Goal: Information Seeking & Learning: Check status

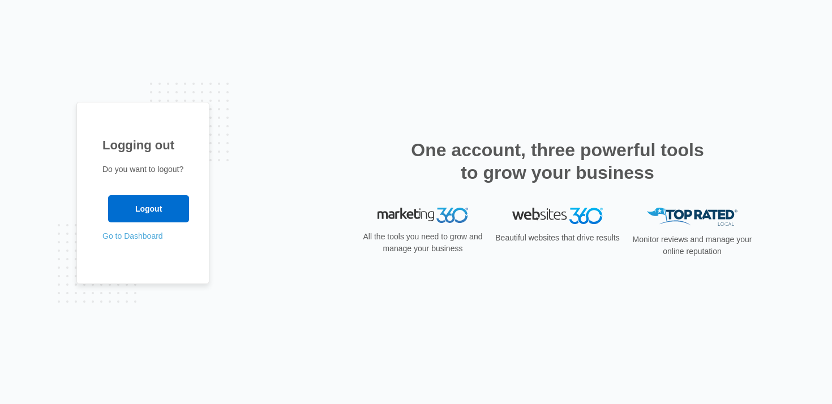
click at [137, 238] on link "Go to Dashboard" at bounding box center [132, 235] width 61 height 9
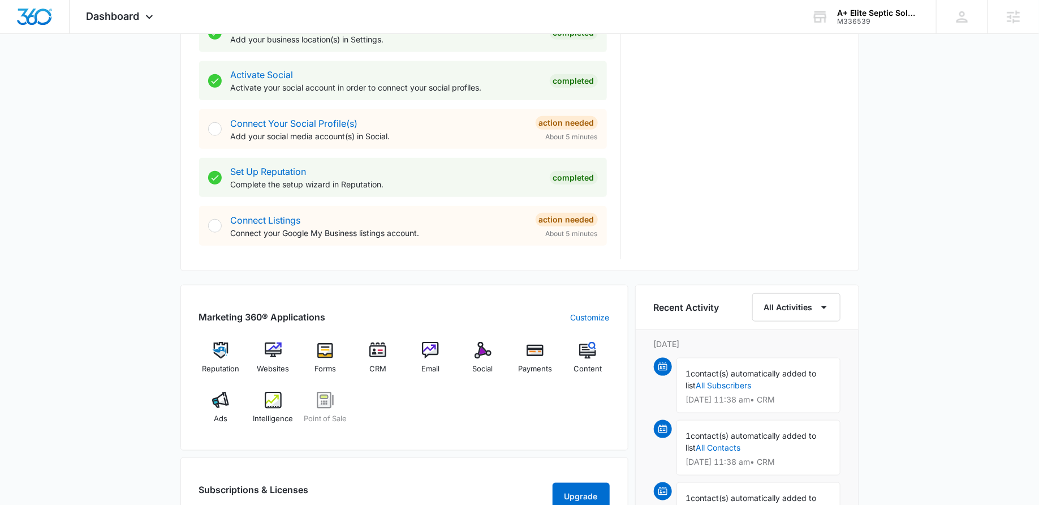
scroll to position [717, 0]
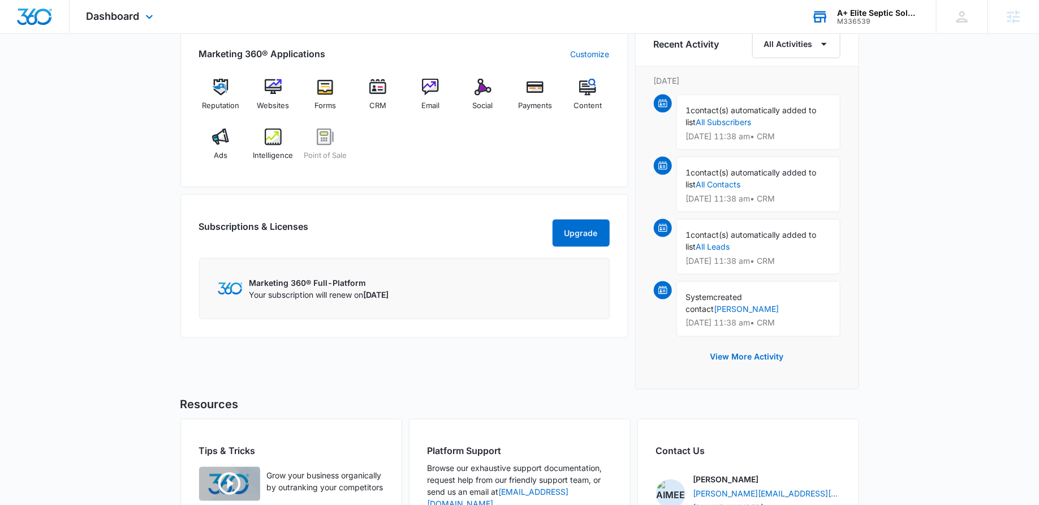
click at [861, 15] on div "A+ Elite Septic Solutions" at bounding box center [878, 12] width 83 height 9
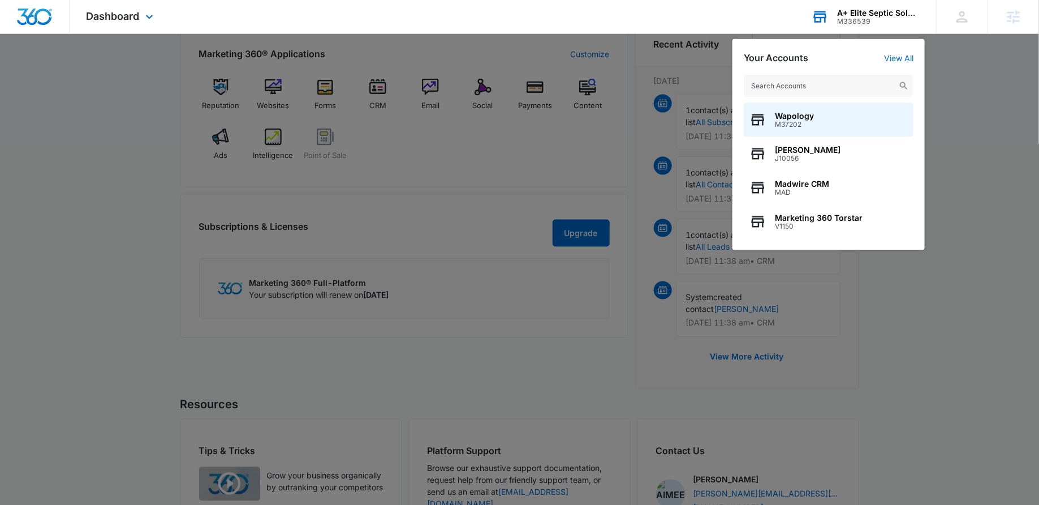
click at [778, 93] on input "text" at bounding box center [829, 86] width 170 height 23
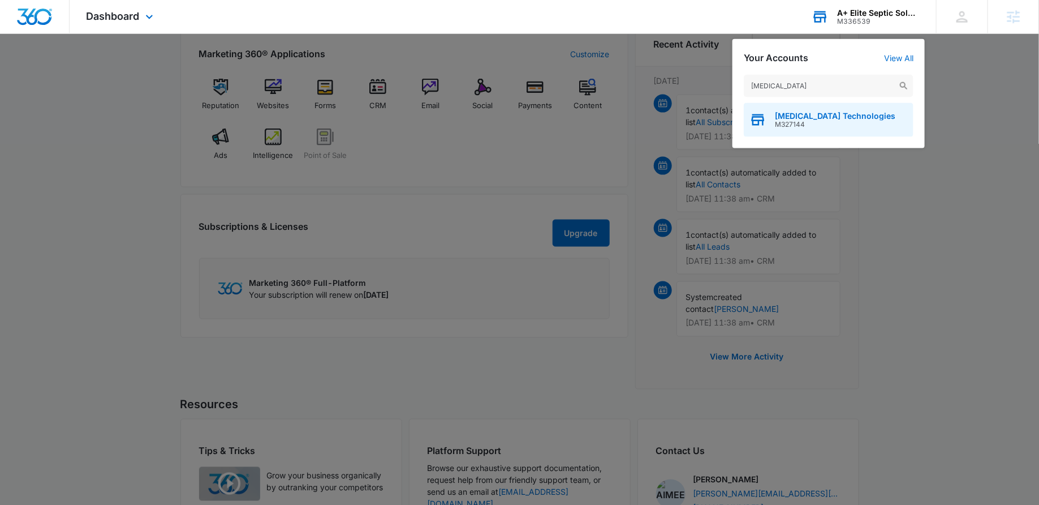
type input "activated carbon"
click at [785, 123] on span "M327144" at bounding box center [835, 124] width 120 height 8
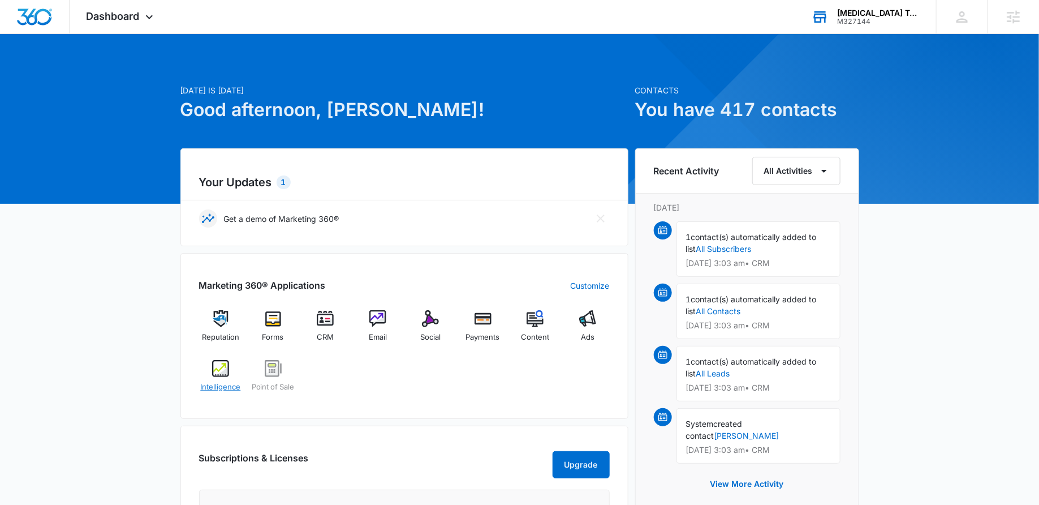
click at [216, 373] on img at bounding box center [220, 368] width 17 height 17
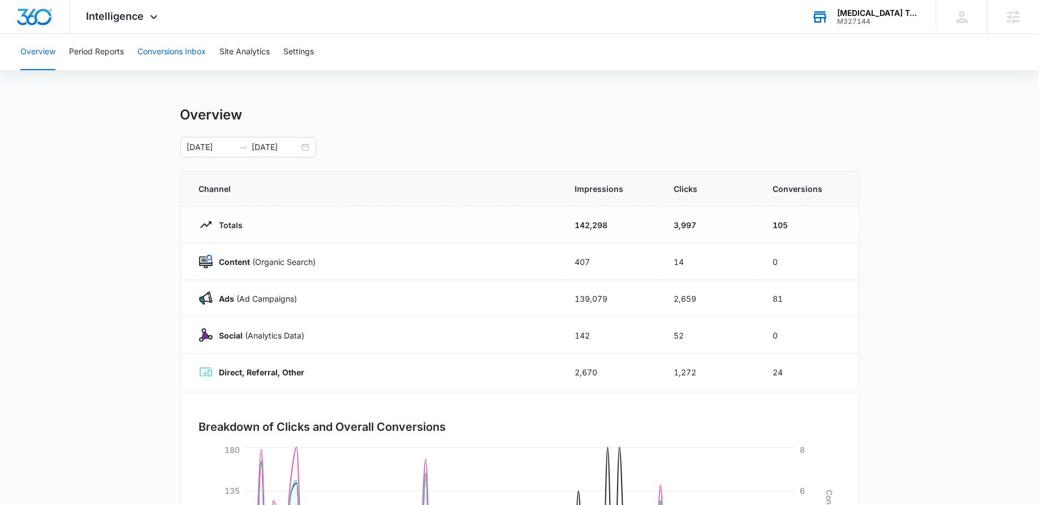
click at [184, 50] on button "Conversions Inbox" at bounding box center [171, 52] width 68 height 36
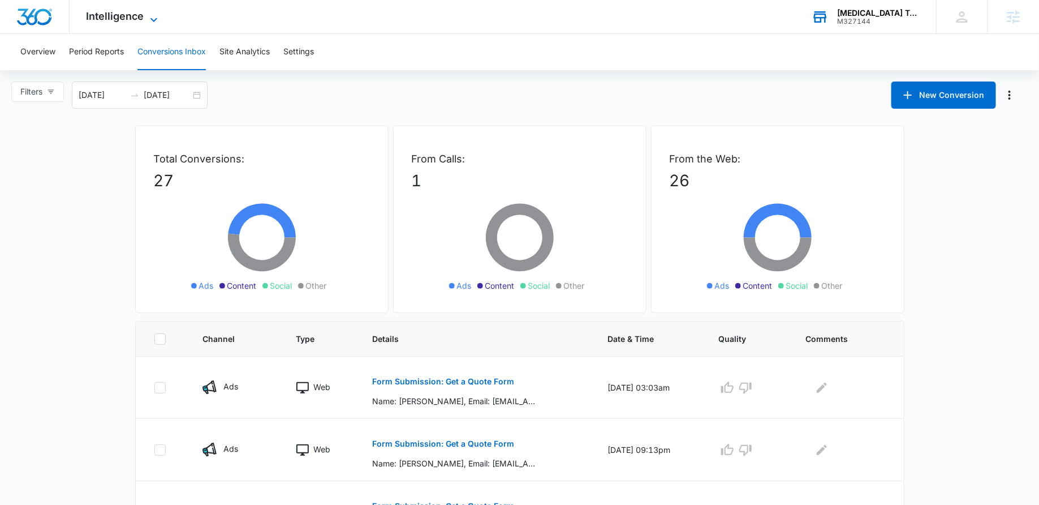
click at [118, 11] on span "Intelligence" at bounding box center [116, 16] width 58 height 12
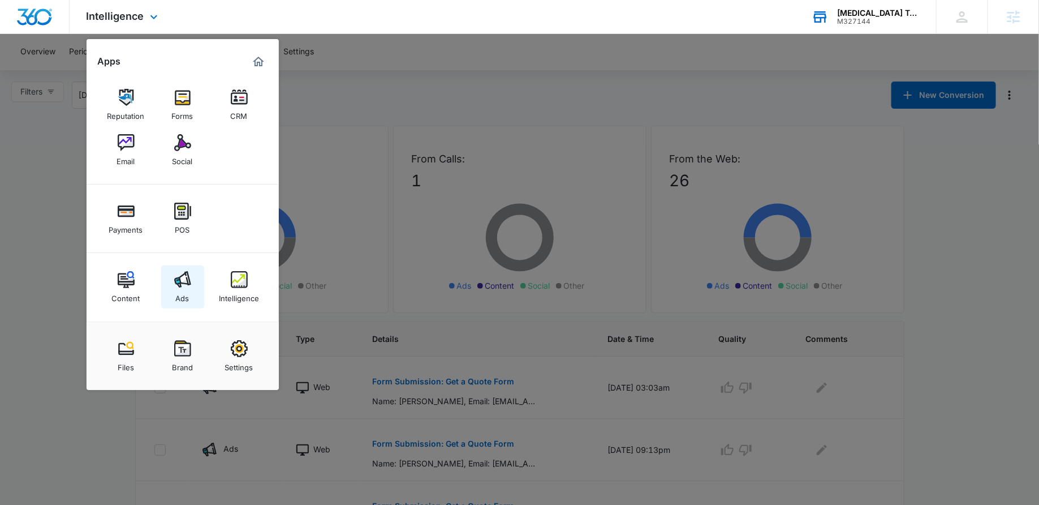
click at [179, 279] on img at bounding box center [182, 279] width 17 height 17
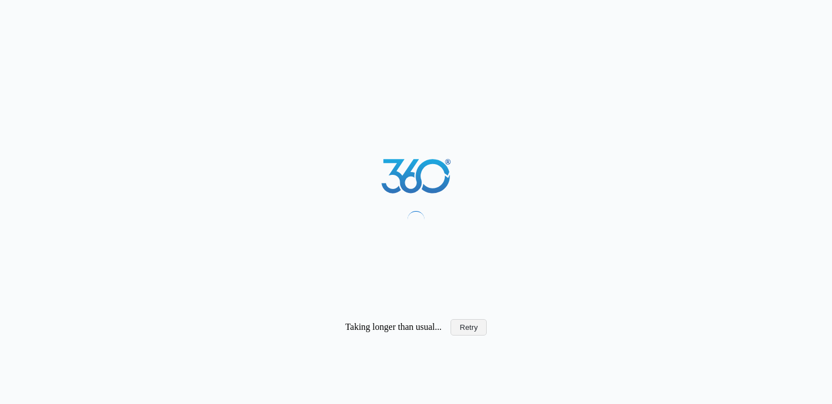
click at [471, 320] on button "Retry" at bounding box center [468, 327] width 36 height 16
click at [471, 328] on button "Retry" at bounding box center [468, 327] width 36 height 16
click at [465, 322] on button "Retry" at bounding box center [468, 327] width 36 height 16
click at [470, 324] on button "Retry" at bounding box center [468, 327] width 36 height 16
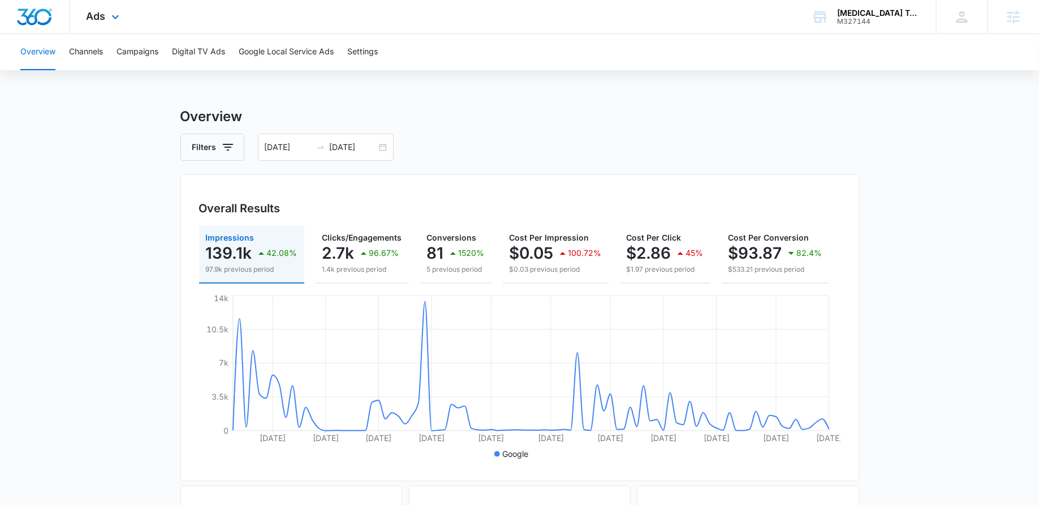
click at [108, 24] on div "Ads Apps Reputation Forms CRM Email Social Payments POS Content Ads Intelligenc…" at bounding box center [105, 16] width 70 height 33
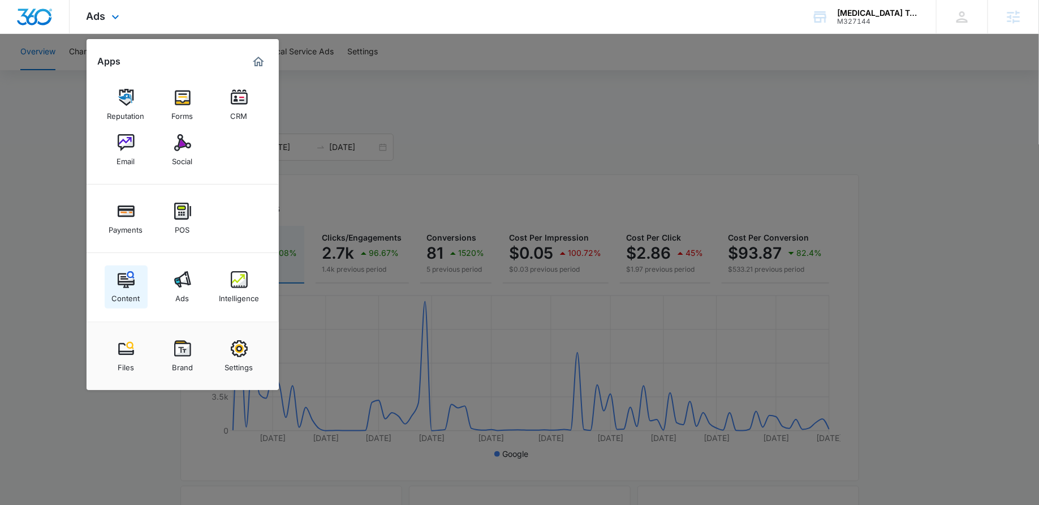
click at [118, 284] on img at bounding box center [126, 279] width 17 height 17
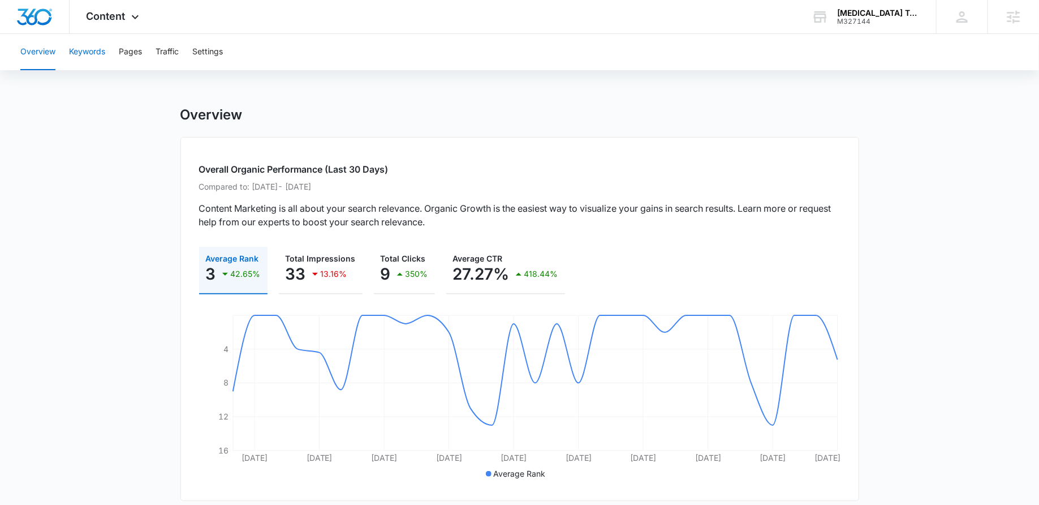
click at [97, 53] on button "Keywords" at bounding box center [87, 52] width 36 height 36
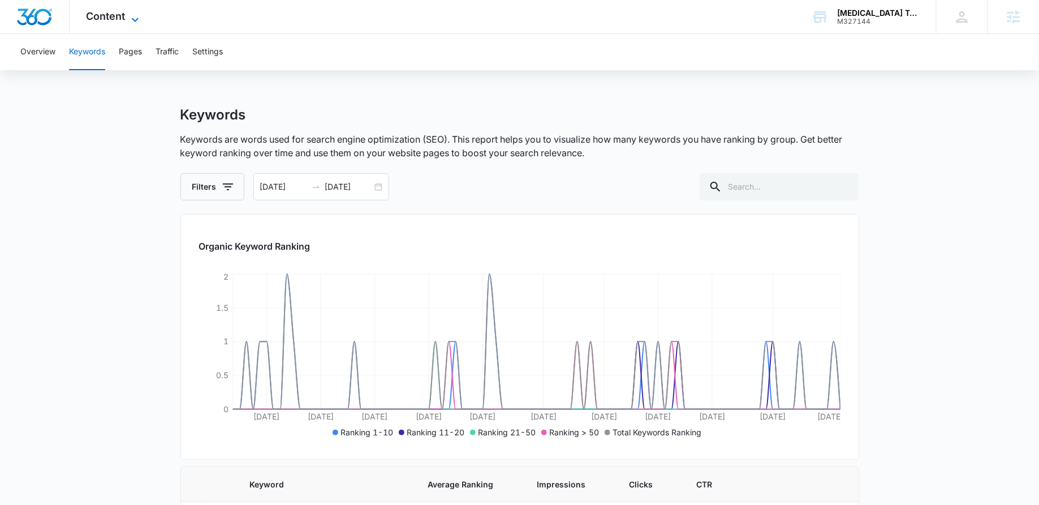
click at [111, 21] on span "Content" at bounding box center [106, 16] width 39 height 12
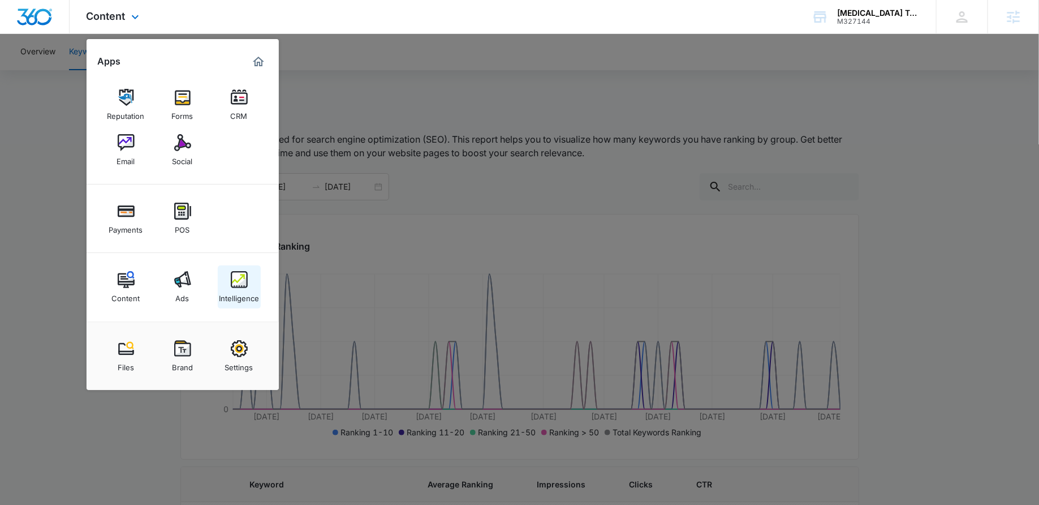
click at [241, 289] on div "Intelligence" at bounding box center [239, 295] width 40 height 15
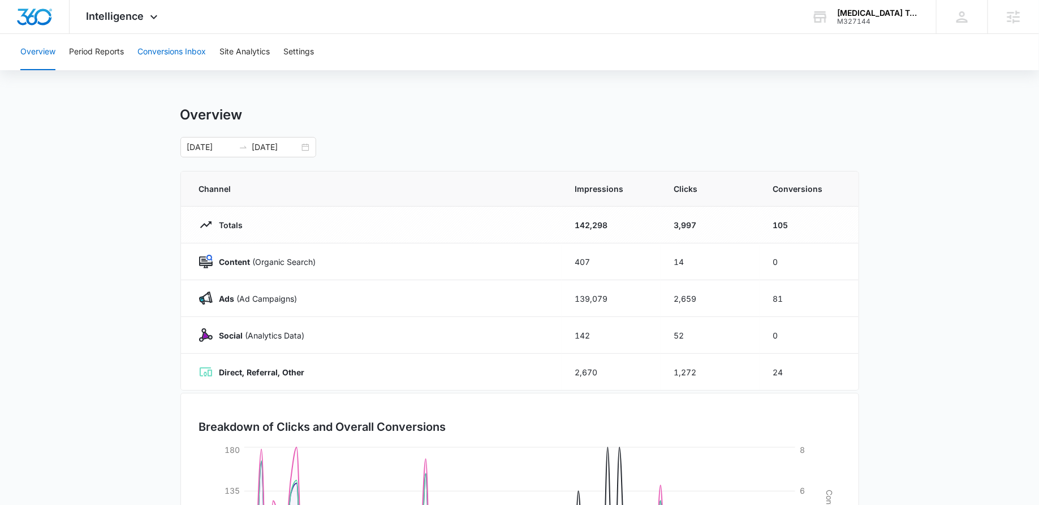
click at [166, 55] on button "Conversions Inbox" at bounding box center [171, 52] width 68 height 36
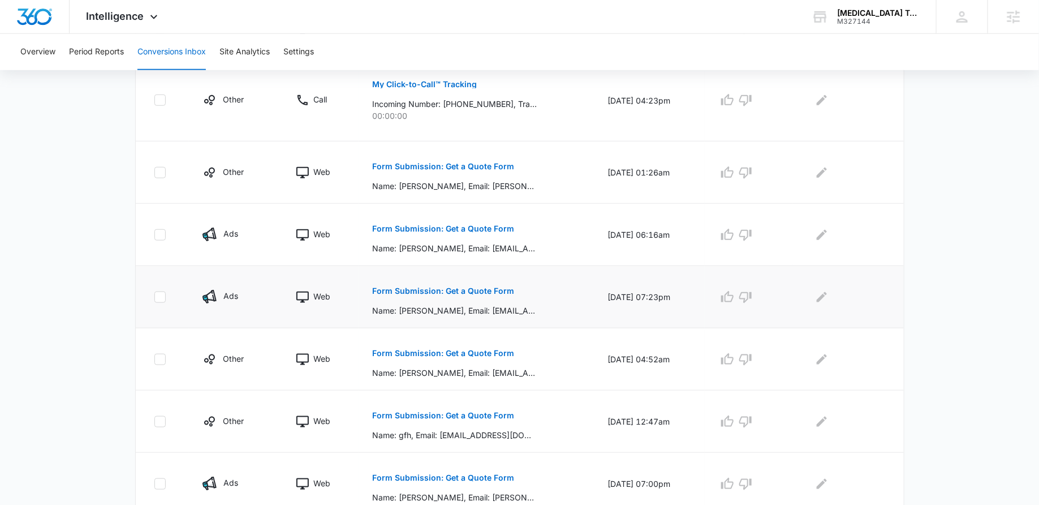
scroll to position [526, 0]
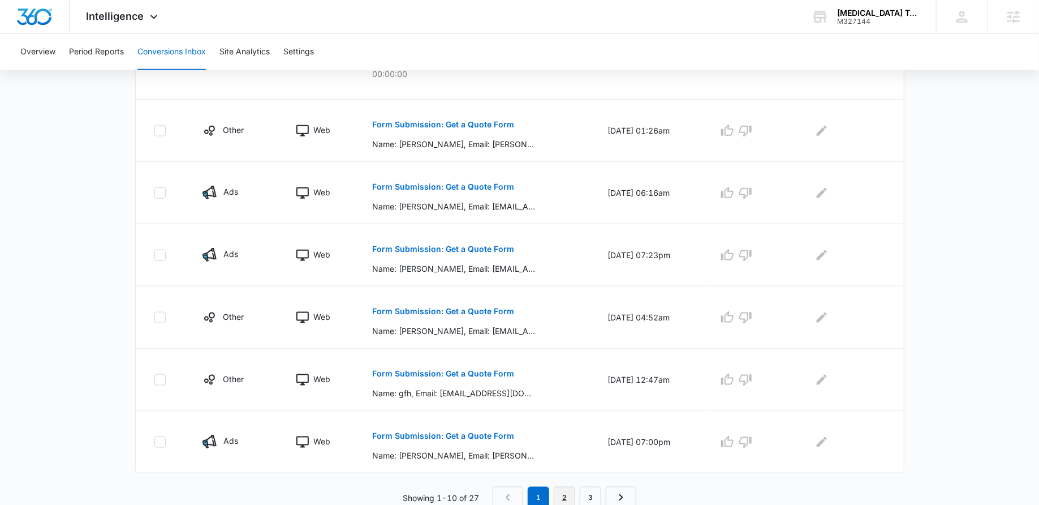
click at [570, 490] on link "2" at bounding box center [564, 496] width 21 height 21
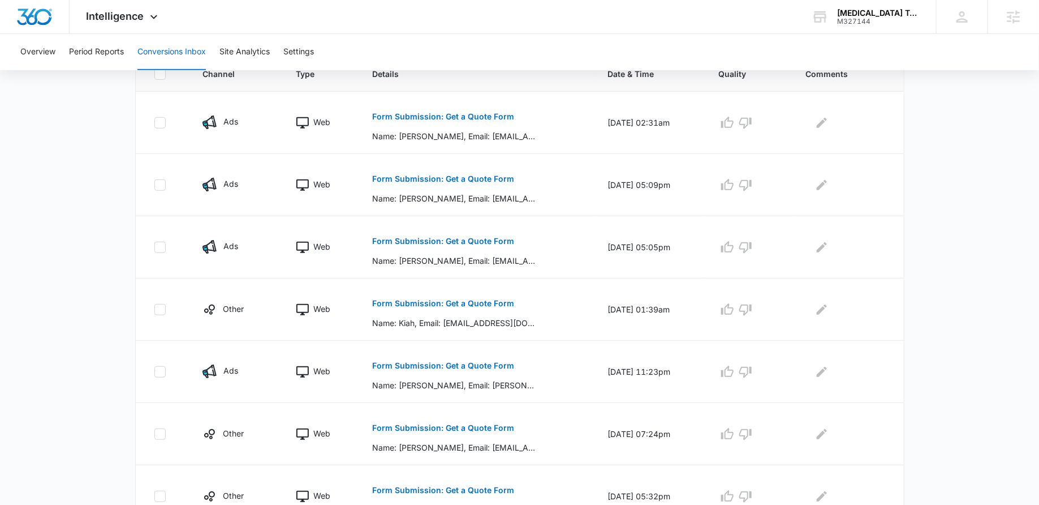
scroll to position [0, 0]
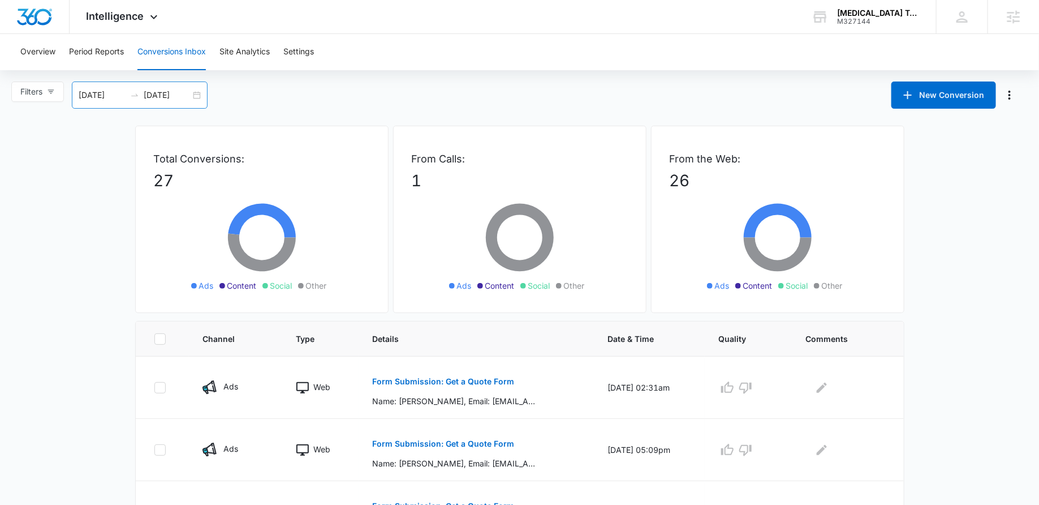
click at [199, 94] on div "09/13/2025 10/13/2025" at bounding box center [140, 94] width 136 height 27
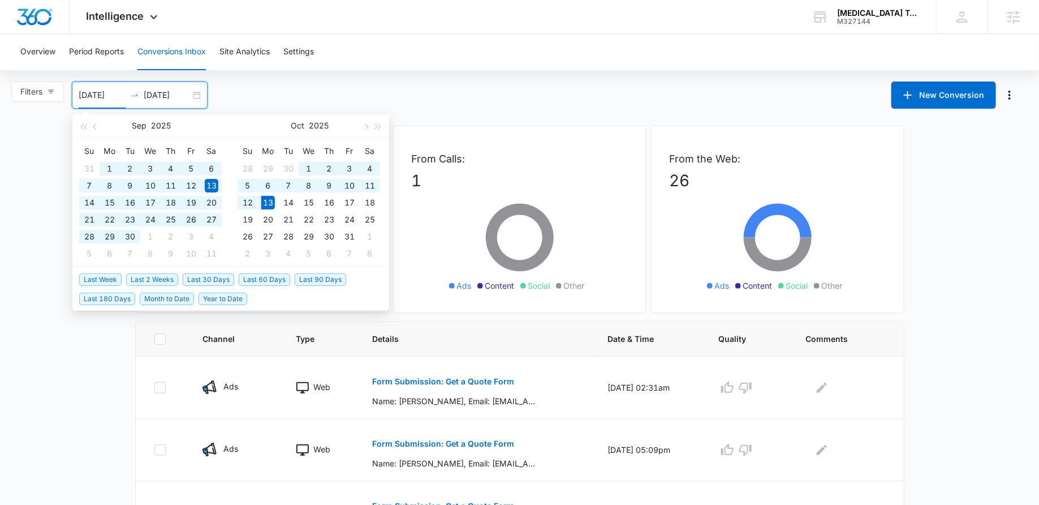
click at [264, 277] on span "Last 60 Days" at bounding box center [264, 279] width 51 height 12
type input "08/14/2025"
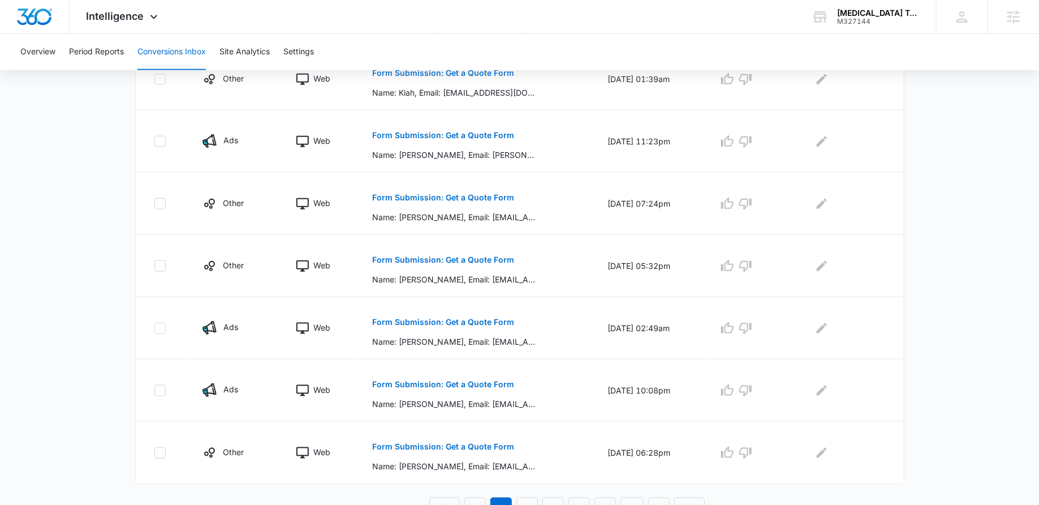
scroll to position [506, 0]
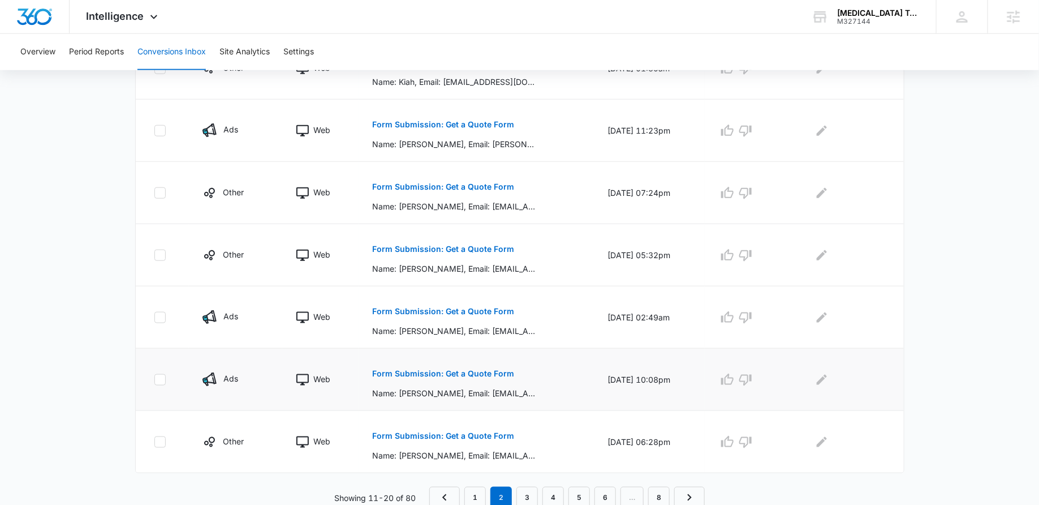
click at [418, 369] on p "Form Submission: Get a Quote Form" at bounding box center [443, 373] width 142 height 8
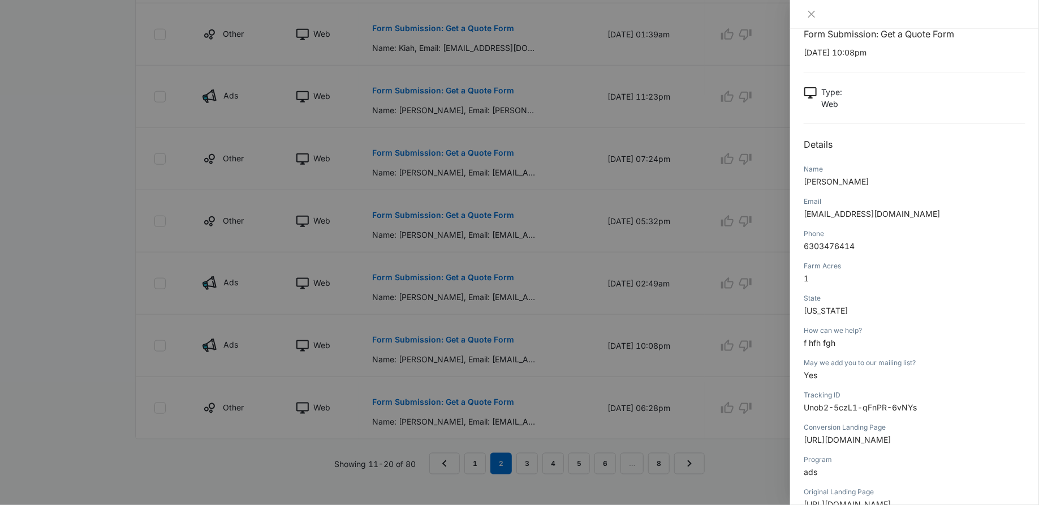
scroll to position [5, 0]
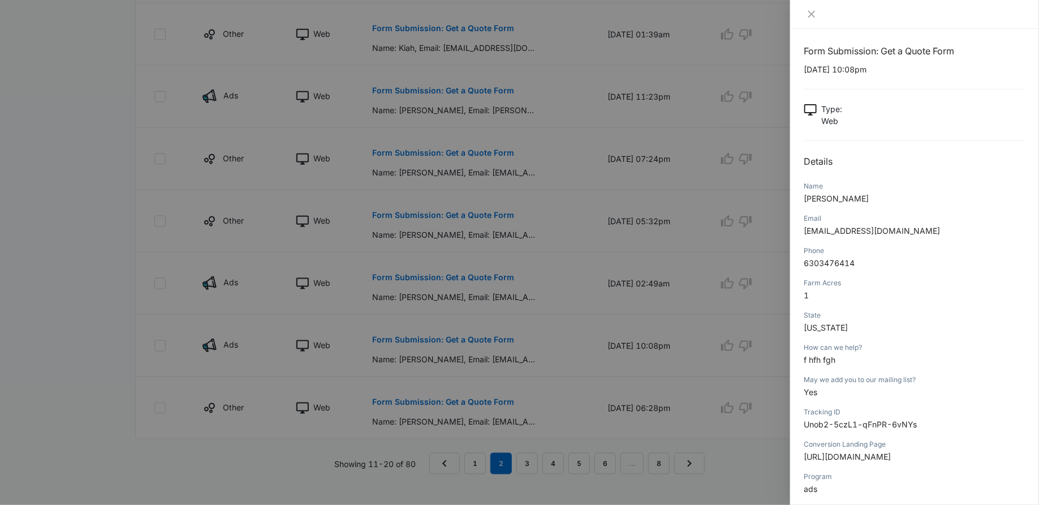
click at [486, 295] on div at bounding box center [519, 252] width 1039 height 505
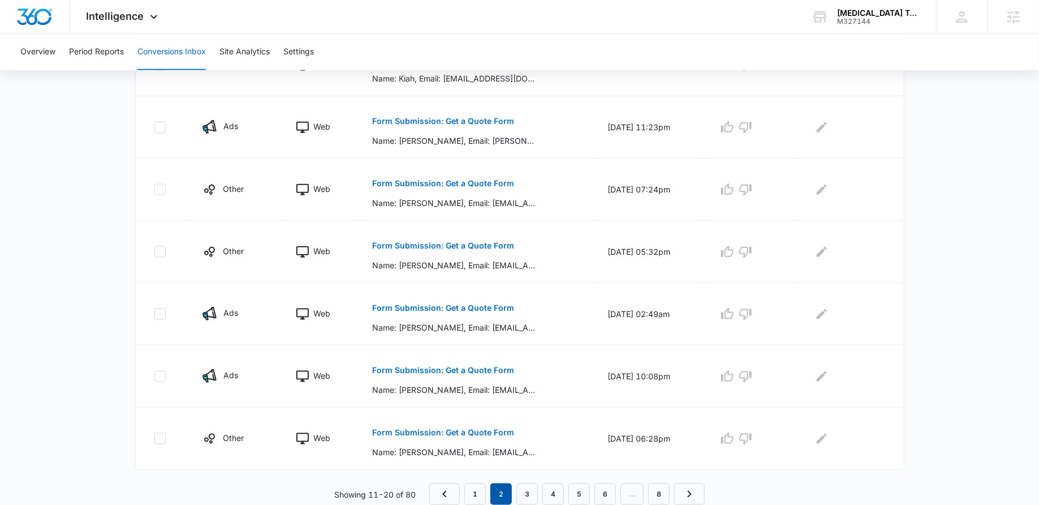
scroll to position [506, 0]
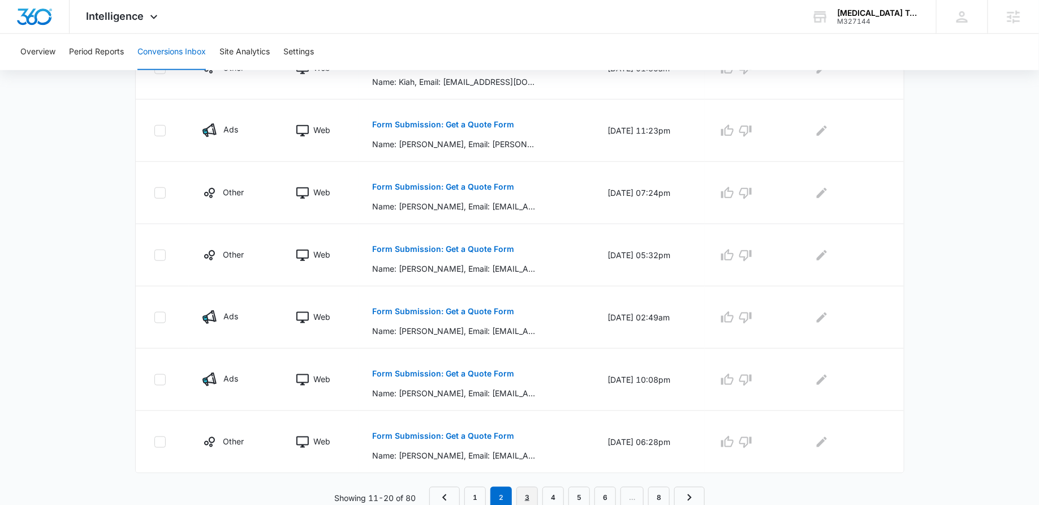
click at [526, 492] on link "3" at bounding box center [526, 496] width 21 height 21
click at [553, 488] on link "4" at bounding box center [552, 496] width 21 height 21
click at [584, 497] on link "5" at bounding box center [579, 496] width 21 height 21
click at [472, 487] on link "1" at bounding box center [474, 496] width 21 height 21
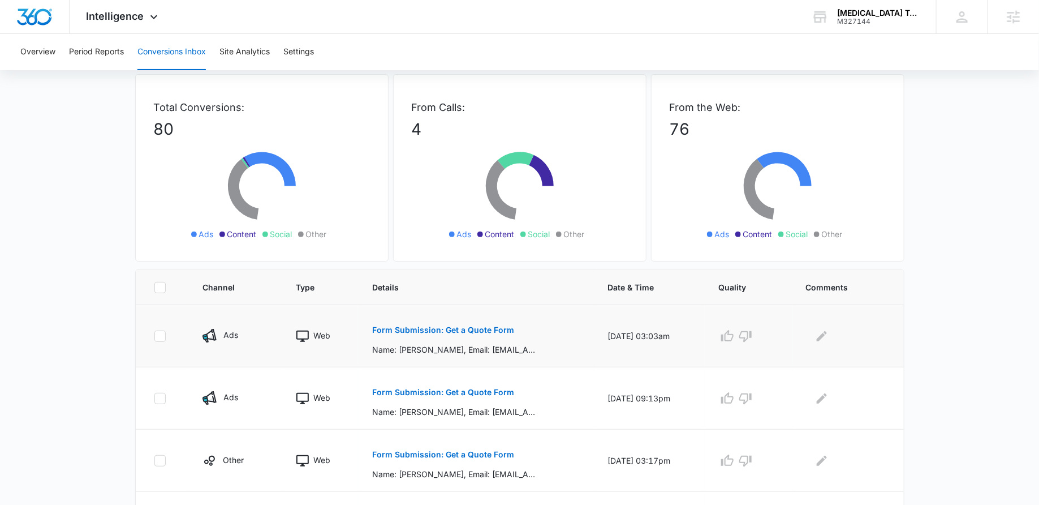
scroll to position [88, 0]
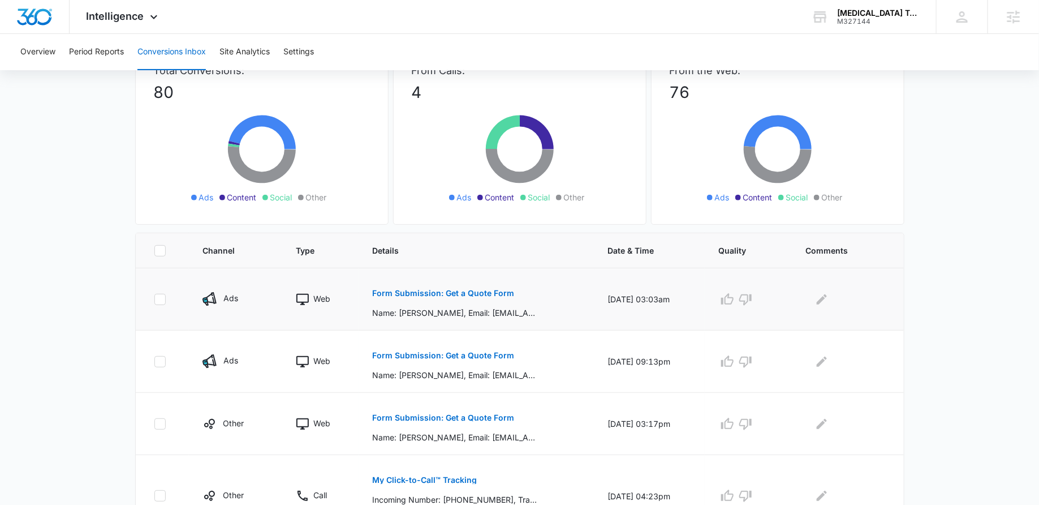
click at [446, 289] on p "Form Submission: Get a Quote Form" at bounding box center [443, 293] width 142 height 8
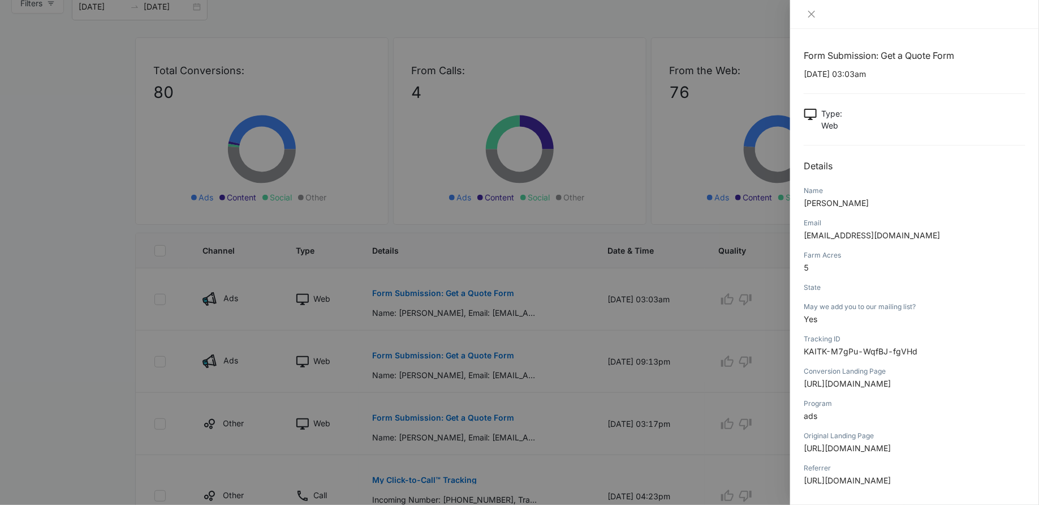
click at [669, 367] on div at bounding box center [519, 252] width 1039 height 505
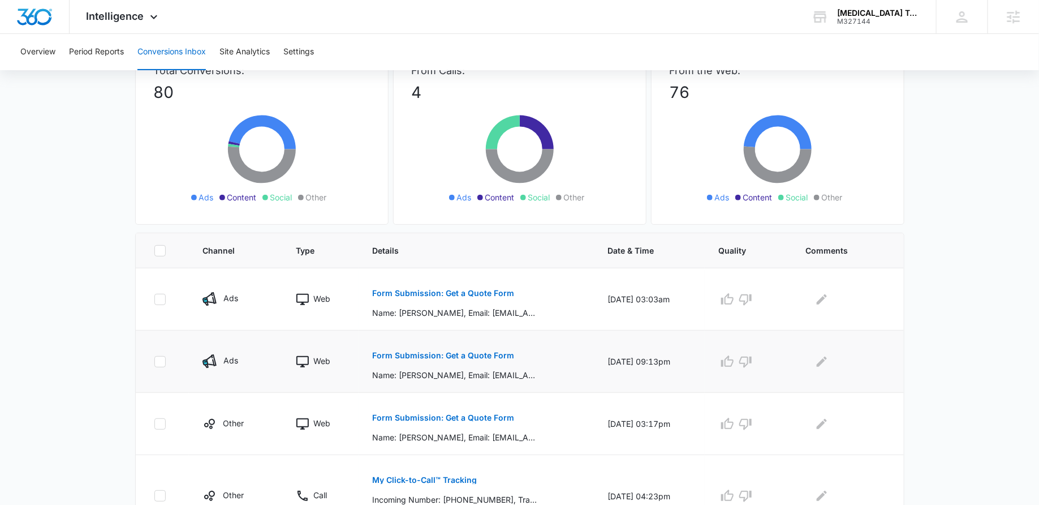
click at [443, 356] on p "Form Submission: Get a Quote Form" at bounding box center [443, 355] width 142 height 8
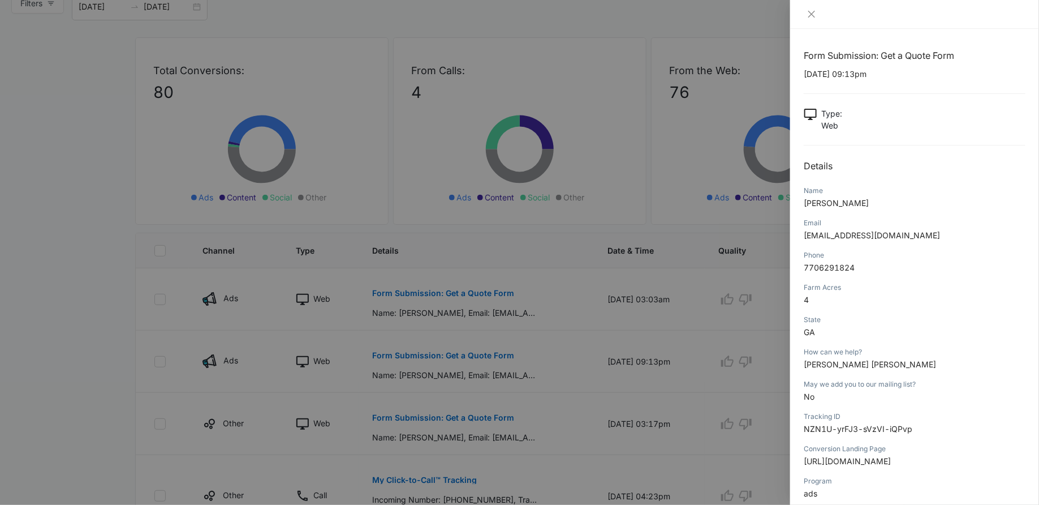
click at [571, 367] on div at bounding box center [519, 252] width 1039 height 505
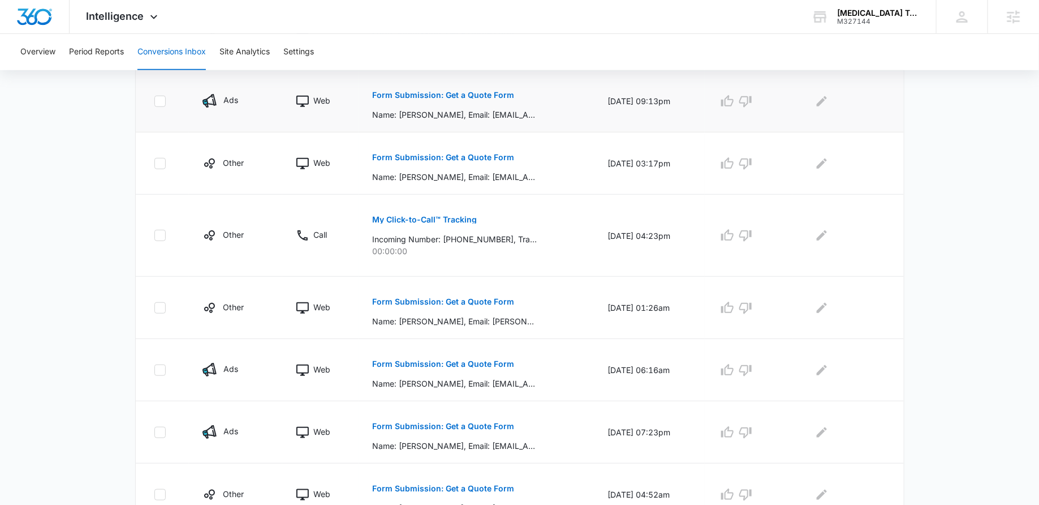
scroll to position [358, 0]
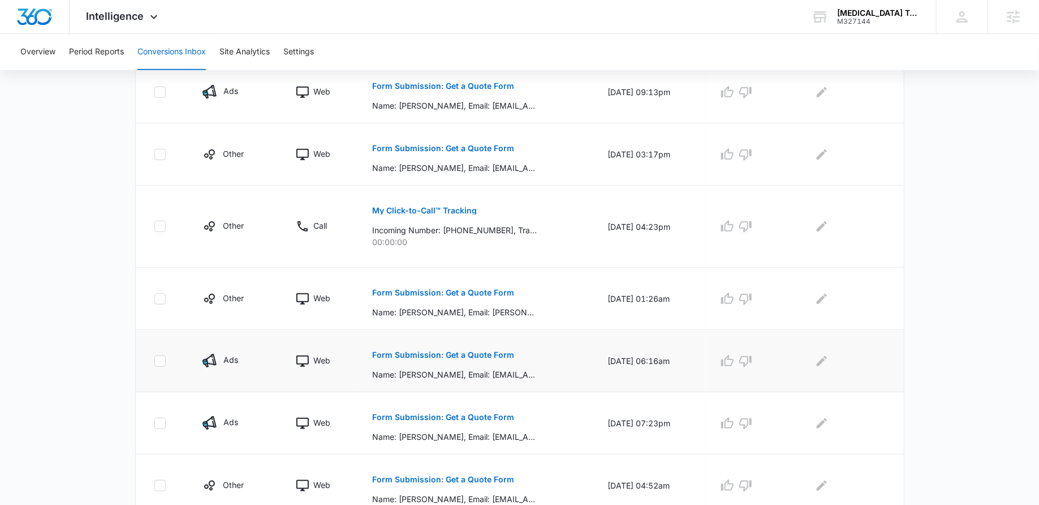
click at [410, 351] on p "Form Submission: Get a Quote Form" at bounding box center [443, 355] width 142 height 8
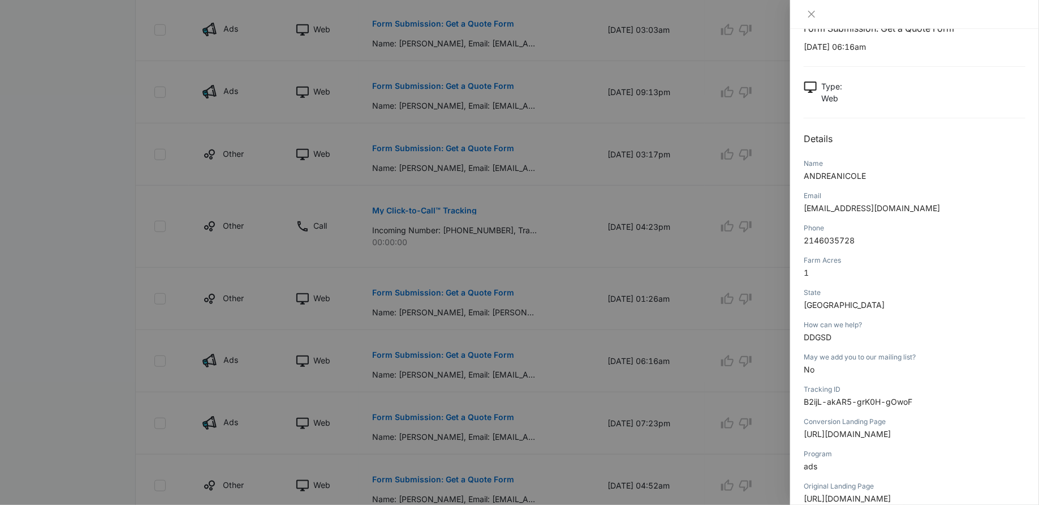
scroll to position [0, 0]
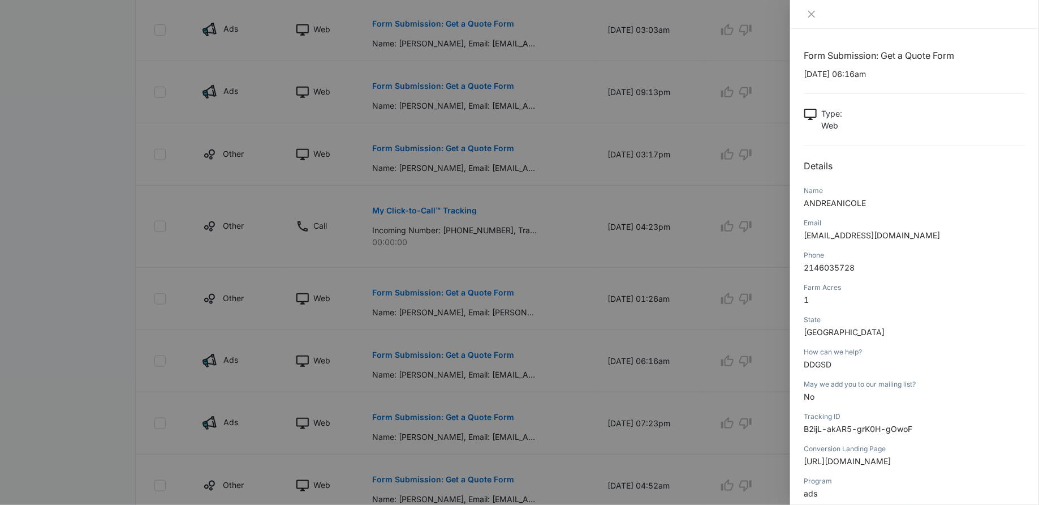
click at [530, 352] on div at bounding box center [519, 252] width 1039 height 505
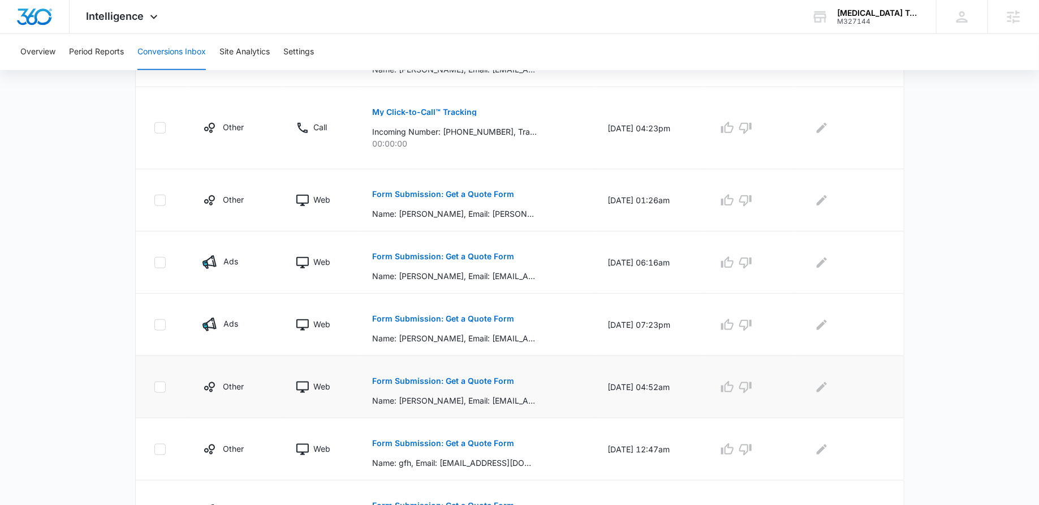
scroll to position [470, 0]
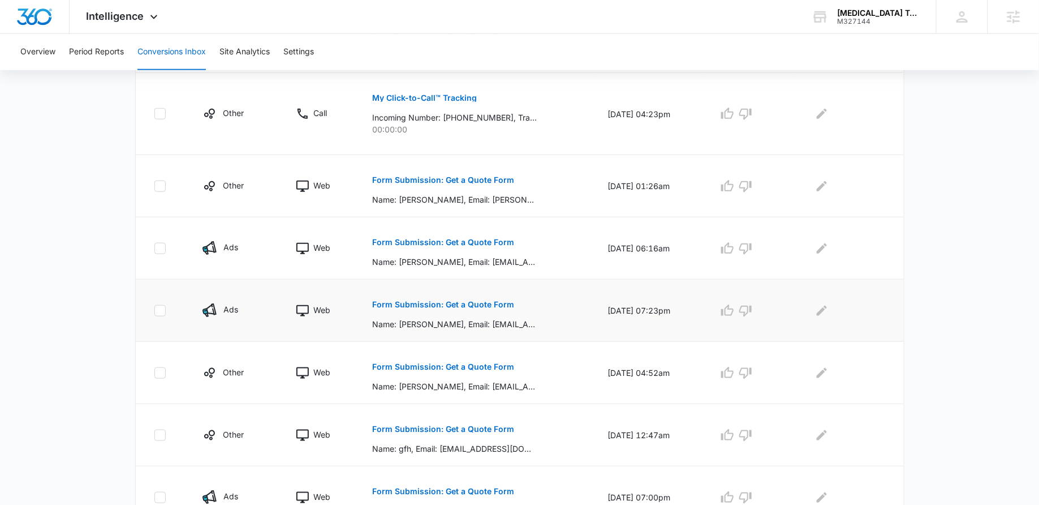
click at [462, 303] on p "Form Submission: Get a Quote Form" at bounding box center [443, 304] width 142 height 8
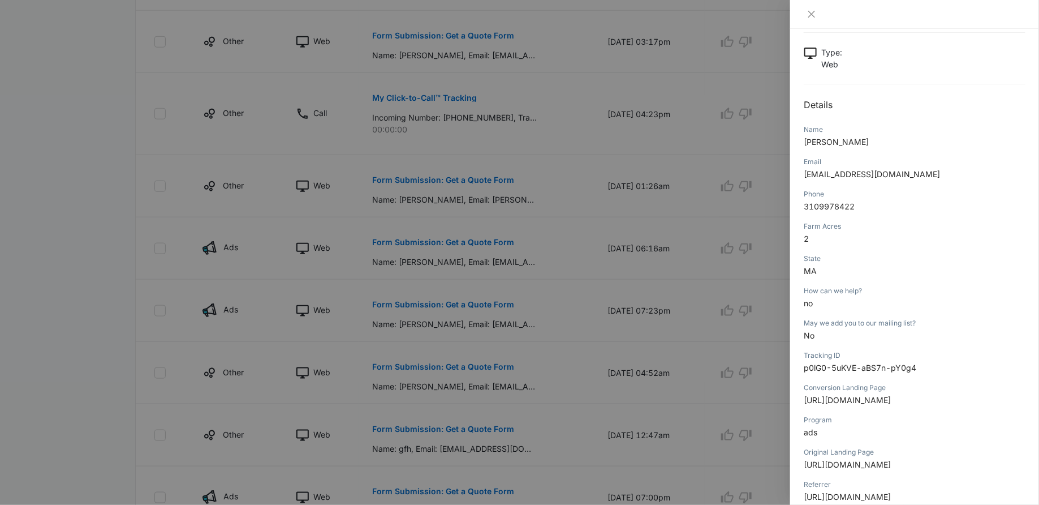
scroll to position [87, 0]
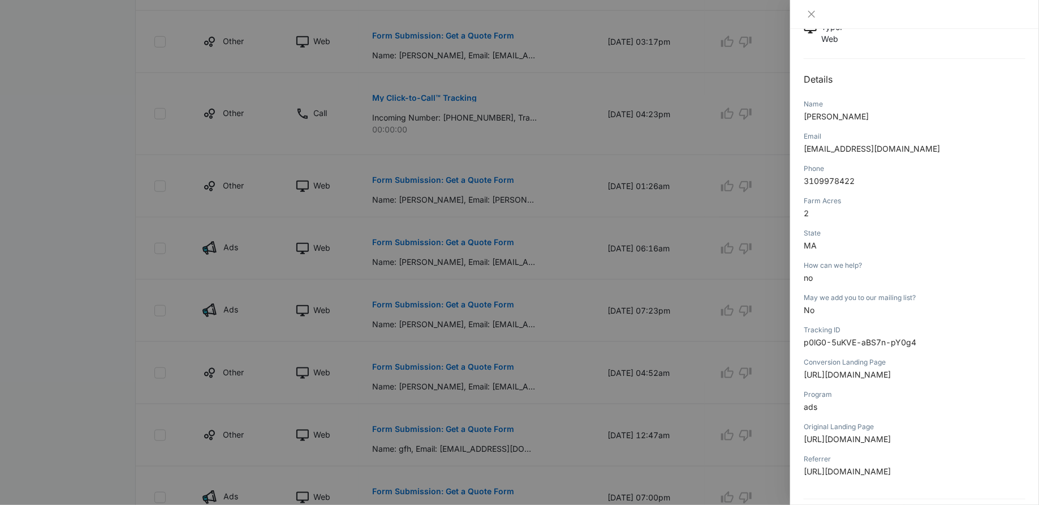
click at [541, 346] on div at bounding box center [519, 252] width 1039 height 505
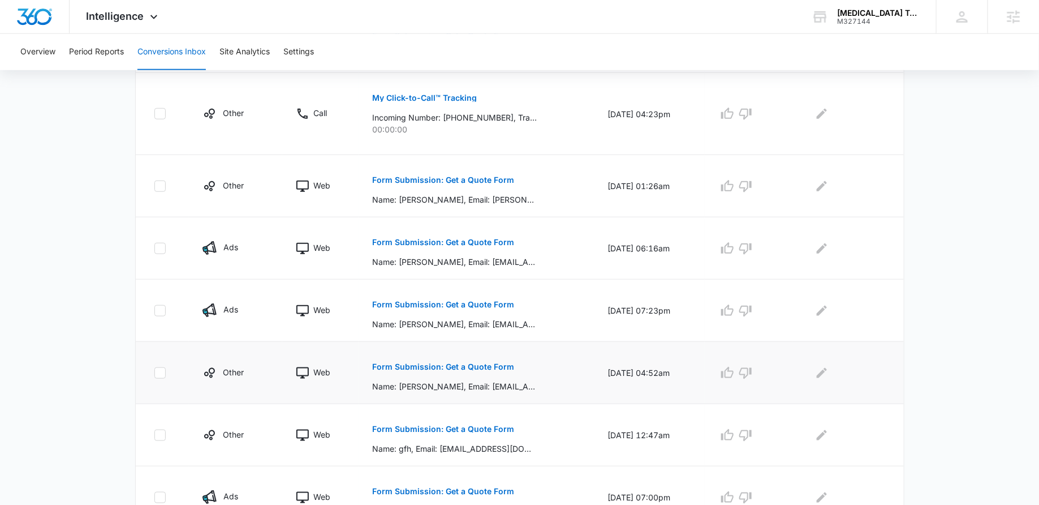
scroll to position [526, 0]
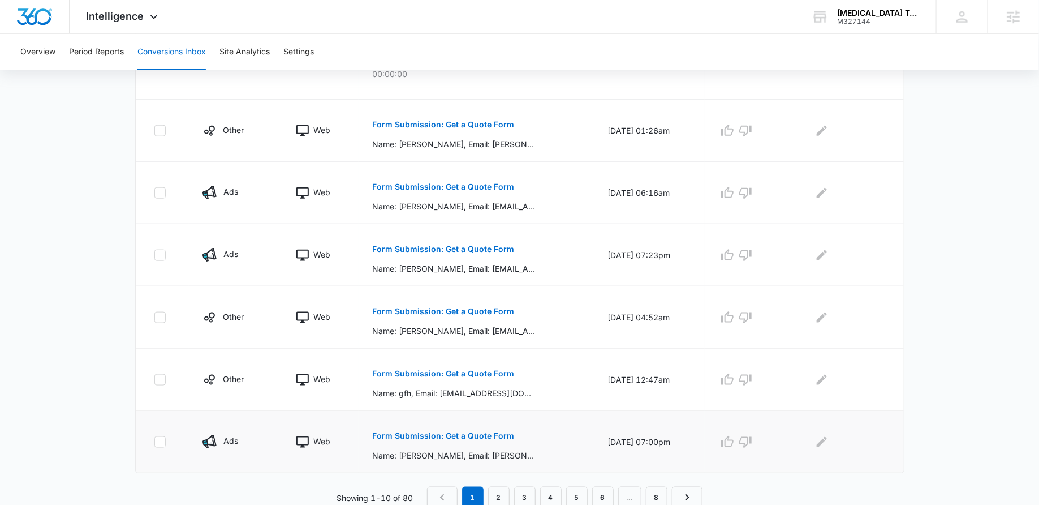
click at [416, 432] on p "Form Submission: Get a Quote Form" at bounding box center [443, 436] width 142 height 8
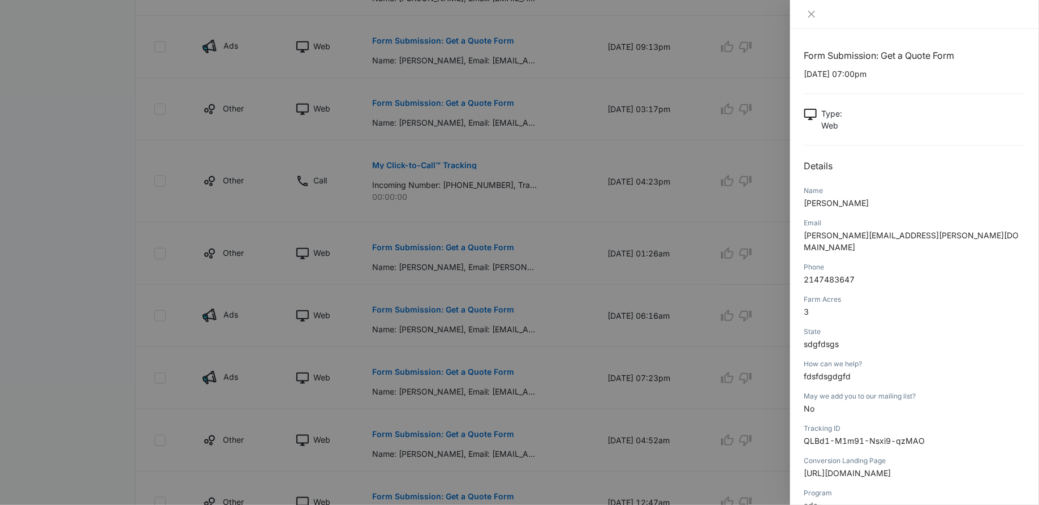
scroll to position [0, 0]
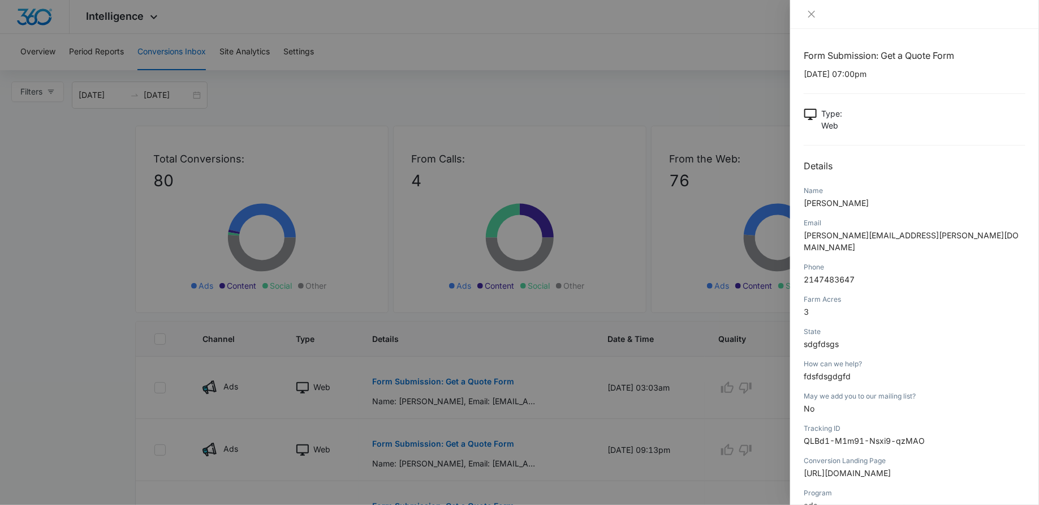
click at [595, 363] on div at bounding box center [519, 252] width 1039 height 505
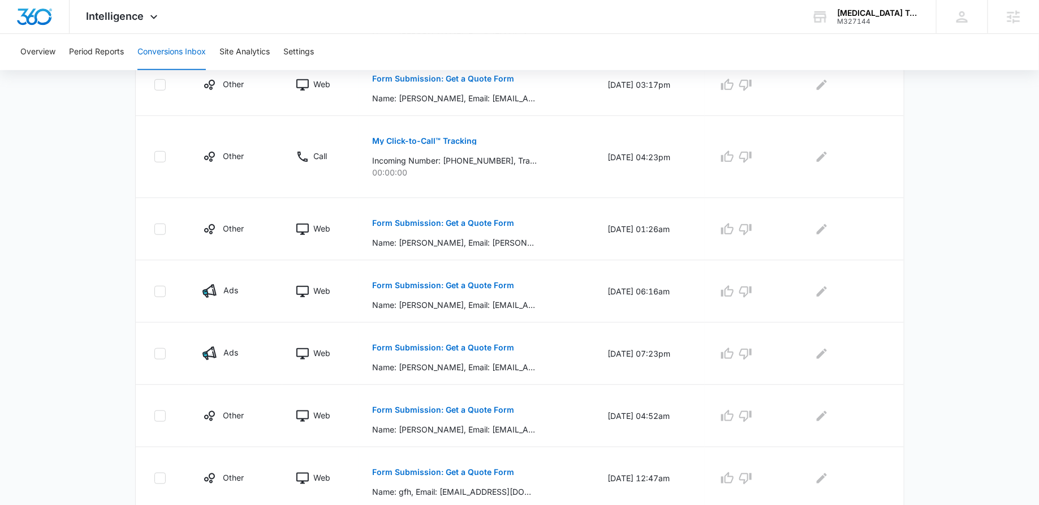
scroll to position [526, 0]
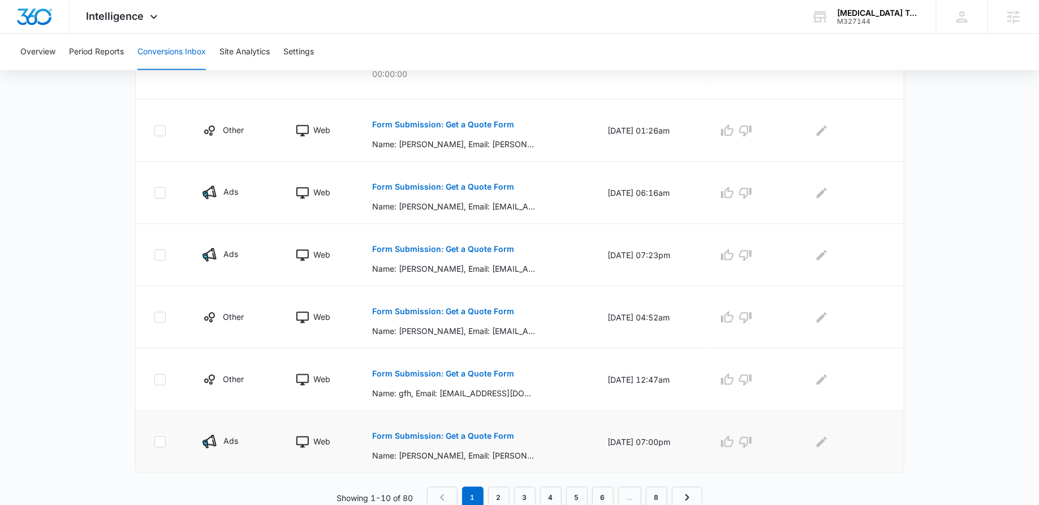
click at [427, 432] on p "Form Submission: Get a Quote Form" at bounding box center [443, 436] width 142 height 8
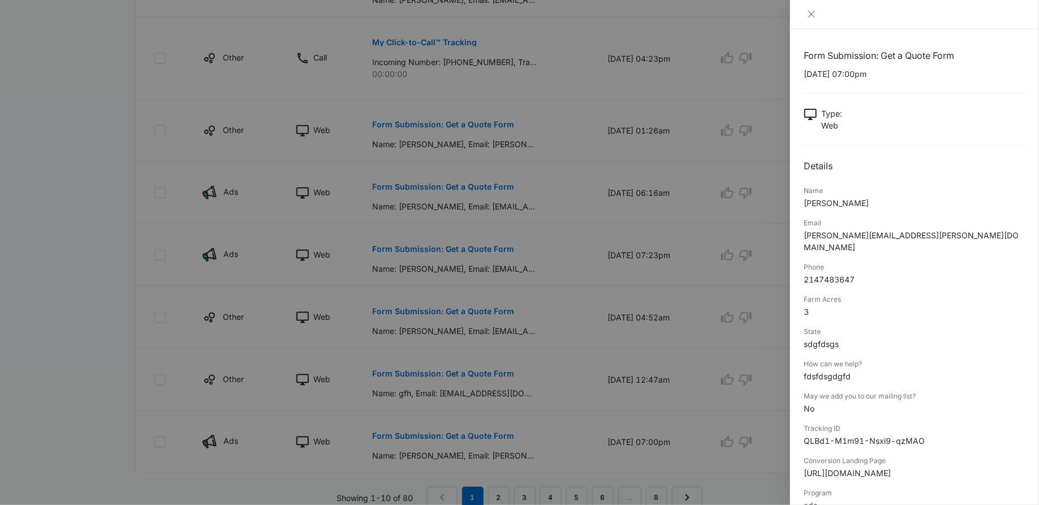
click at [528, 325] on div at bounding box center [519, 252] width 1039 height 505
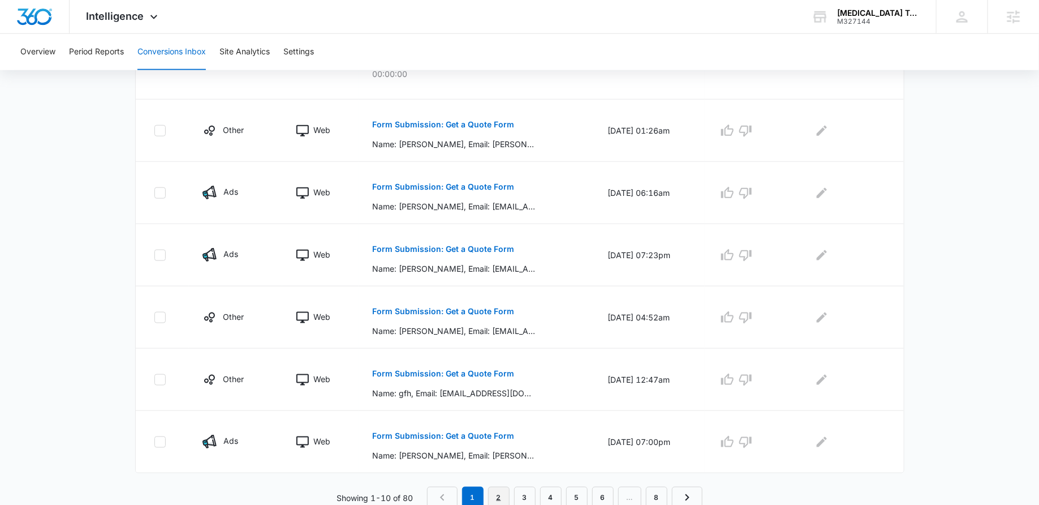
click at [505, 490] on link "2" at bounding box center [498, 496] width 21 height 21
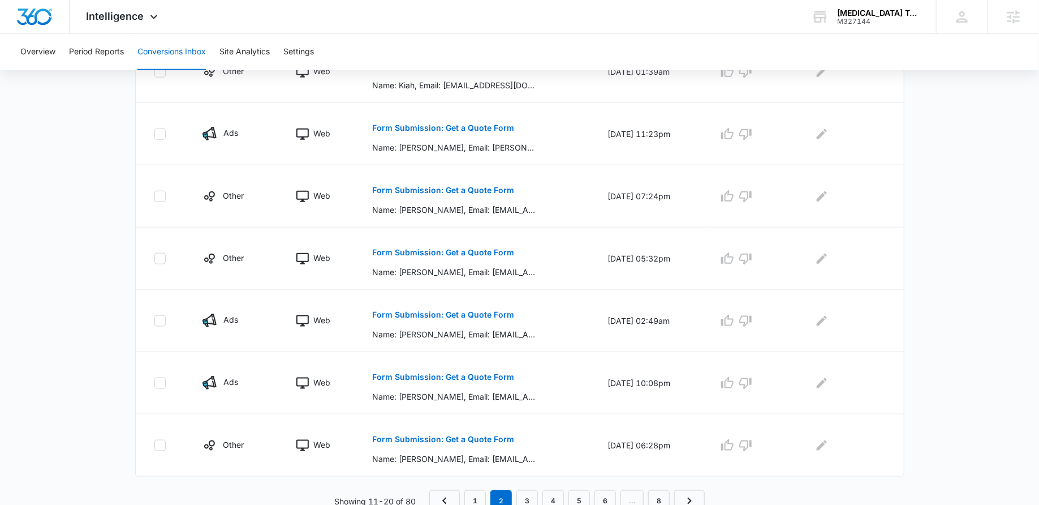
scroll to position [506, 0]
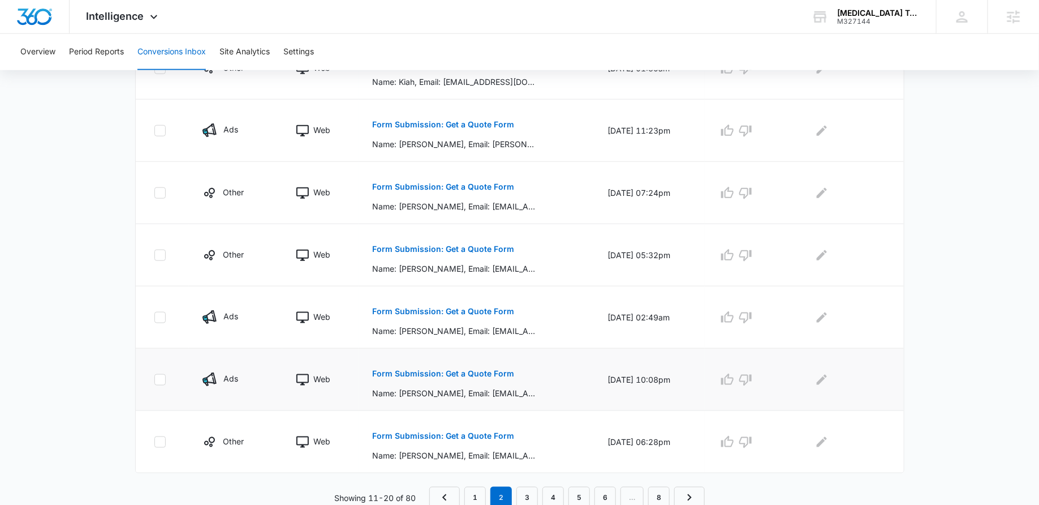
click at [416, 369] on p "Form Submission: Get a Quote Form" at bounding box center [443, 373] width 142 height 8
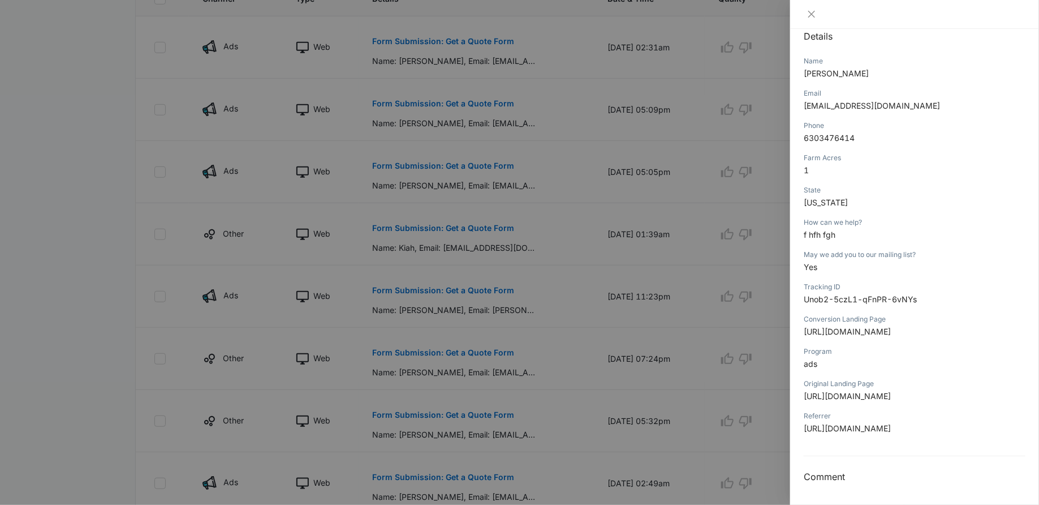
scroll to position [271, 0]
drag, startPoint x: 826, startPoint y: 395, endPoint x: 879, endPoint y: 394, distance: 52.6
click at [879, 423] on span "https://activated.ag/?utm_source=google&utm_channel=google&utm_campaign=2256056…" at bounding box center [847, 428] width 87 height 10
click at [891, 423] on span "https://activated.ag/?utm_source=google&utm_channel=google&utm_campaign=2256056…" at bounding box center [847, 428] width 87 height 10
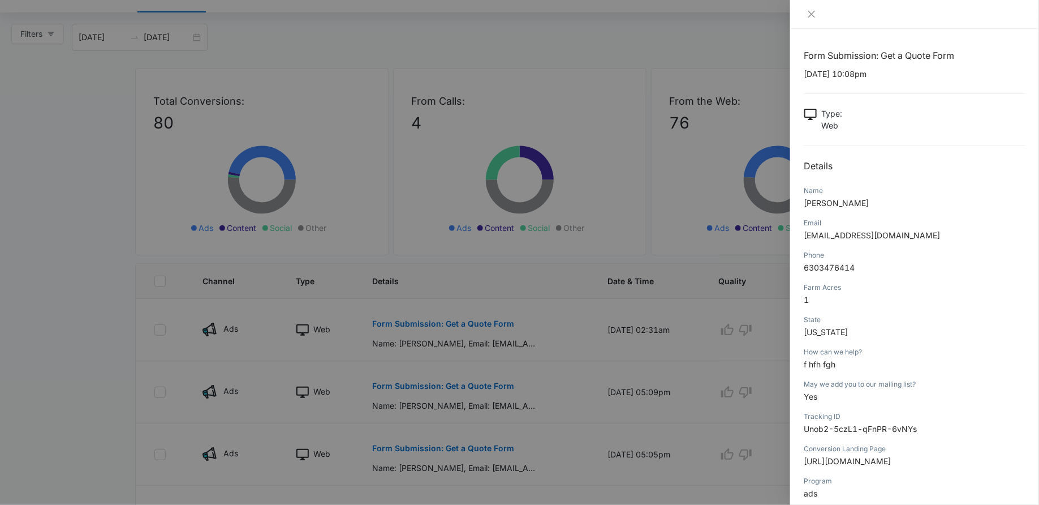
scroll to position [0, 0]
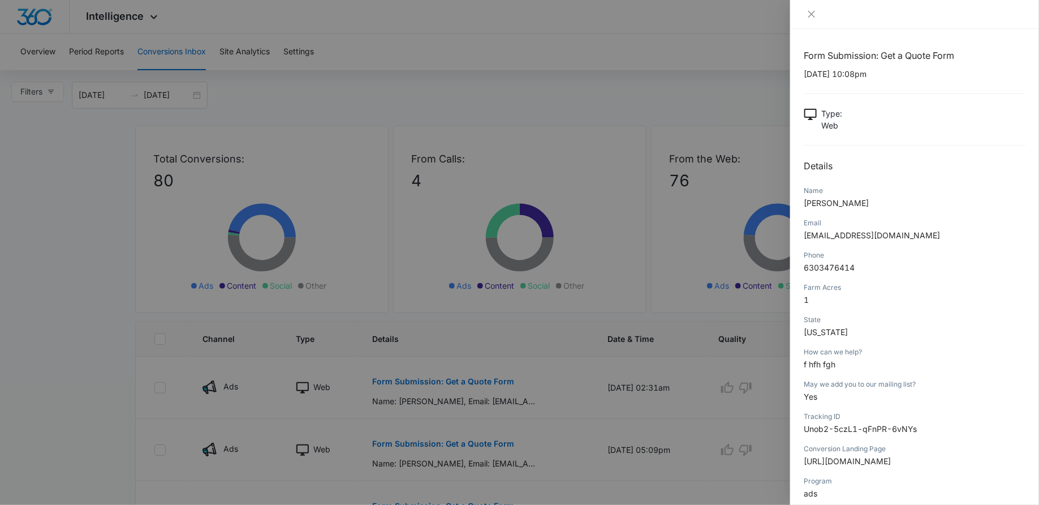
click at [361, 182] on div at bounding box center [519, 252] width 1039 height 505
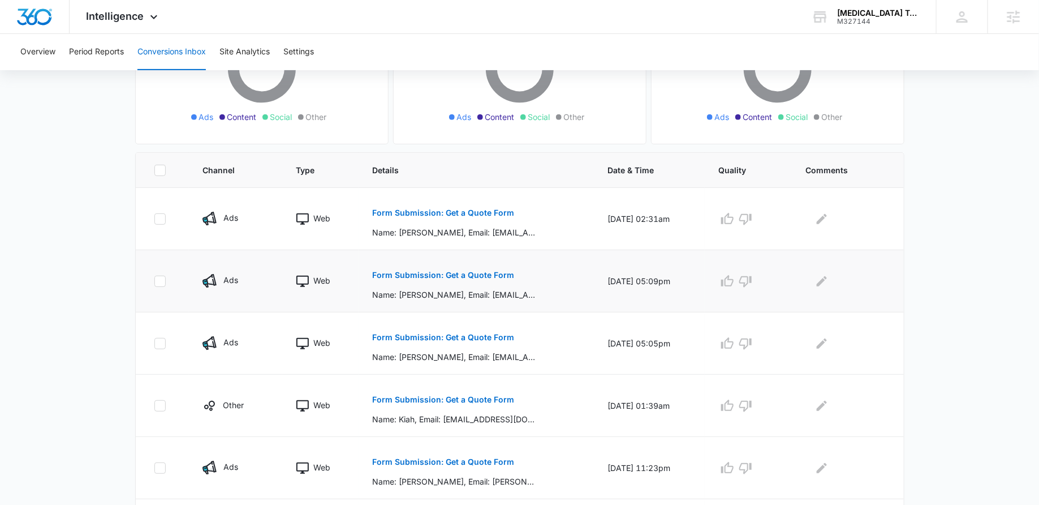
scroll to position [170, 0]
click at [105, 12] on span "Intelligence" at bounding box center [116, 16] width 58 height 12
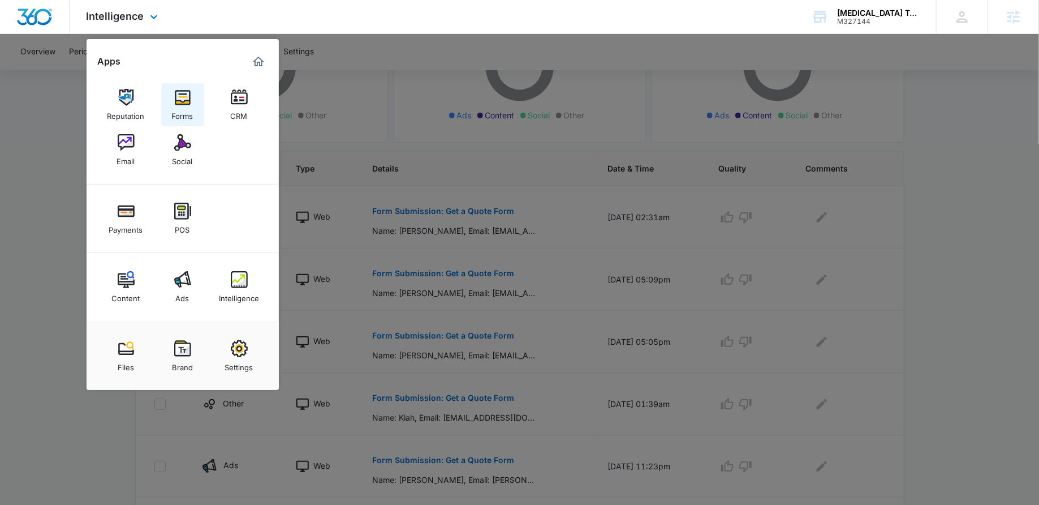
click at [174, 112] on div "Forms" at bounding box center [182, 113] width 21 height 15
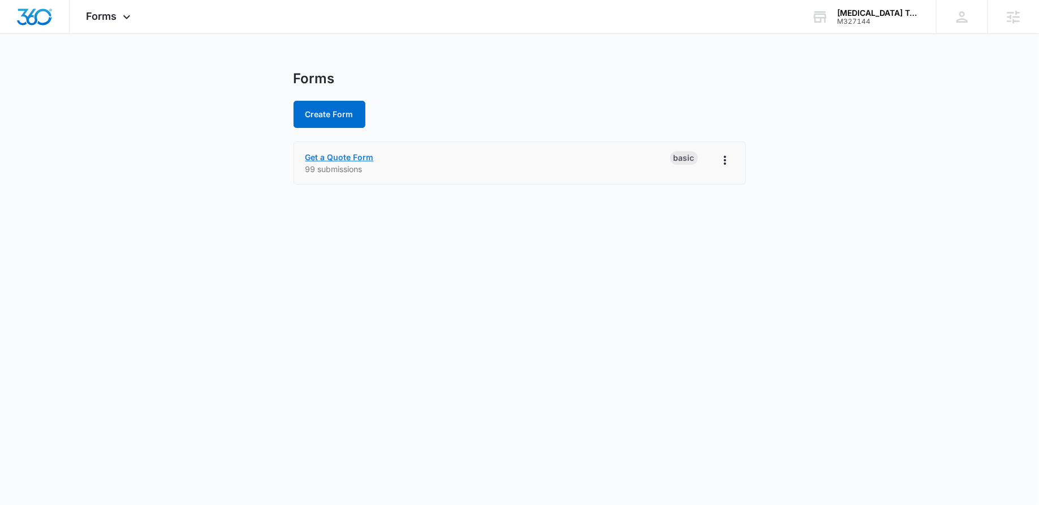
click at [325, 157] on link "Get a Quote Form" at bounding box center [339, 157] width 68 height 10
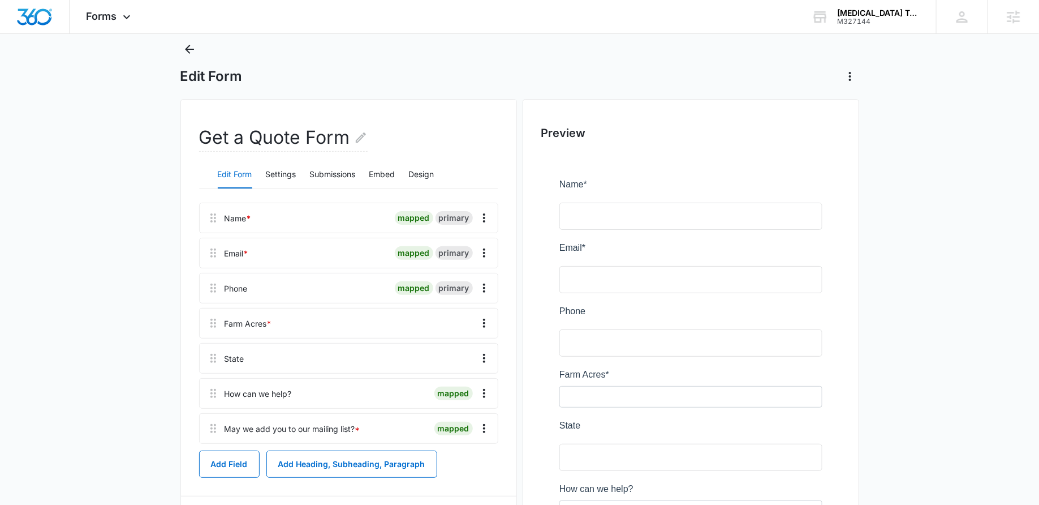
scroll to position [8, 0]
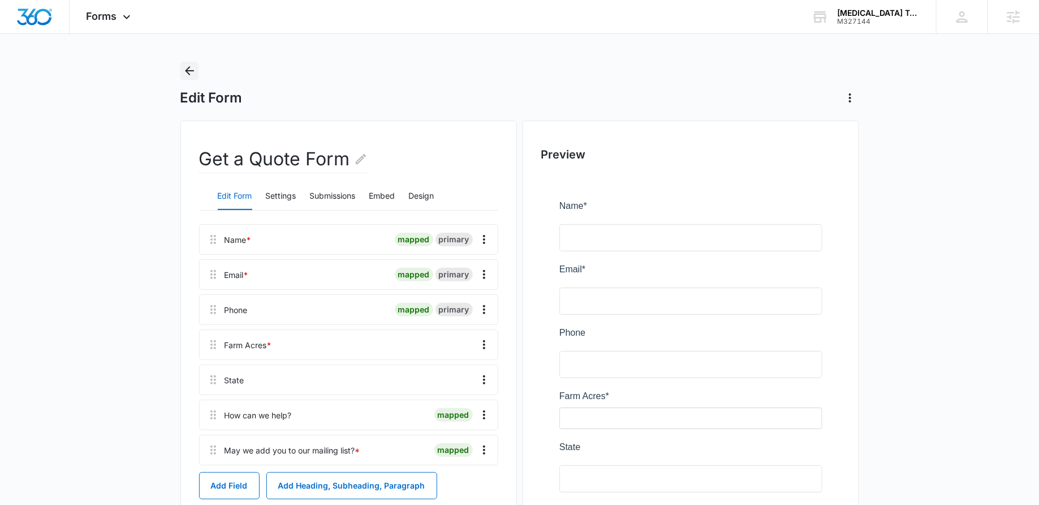
click at [186, 66] on icon "Back" at bounding box center [190, 71] width 14 height 14
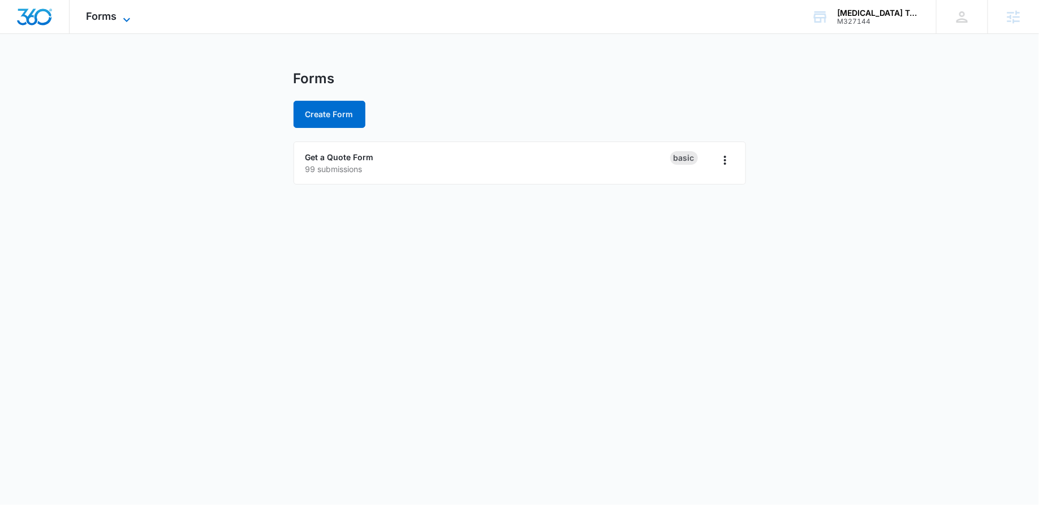
click at [106, 12] on span "Forms" at bounding box center [102, 16] width 31 height 12
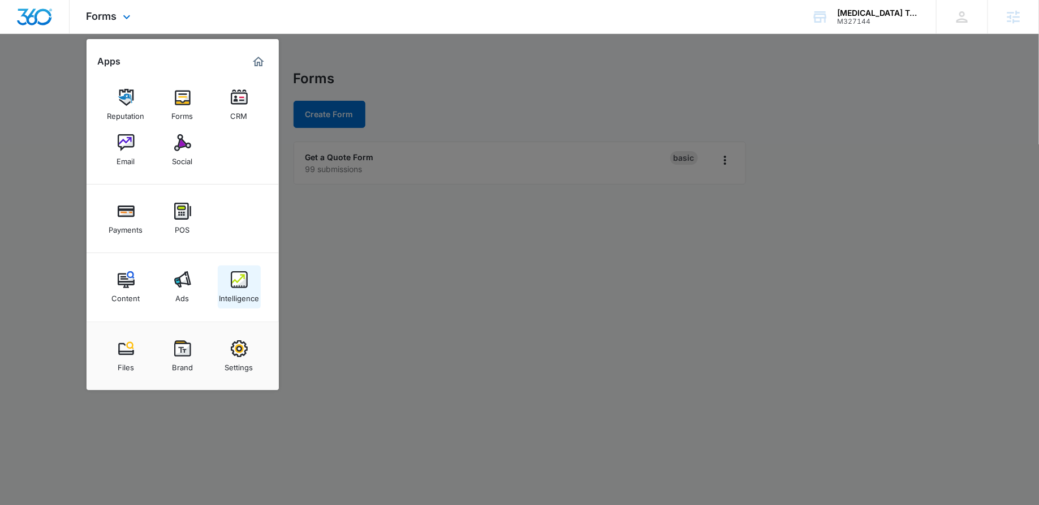
click at [242, 296] on div "Intelligence" at bounding box center [239, 295] width 40 height 15
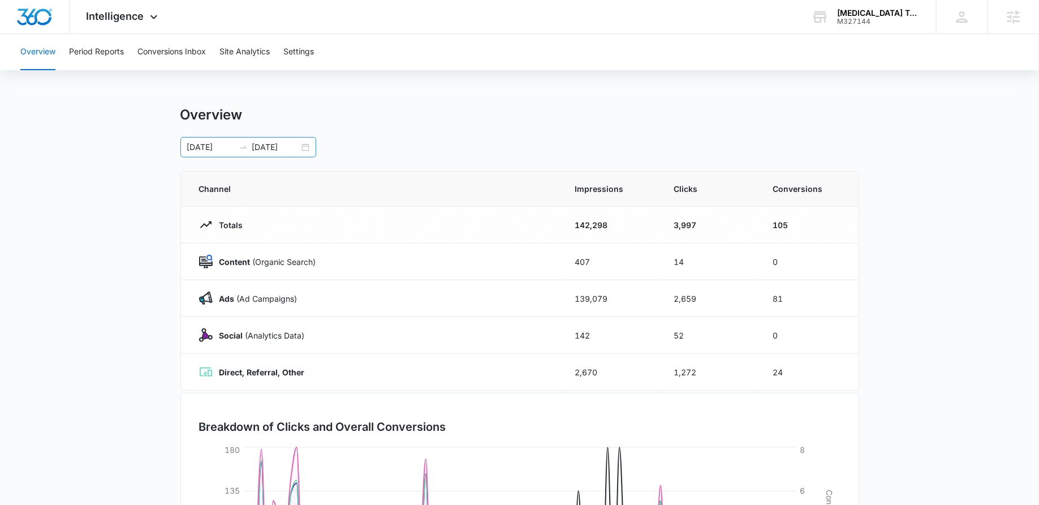
click at [311, 150] on div "07/05/2025 10/03/2025" at bounding box center [248, 147] width 136 height 20
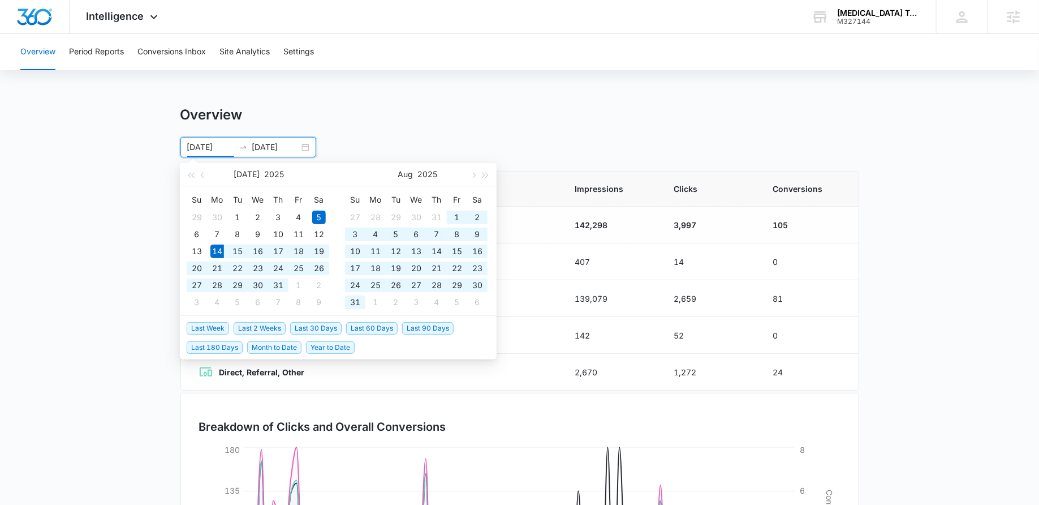
click at [423, 329] on span "Last 90 Days" at bounding box center [427, 328] width 51 height 12
type input "07/14/2025"
type input "10/12/2025"
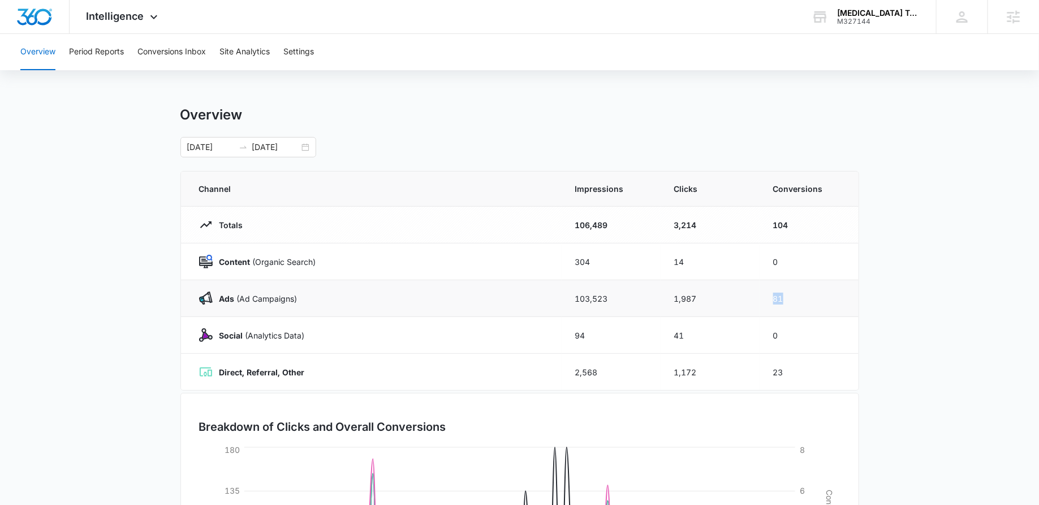
drag, startPoint x: 791, startPoint y: 293, endPoint x: 751, endPoint y: 293, distance: 39.6
click at [751, 293] on tr "Ads (Ad Campaigns) 103,523 1,987 81" at bounding box center [520, 298] width 678 height 37
click at [815, 304] on td "81" at bounding box center [809, 298] width 99 height 37
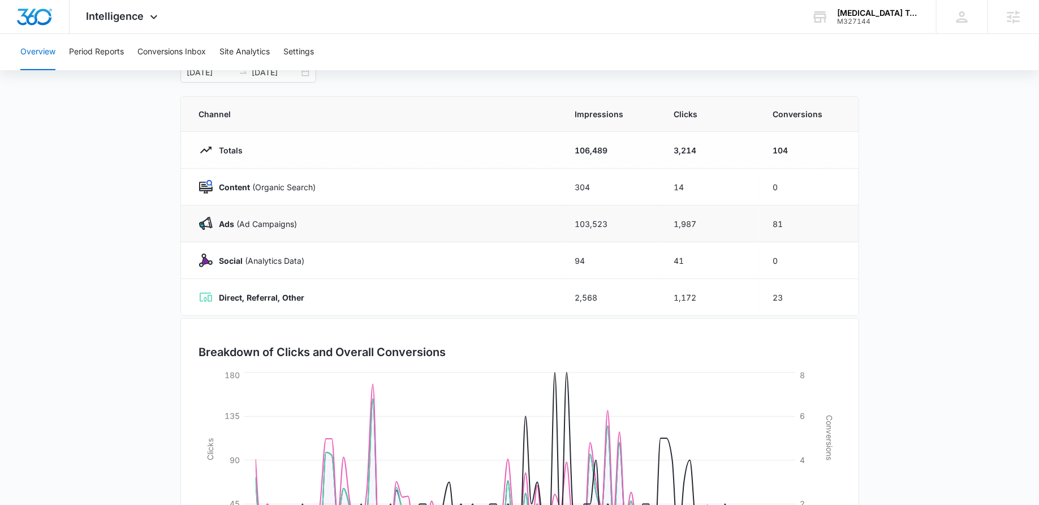
scroll to position [92, 0]
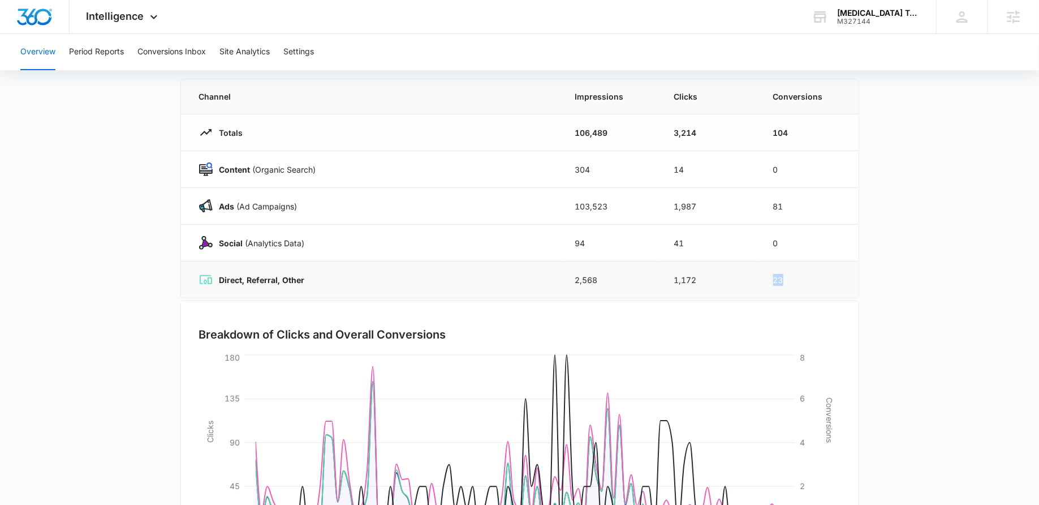
drag, startPoint x: 806, startPoint y: 279, endPoint x: 763, endPoint y: 278, distance: 43.6
click at [763, 278] on td "23" at bounding box center [809, 279] width 99 height 37
click at [768, 279] on td "23" at bounding box center [809, 279] width 99 height 37
drag, startPoint x: 786, startPoint y: 275, endPoint x: 769, endPoint y: 275, distance: 17.0
click at [769, 275] on td "23" at bounding box center [809, 279] width 99 height 37
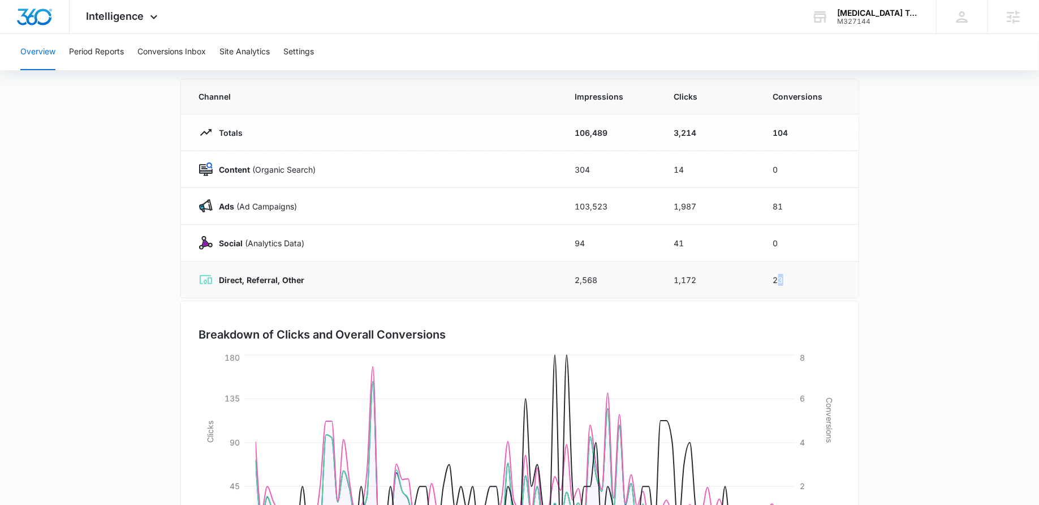
drag, startPoint x: 797, startPoint y: 282, endPoint x: 752, endPoint y: 282, distance: 45.3
click at [752, 282] on tr "Direct, Referral, Other 2,568 1,172 23" at bounding box center [520, 279] width 678 height 37
click at [805, 275] on td "23" at bounding box center [809, 279] width 99 height 37
drag, startPoint x: 805, startPoint y: 275, endPoint x: 748, endPoint y: 275, distance: 57.1
click at [748, 275] on tr "Direct, Referral, Other 2,568 1,172 23" at bounding box center [520, 279] width 678 height 37
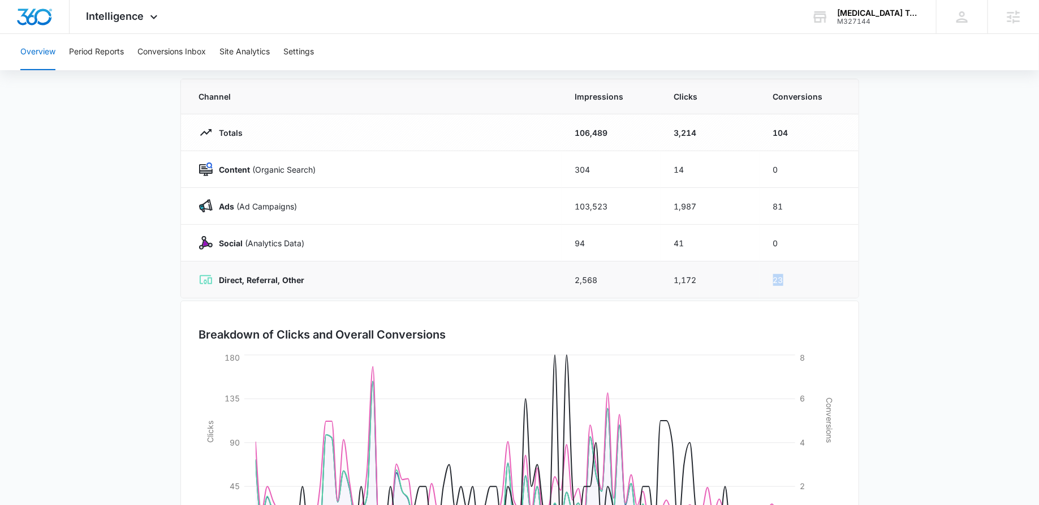
click at [800, 278] on td "23" at bounding box center [809, 279] width 99 height 37
drag, startPoint x: 800, startPoint y: 278, endPoint x: 518, endPoint y: 279, distance: 281.7
click at [518, 279] on tr "Direct, Referral, Other 2,568 1,172 23" at bounding box center [520, 279] width 678 height 37
click at [610, 256] on td "94" at bounding box center [611, 243] width 99 height 37
drag, startPoint x: 608, startPoint y: 275, endPoint x: 562, endPoint y: 275, distance: 45.8
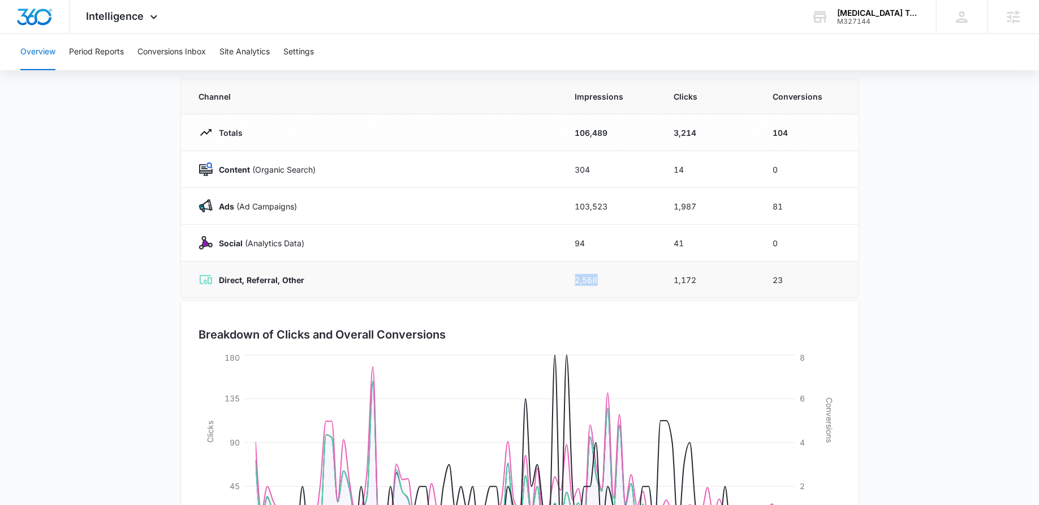
click at [562, 275] on td "2,568" at bounding box center [611, 279] width 99 height 37
click at [548, 278] on td "Direct, Referral, Other" at bounding box center [371, 279] width 381 height 37
drag, startPoint x: 642, startPoint y: 192, endPoint x: 570, endPoint y: 192, distance: 72.4
click at [570, 192] on td "103,523" at bounding box center [611, 206] width 99 height 37
drag, startPoint x: 716, startPoint y: 201, endPoint x: 638, endPoint y: 201, distance: 78.6
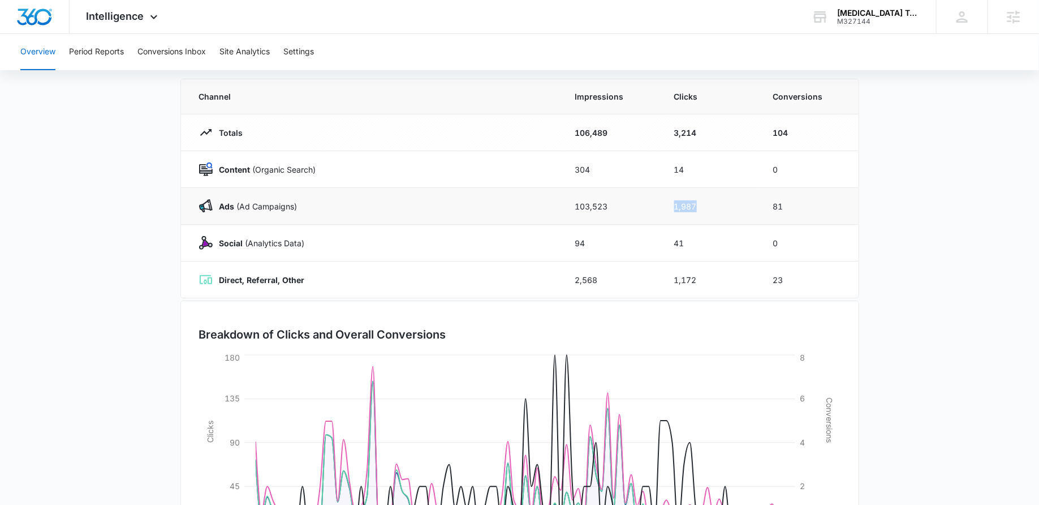
click at [638, 201] on tr "Ads (Ad Campaigns) 103,523 1,987 81" at bounding box center [520, 206] width 678 height 37
click at [644, 204] on td "103,523" at bounding box center [611, 206] width 99 height 37
drag, startPoint x: 705, startPoint y: 201, endPoint x: 645, endPoint y: 201, distance: 60.5
click at [645, 201] on tr "Ads (Ad Campaigns) 103,523 1,987 81" at bounding box center [520, 206] width 678 height 37
click at [630, 203] on td "103,523" at bounding box center [611, 206] width 99 height 37
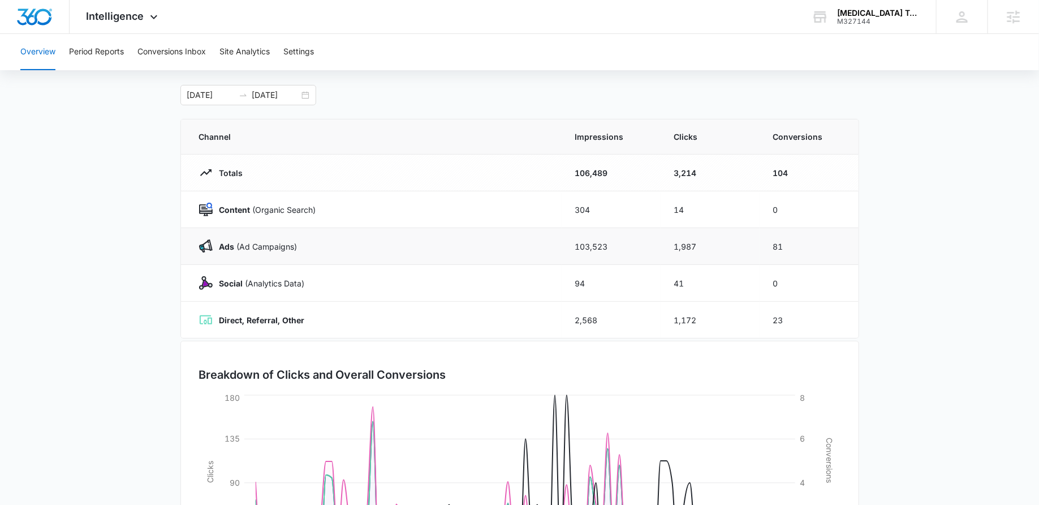
scroll to position [88, 0]
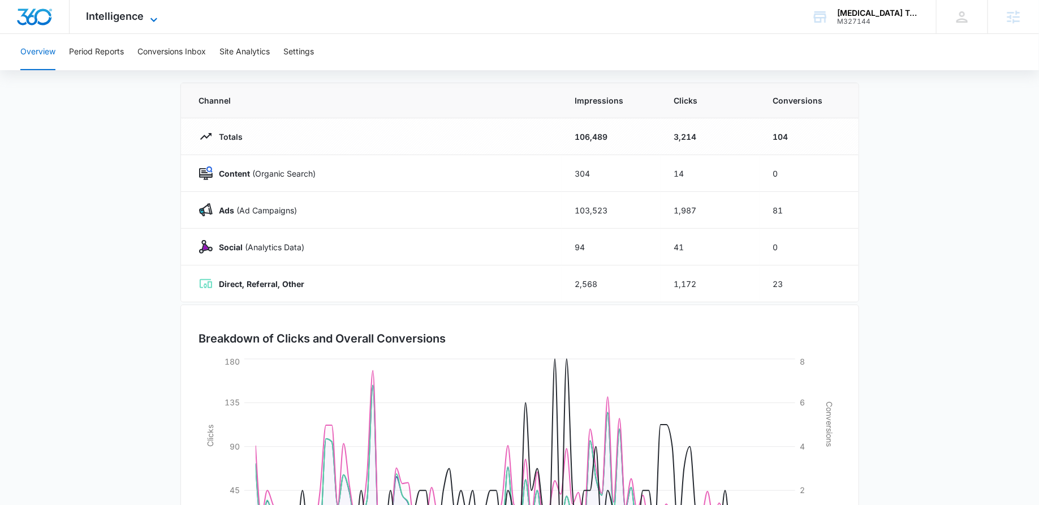
click at [120, 17] on span "Intelligence" at bounding box center [116, 16] width 58 height 12
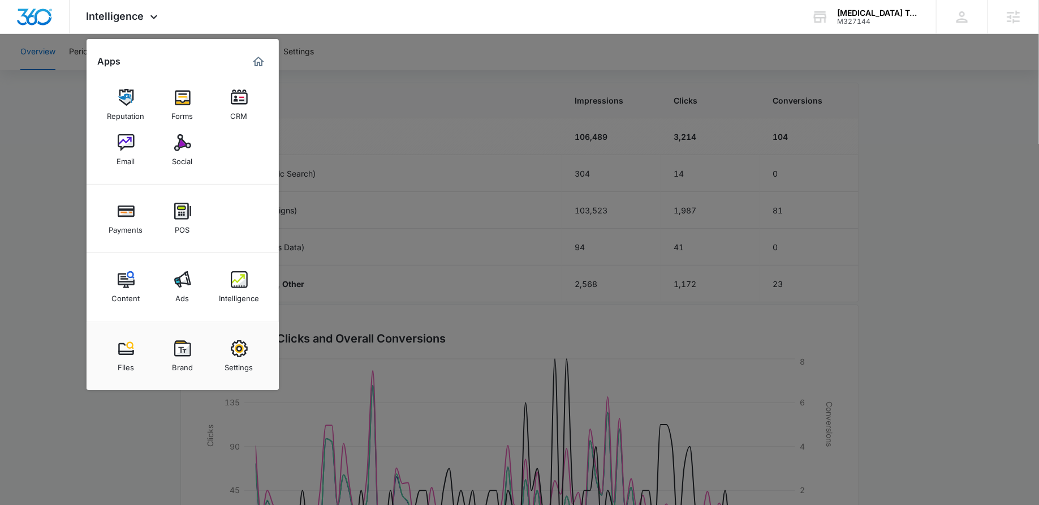
click at [317, 87] on div at bounding box center [519, 252] width 1039 height 505
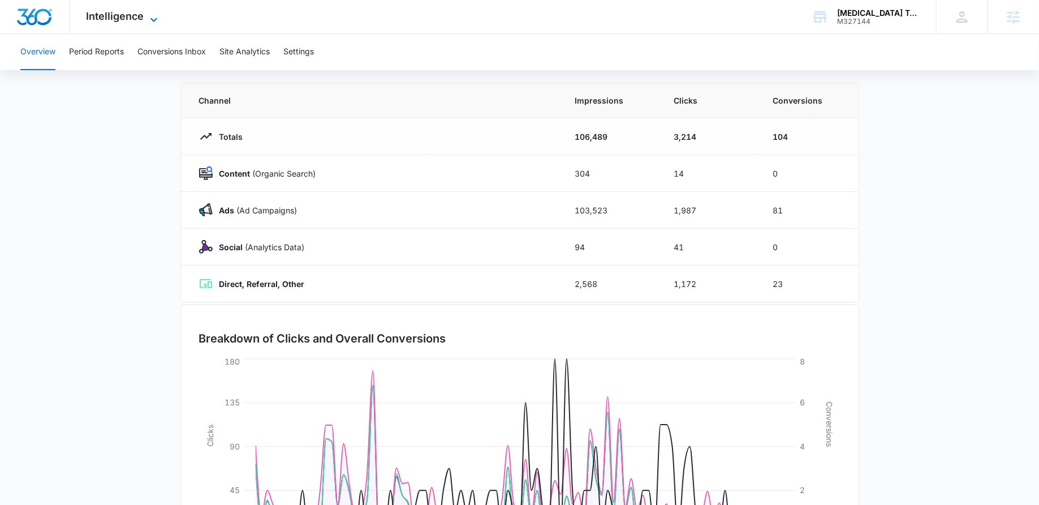
click at [122, 19] on span "Intelligence" at bounding box center [116, 16] width 58 height 12
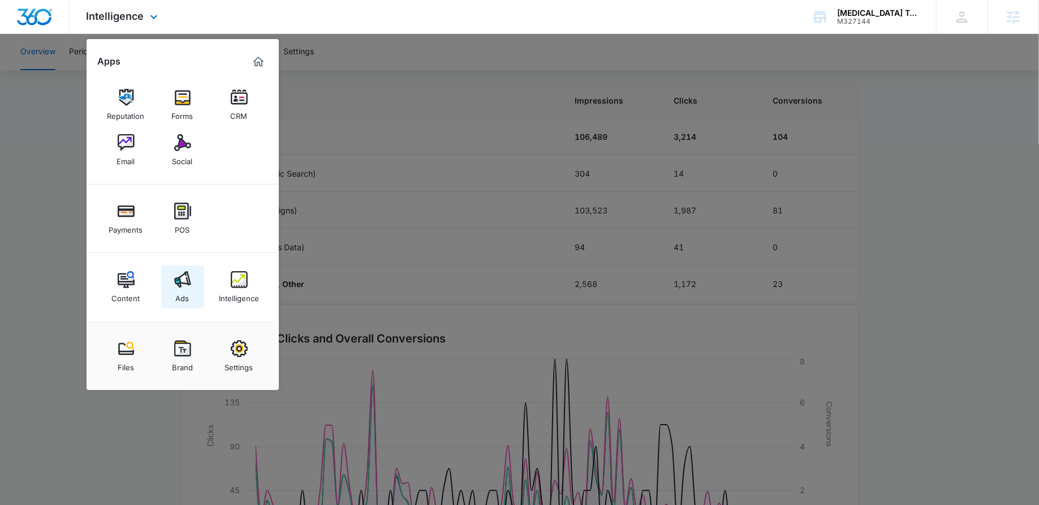
click at [176, 281] on img at bounding box center [182, 279] width 17 height 17
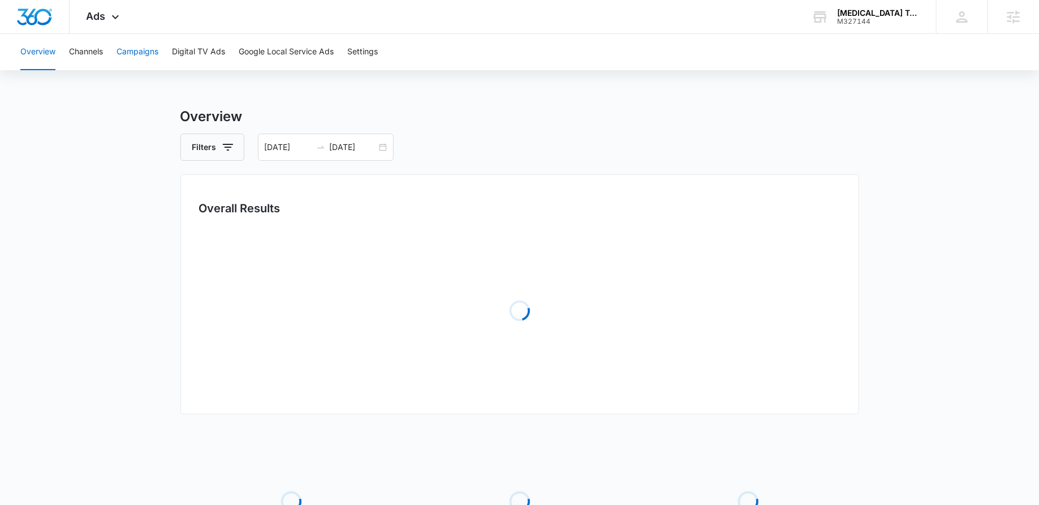
click at [141, 48] on button "Campaigns" at bounding box center [138, 52] width 42 height 36
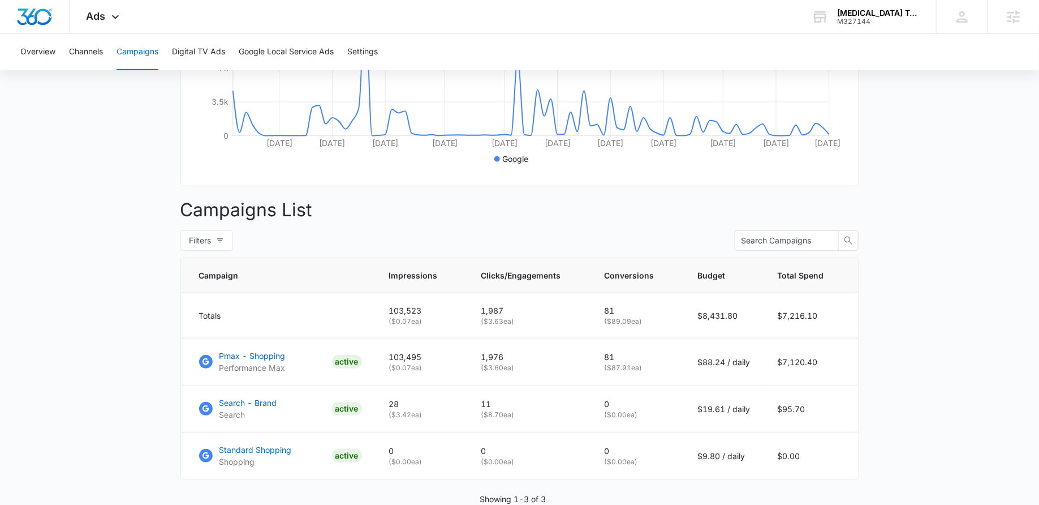
scroll to position [321, 0]
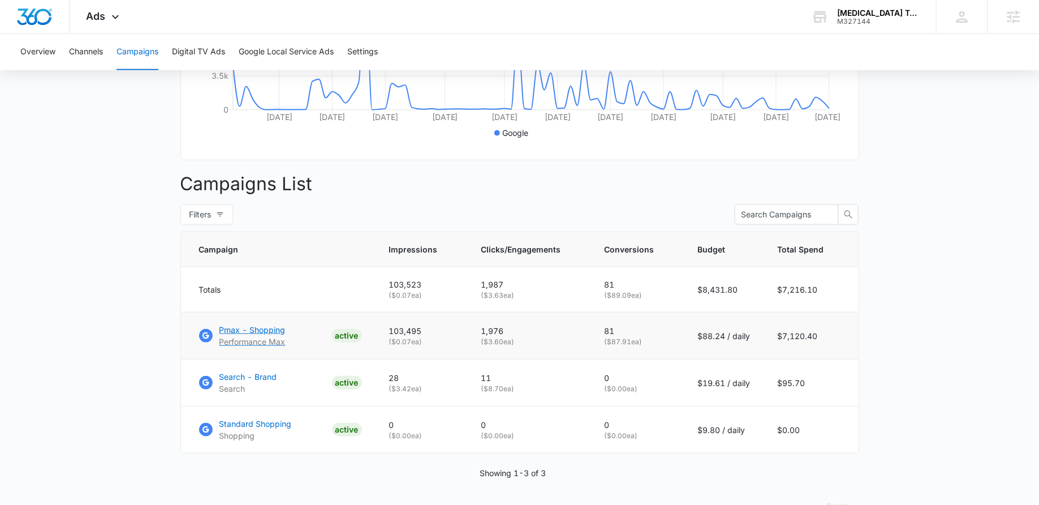
click at [246, 329] on p "Pmax - Shopping" at bounding box center [252, 330] width 66 height 12
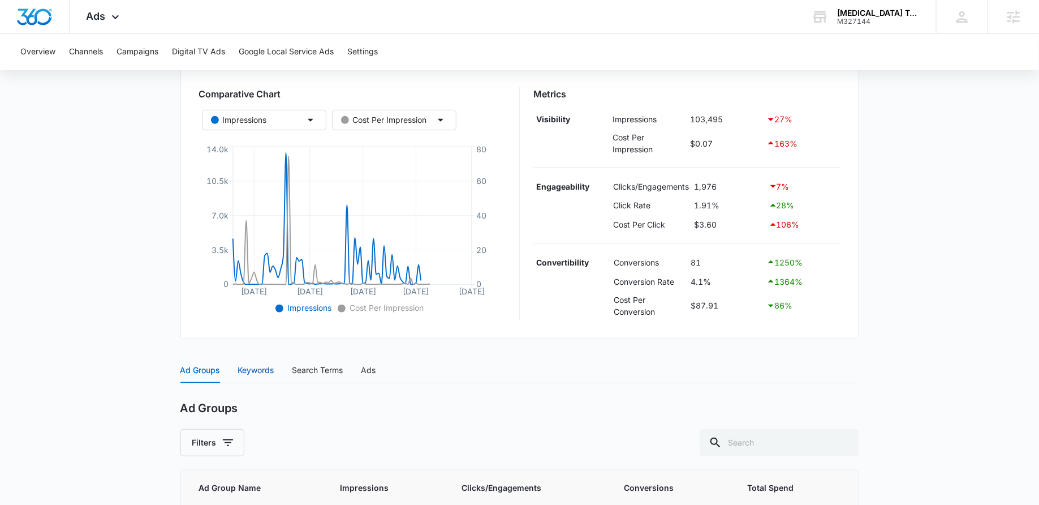
click at [253, 369] on div "Keywords" at bounding box center [256, 370] width 36 height 12
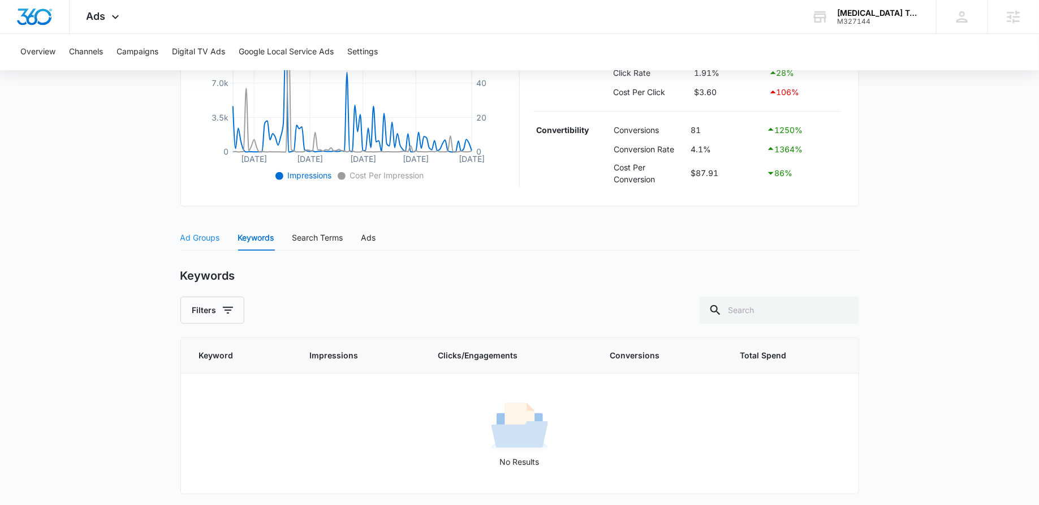
click at [197, 228] on div "Ad Groups" at bounding box center [200, 238] width 40 height 26
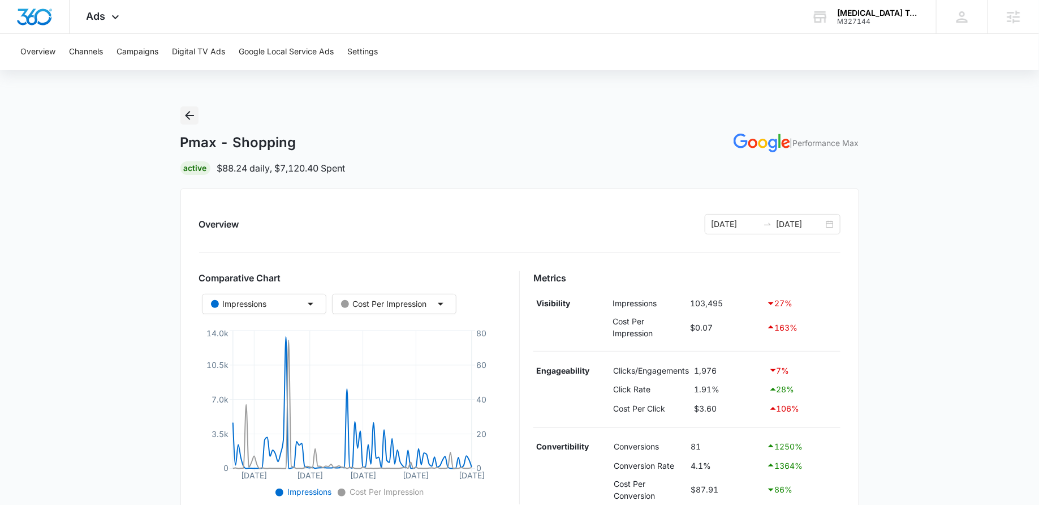
click at [183, 110] on icon "Back" at bounding box center [190, 116] width 14 height 14
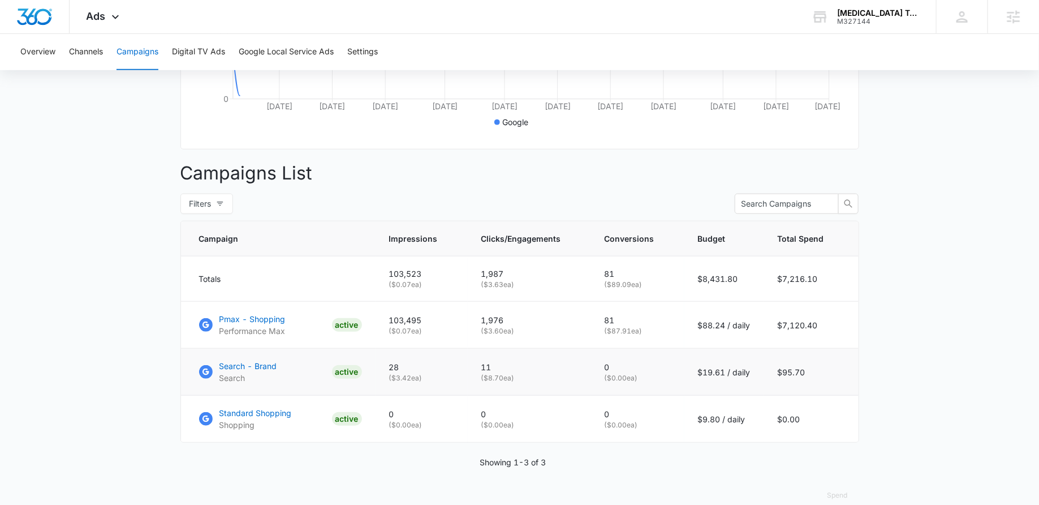
scroll to position [332, 0]
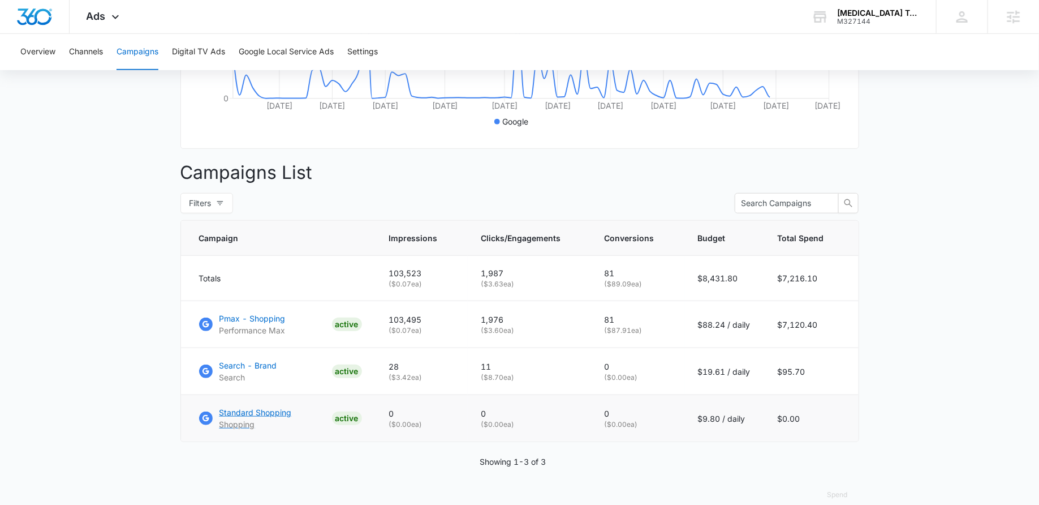
click at [251, 410] on p "Standard Shopping" at bounding box center [255, 412] width 72 height 12
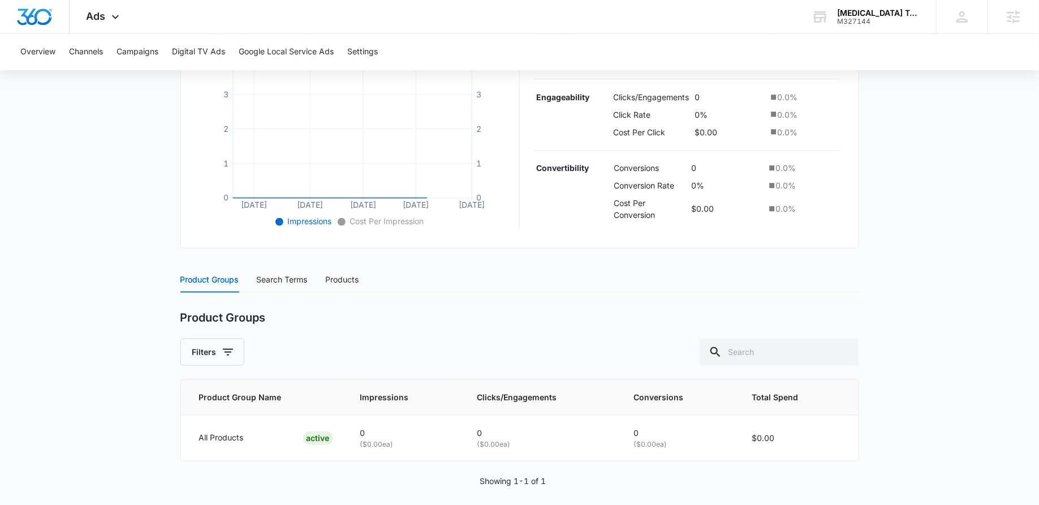
scroll to position [278, 0]
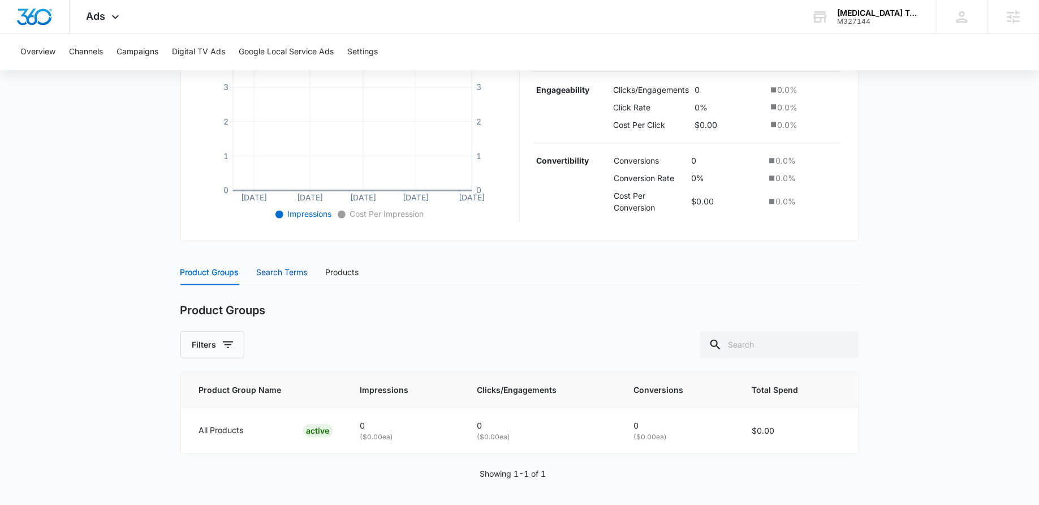
click at [285, 270] on div "Search Terms" at bounding box center [282, 272] width 51 height 12
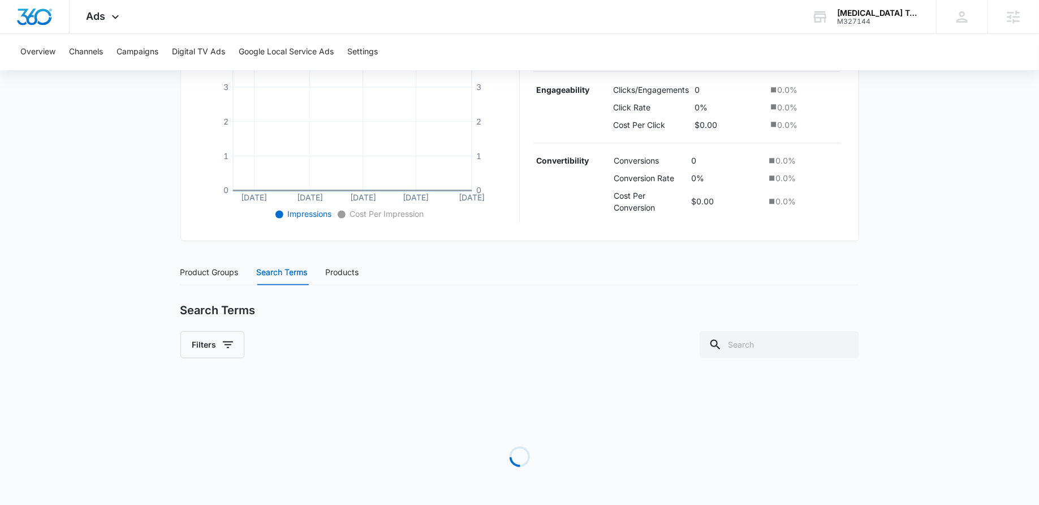
scroll to position [313, 0]
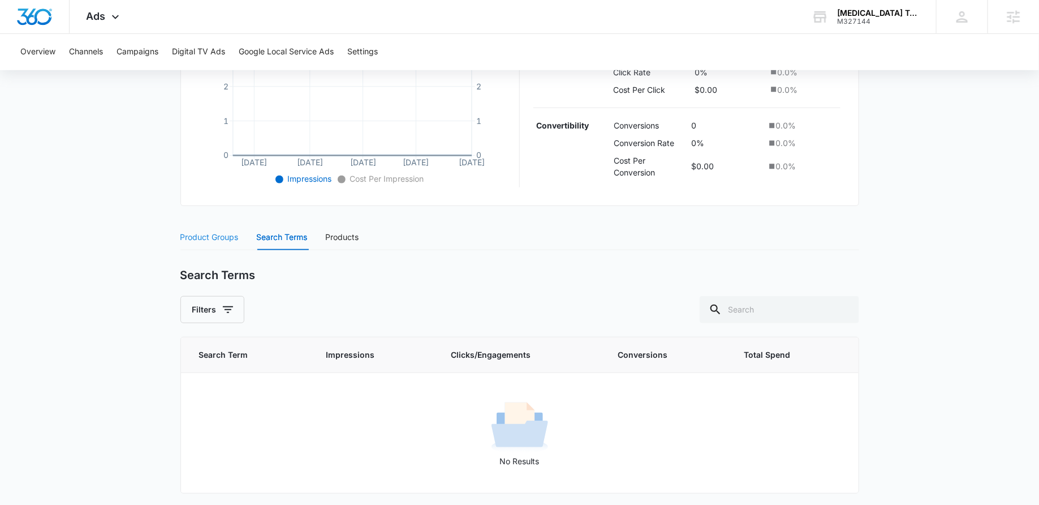
click at [205, 227] on div "Product Groups" at bounding box center [209, 237] width 58 height 26
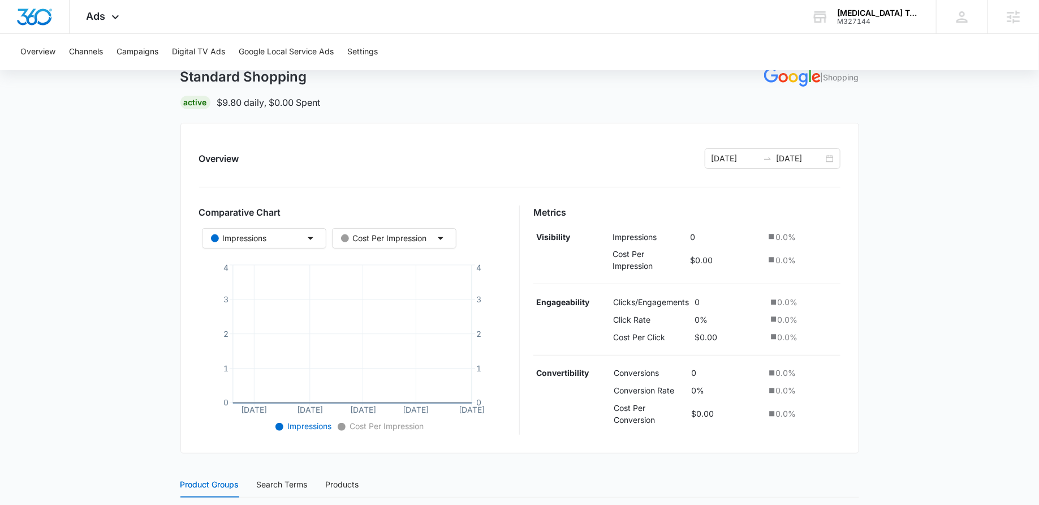
scroll to position [0, 0]
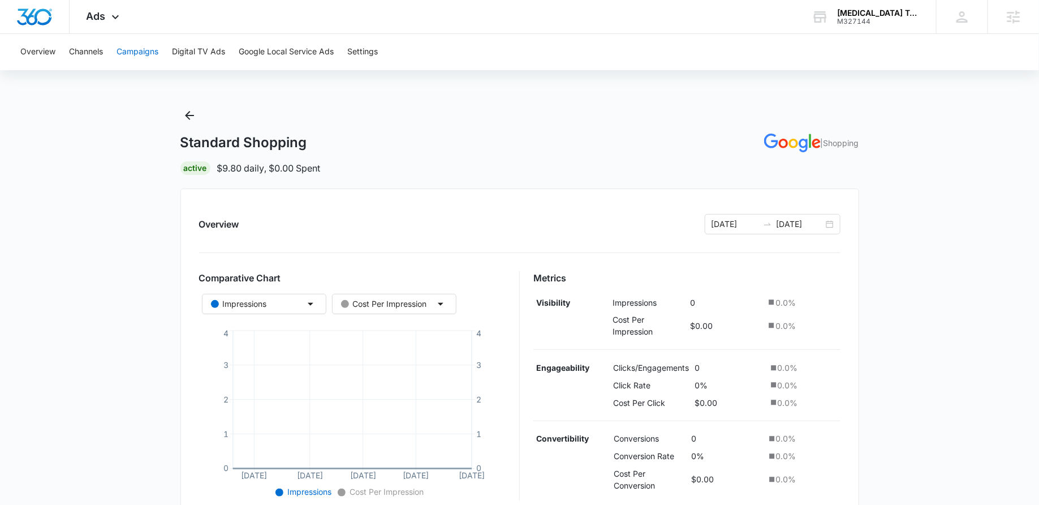
click at [130, 52] on button "Campaigns" at bounding box center [138, 52] width 42 height 36
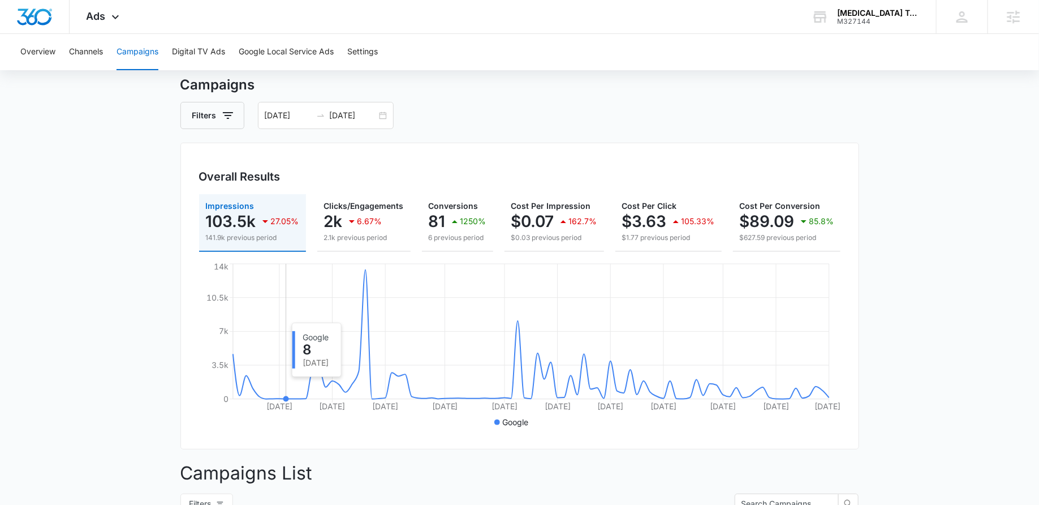
scroll to position [12, 0]
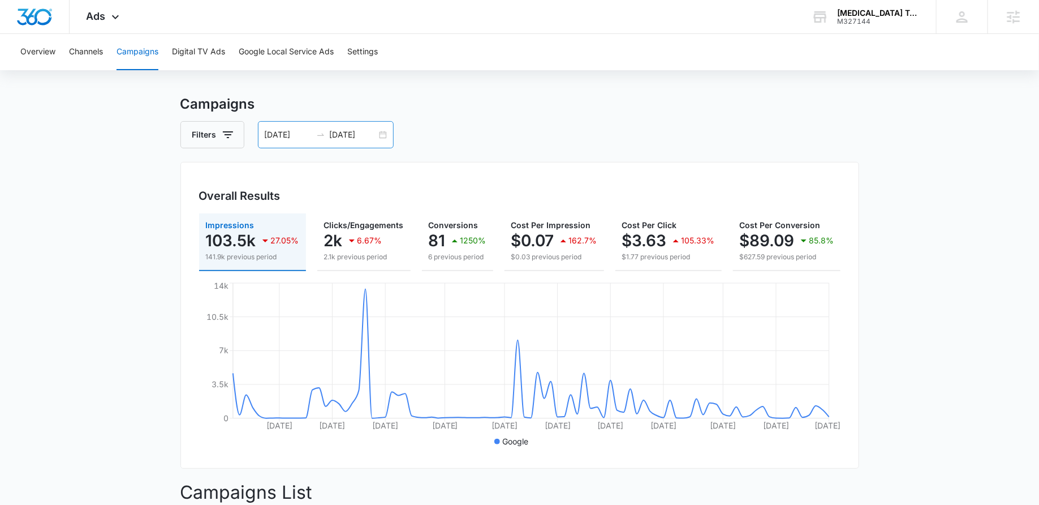
click at [382, 131] on div "07/14/2025 10/12/2025" at bounding box center [326, 134] width 136 height 27
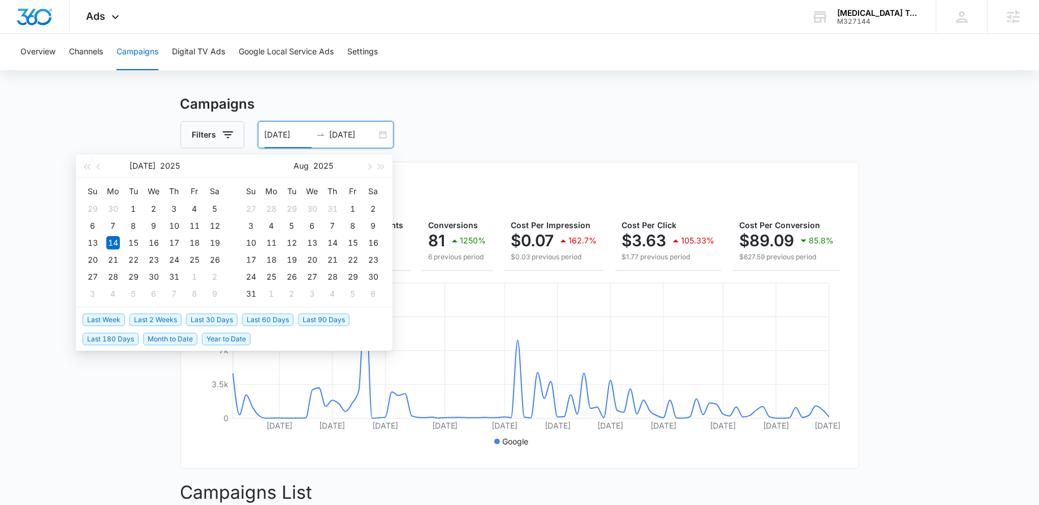
click at [195, 320] on span "Last 30 Days" at bounding box center [211, 319] width 51 height 12
type input "09/13/2025"
type input "10/13/2025"
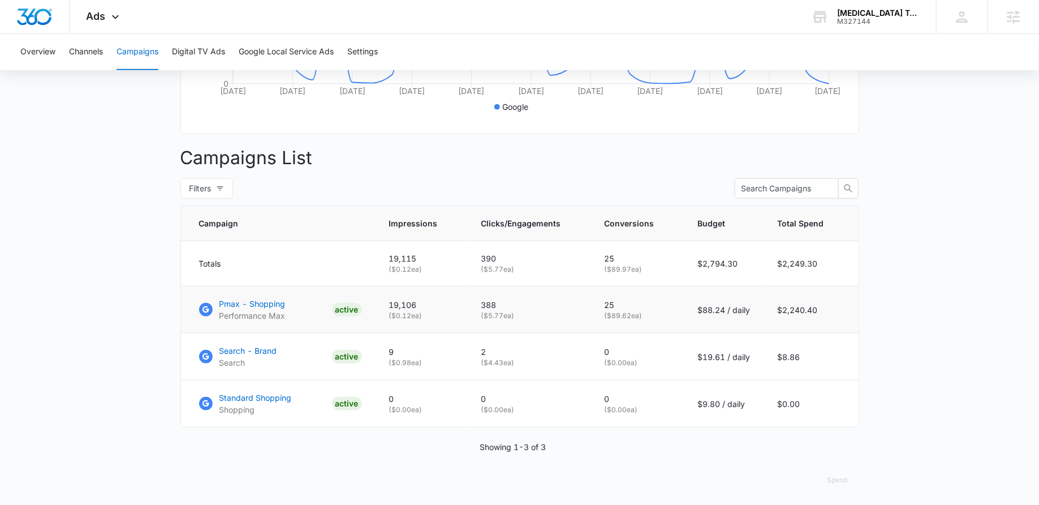
scroll to position [0, 0]
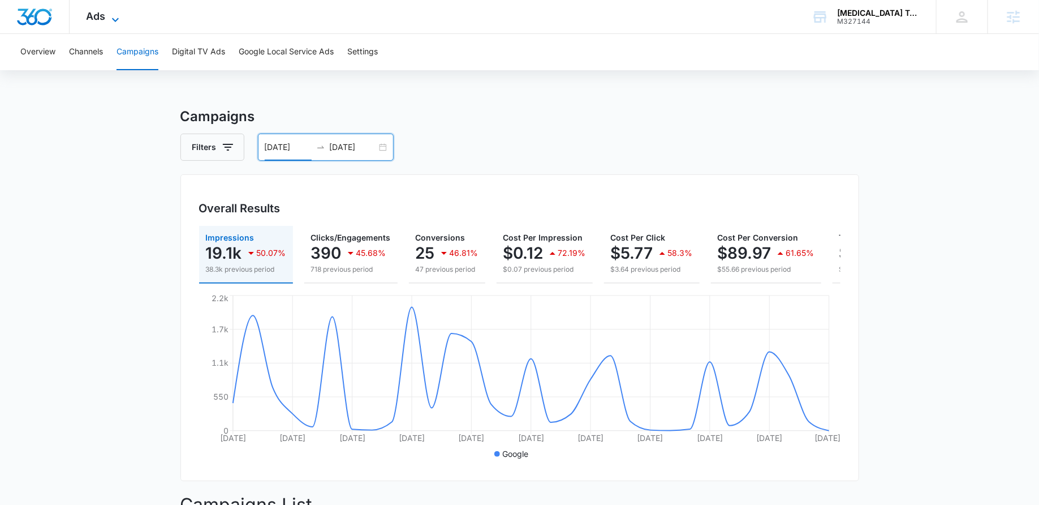
click at [97, 19] on span "Ads" at bounding box center [96, 16] width 19 height 12
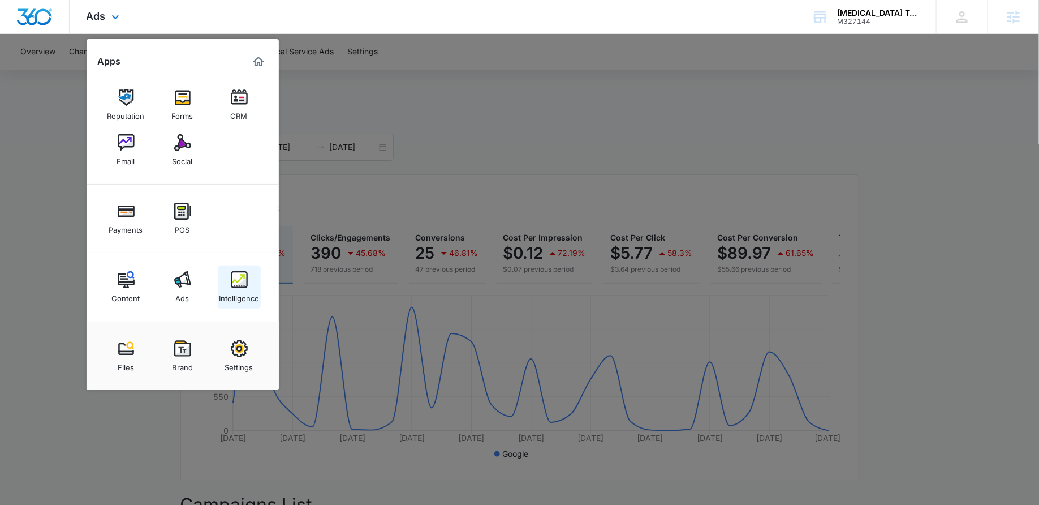
click at [242, 295] on div "Intelligence" at bounding box center [239, 295] width 40 height 15
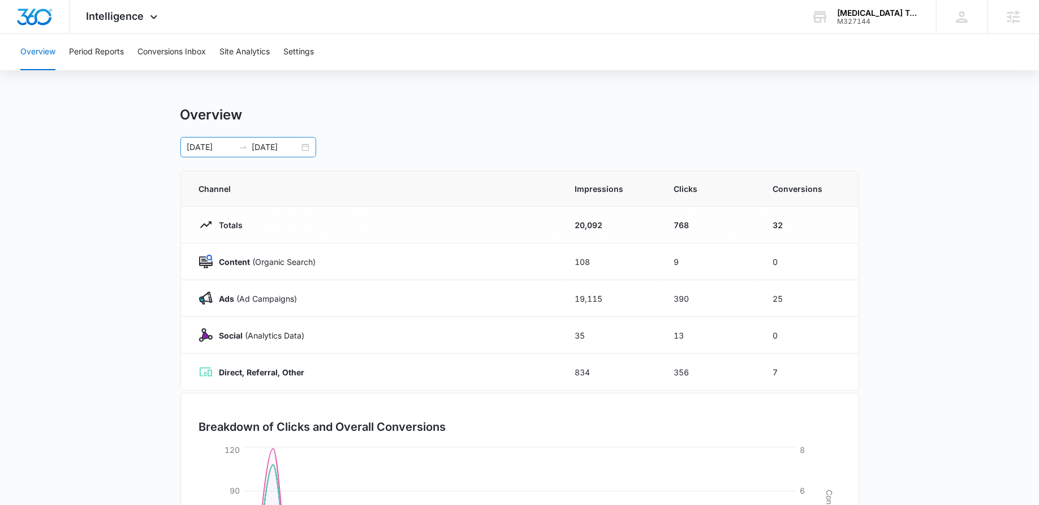
click at [303, 145] on div "09/13/2025 10/13/2025" at bounding box center [248, 147] width 136 height 20
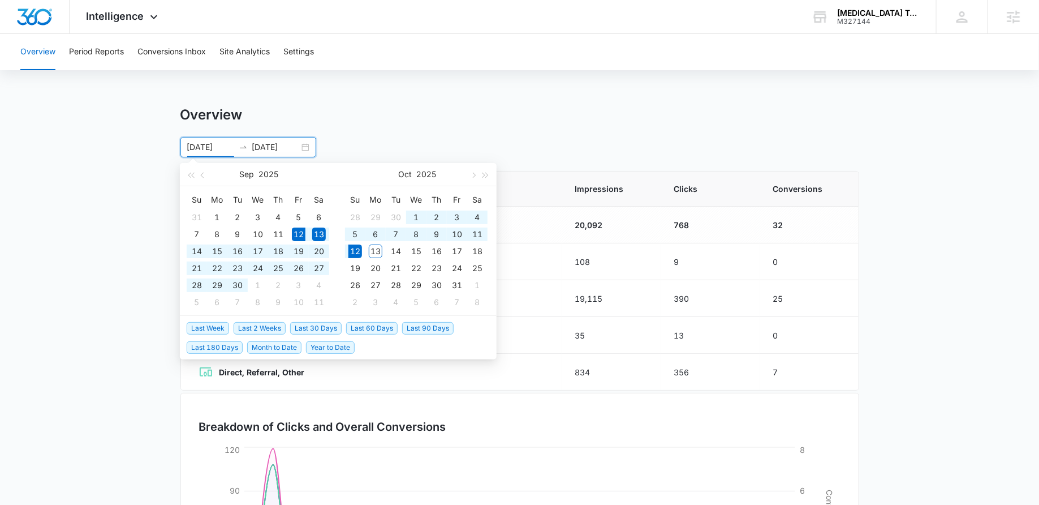
click at [302, 325] on span "Last 30 Days" at bounding box center [315, 328] width 51 height 12
type input "09/12/2025"
type input "10/12/2025"
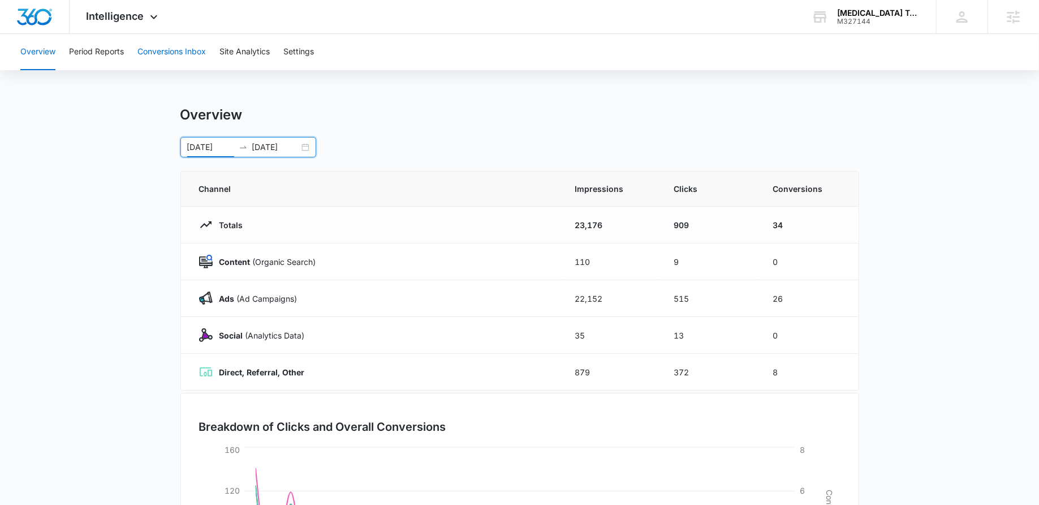
click at [187, 52] on button "Conversions Inbox" at bounding box center [171, 52] width 68 height 36
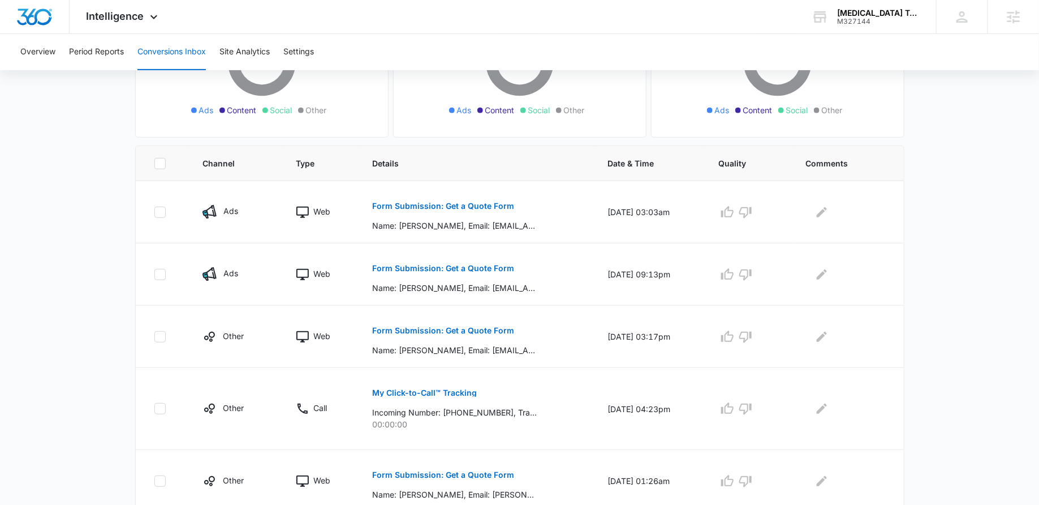
scroll to position [173, 0]
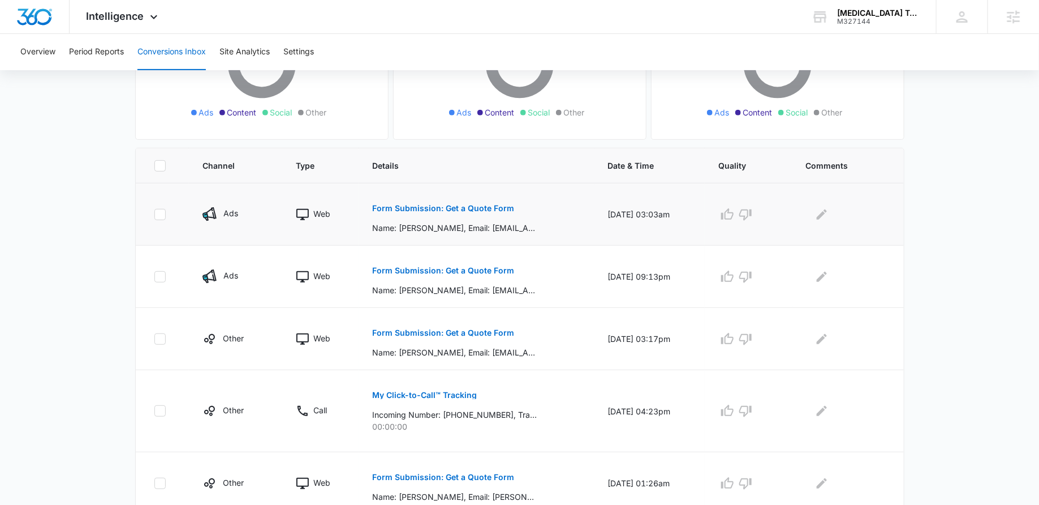
click at [433, 201] on button "Form Submission: Get a Quote Form" at bounding box center [443, 208] width 142 height 27
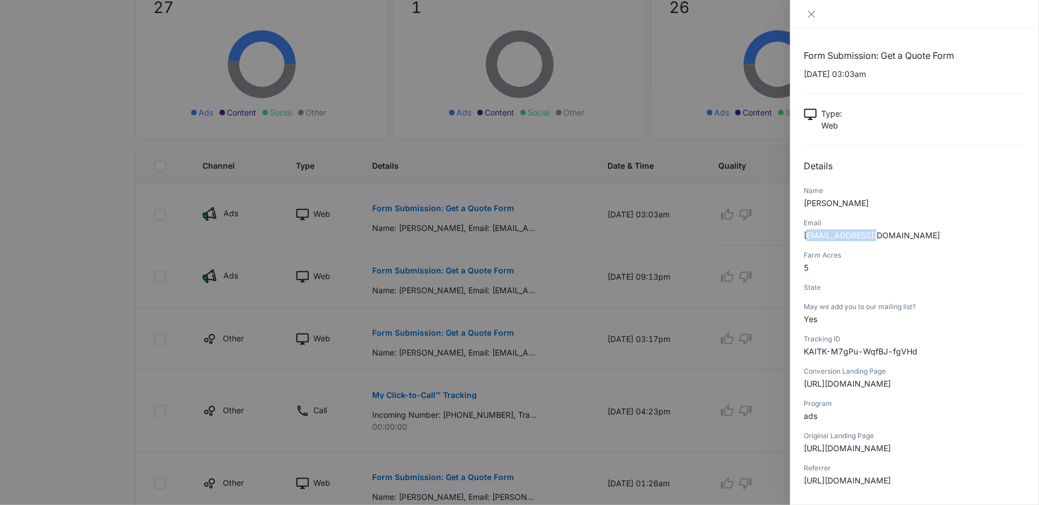
drag, startPoint x: 811, startPoint y: 234, endPoint x: 875, endPoint y: 229, distance: 64.7
click at [875, 229] on p "mselaine05@yahoo.com" at bounding box center [915, 235] width 222 height 12
click at [839, 274] on div "Farm Acres 5" at bounding box center [915, 265] width 222 height 32
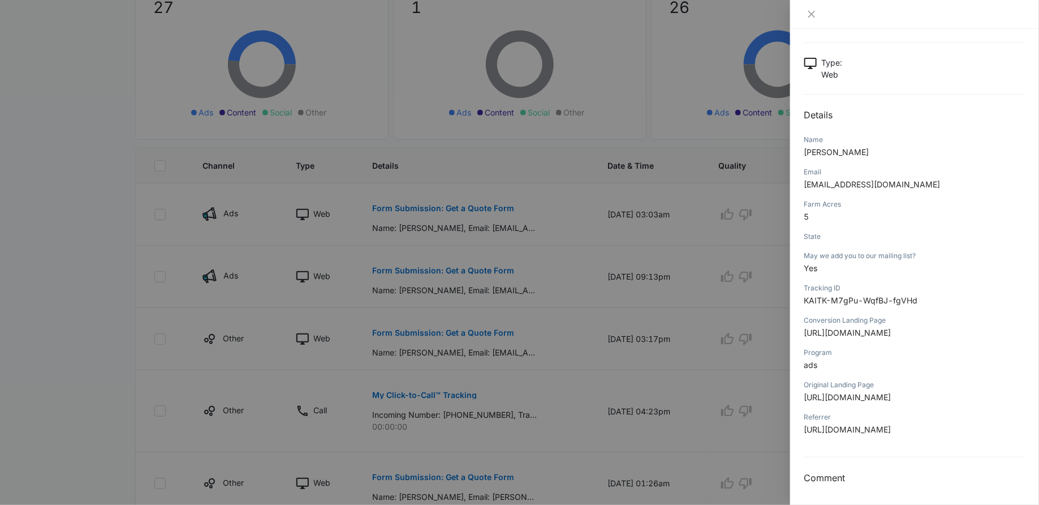
click at [717, 298] on div at bounding box center [519, 252] width 1039 height 505
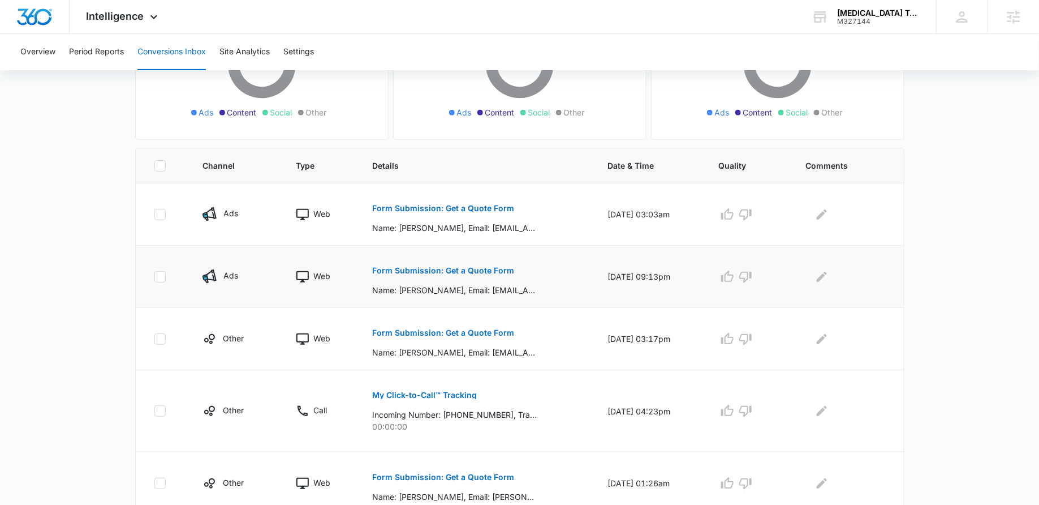
click at [437, 268] on p "Form Submission: Get a Quote Form" at bounding box center [443, 270] width 142 height 8
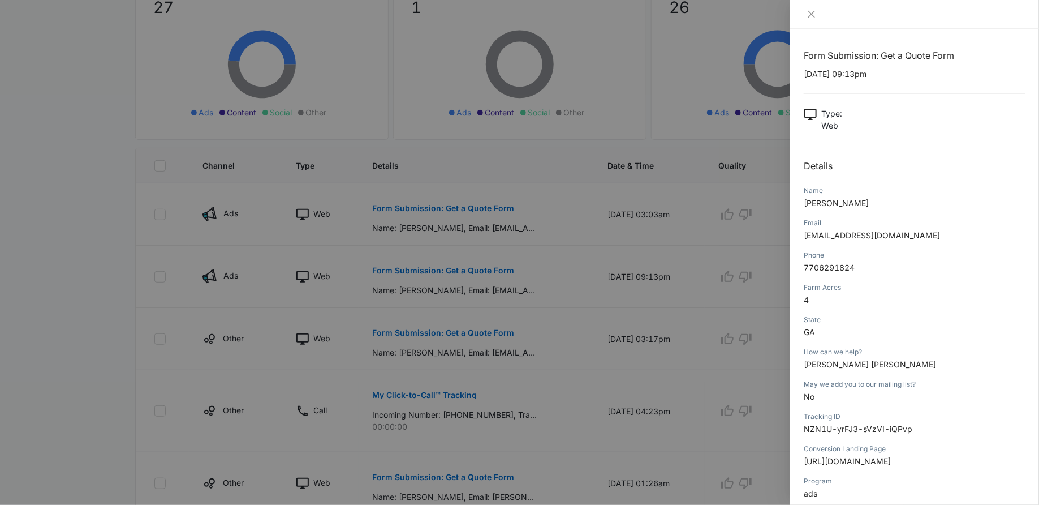
click at [661, 295] on div at bounding box center [519, 252] width 1039 height 505
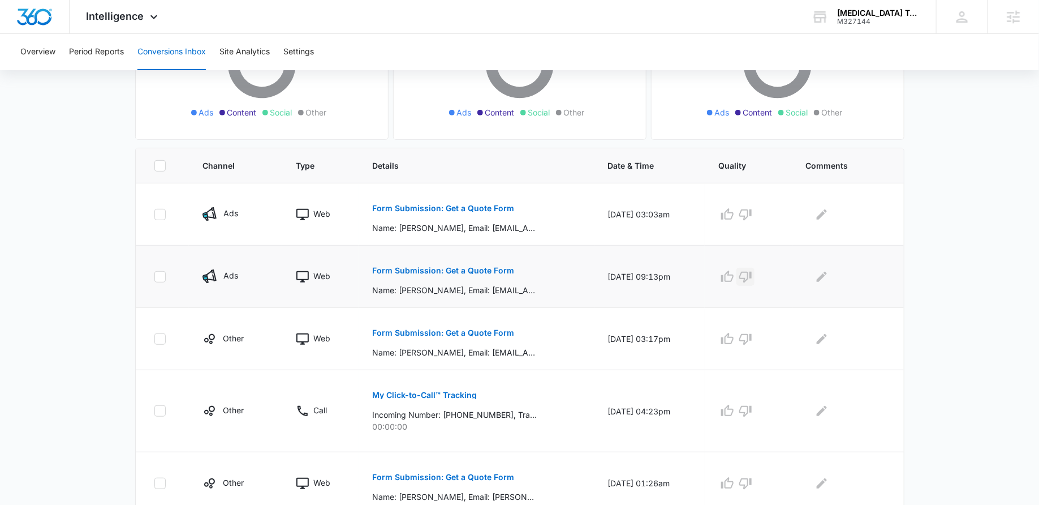
click at [748, 278] on icon "button" at bounding box center [746, 277] width 14 height 14
click at [824, 273] on icon "Edit Comments" at bounding box center [822, 277] width 14 height 14
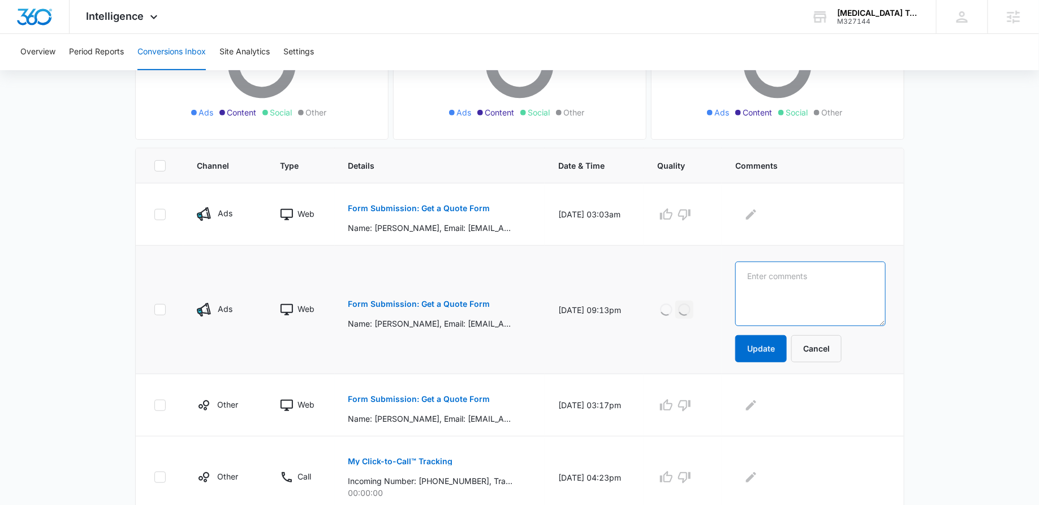
click at [808, 276] on textarea at bounding box center [810, 293] width 150 height 64
type textarea "n"
type textarea "phone number went no where"
click at [777, 339] on button "Update" at bounding box center [760, 348] width 51 height 27
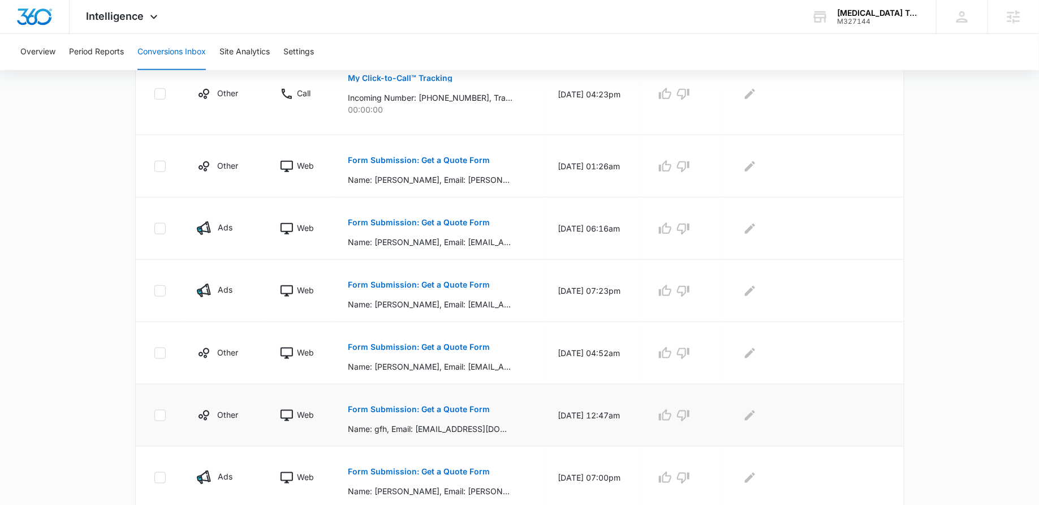
scroll to position [526, 0]
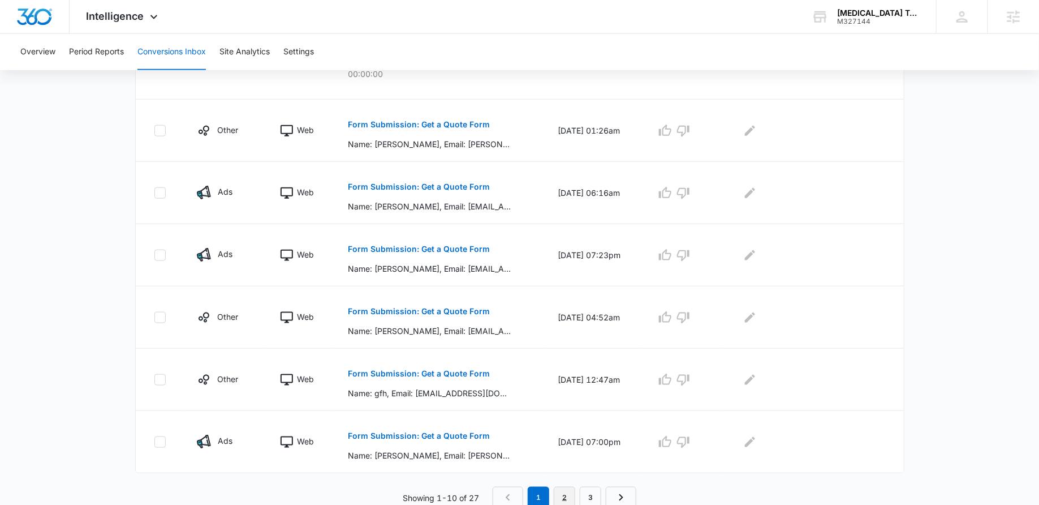
click at [563, 489] on link "2" at bounding box center [564, 496] width 21 height 21
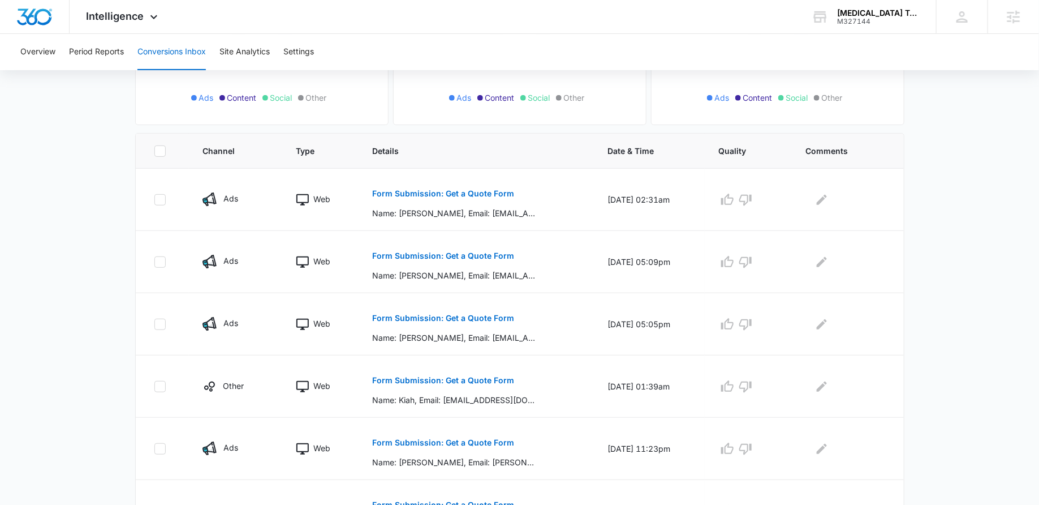
scroll to position [199, 0]
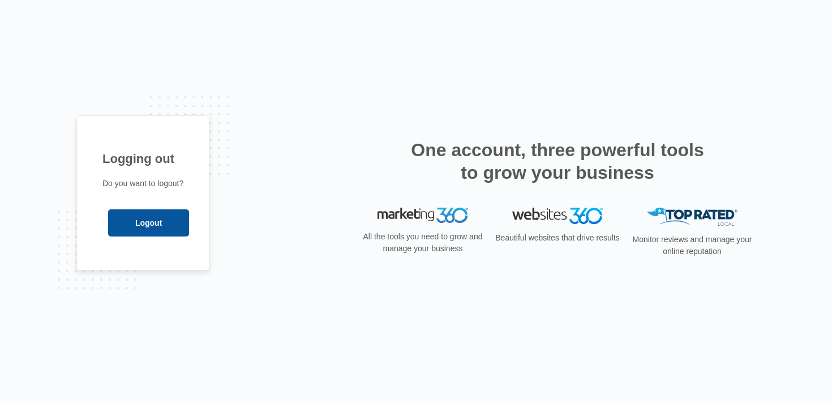
click at [152, 229] on input "Logout" at bounding box center [148, 222] width 81 height 27
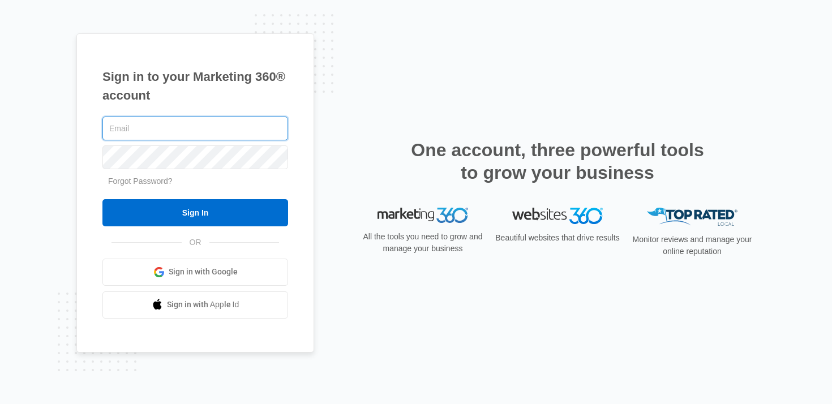
type input "[PERSON_NAME][EMAIL_ADDRESS][PERSON_NAME][DOMAIN_NAME]"
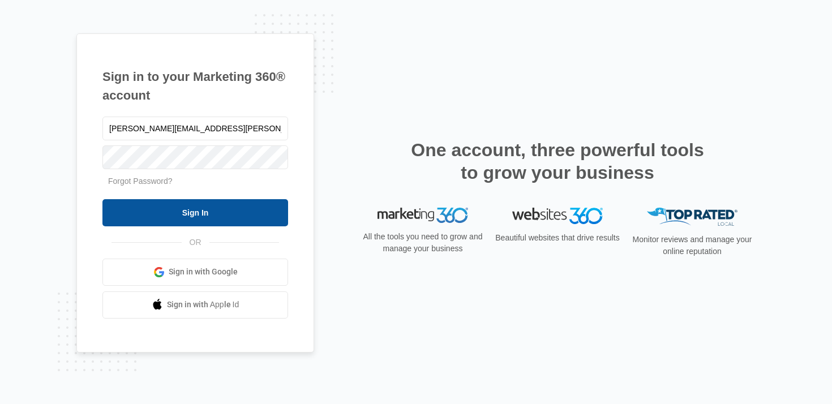
click at [202, 201] on input "Sign In" at bounding box center [195, 212] width 186 height 27
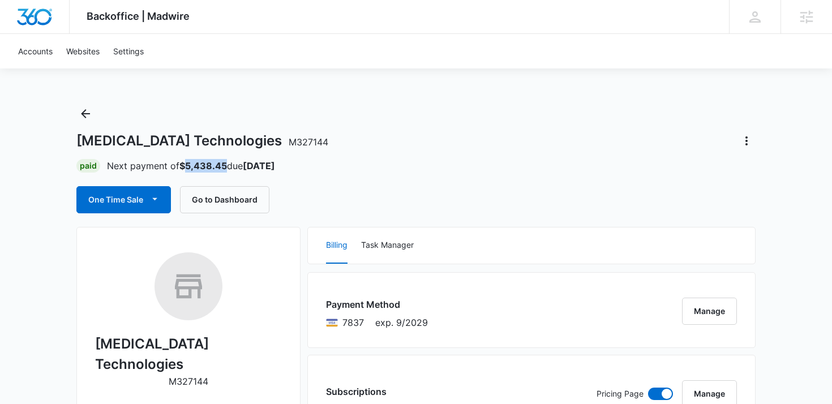
drag, startPoint x: 186, startPoint y: 165, endPoint x: 226, endPoint y: 165, distance: 39.6
click at [226, 165] on strong "$5,438.45" at bounding box center [203, 165] width 48 height 11
copy strong "5,438.45"
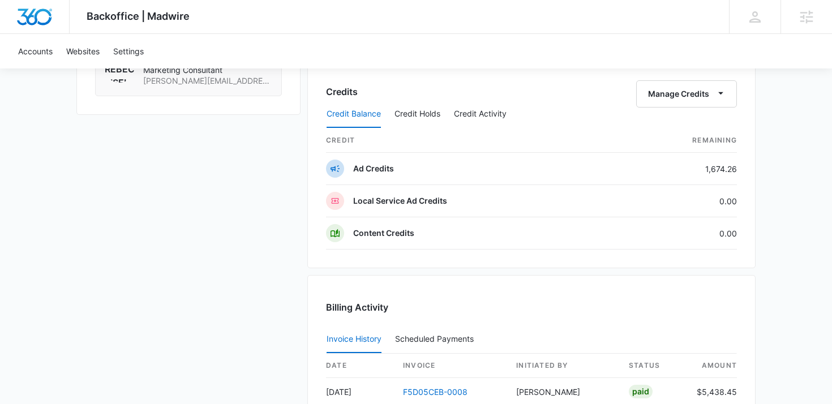
scroll to position [1143, 0]
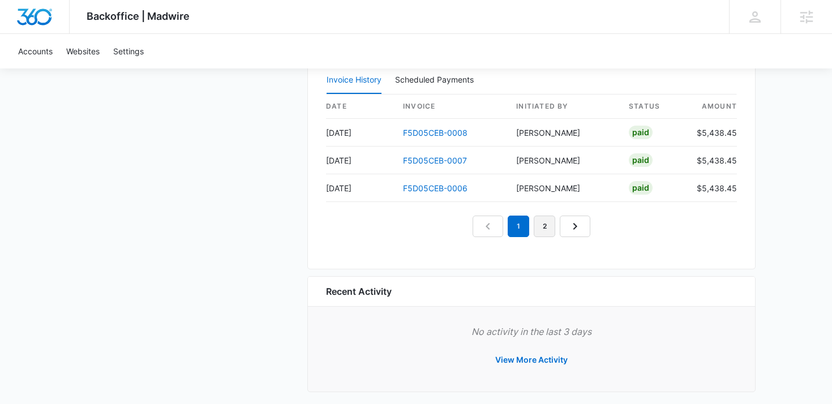
click at [541, 226] on link "2" at bounding box center [543, 226] width 21 height 21
click at [553, 224] on link "3" at bounding box center [556, 226] width 21 height 21
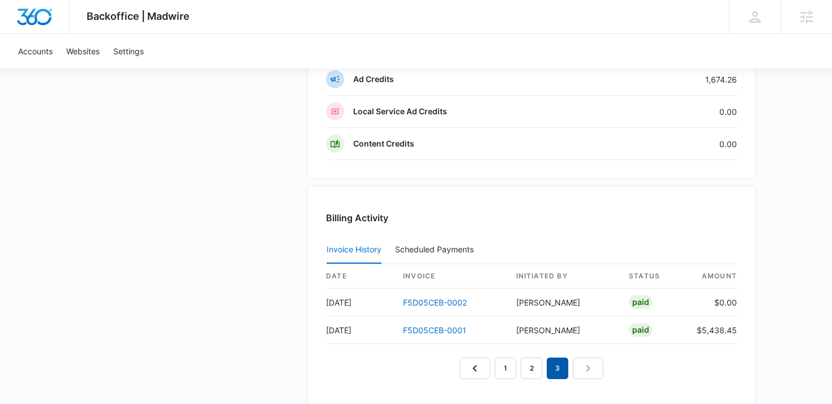
scroll to position [971, 0]
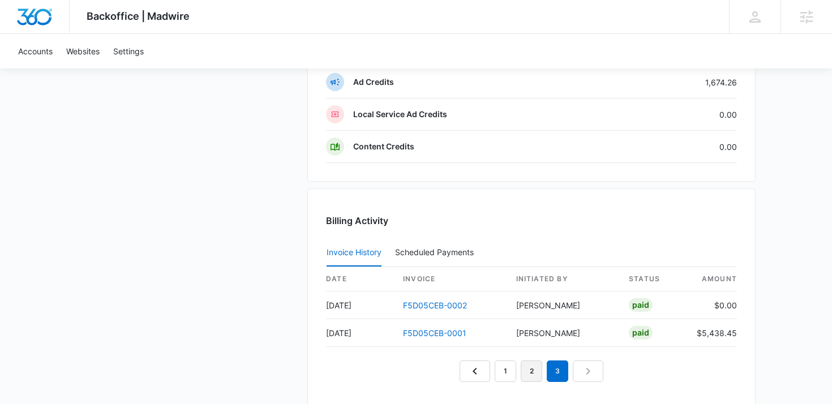
click at [527, 374] on link "2" at bounding box center [530, 370] width 21 height 21
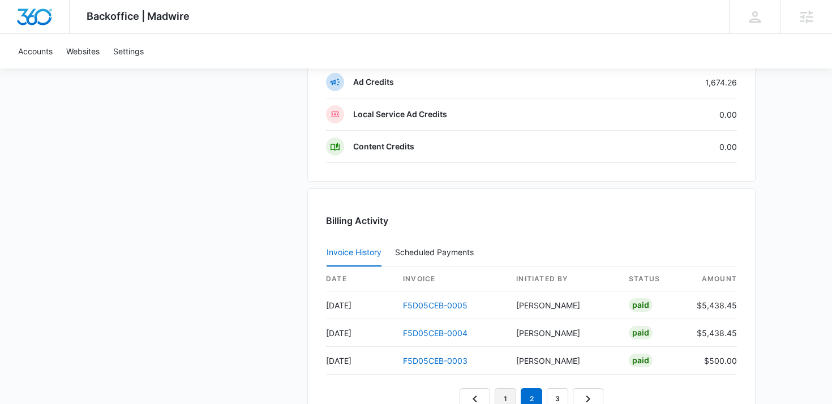
click at [504, 392] on link "1" at bounding box center [504, 398] width 21 height 21
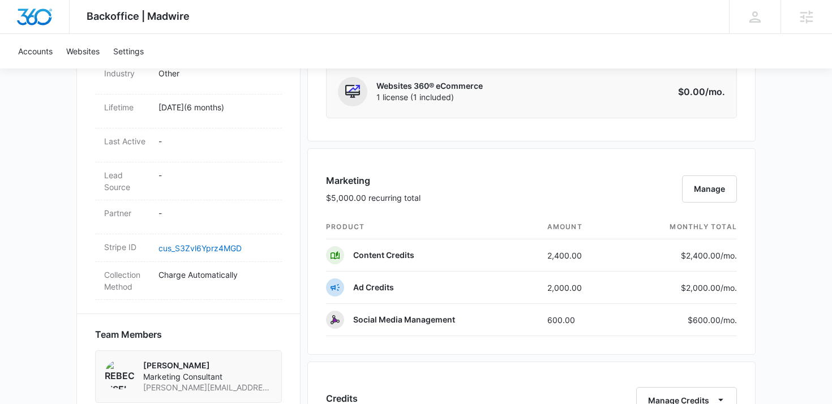
scroll to position [586, 0]
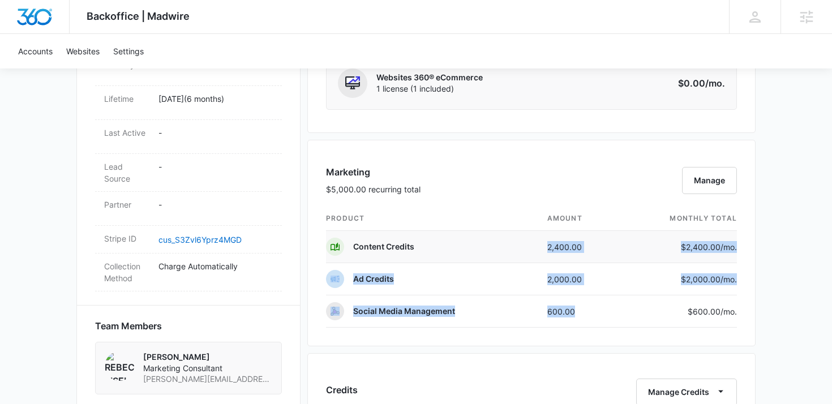
drag, startPoint x: 588, startPoint y: 311, endPoint x: 543, endPoint y: 232, distance: 90.2
click at [543, 232] on tbody "Content Credits 2,400.00 $2,400.00 /mo. Ad Credits 2,000.00 $2,000.00 /mo. Soci…" at bounding box center [531, 279] width 411 height 97
click at [540, 244] on td "2,400.00" at bounding box center [579, 247] width 82 height 32
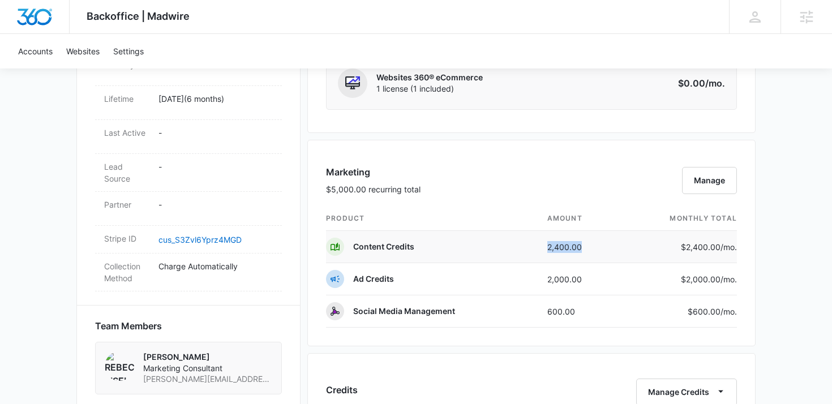
drag, startPoint x: 540, startPoint y: 244, endPoint x: 583, endPoint y: 243, distance: 43.6
click at [583, 243] on td "2,400.00" at bounding box center [579, 247] width 82 height 32
click at [554, 305] on td "600.00" at bounding box center [579, 311] width 82 height 32
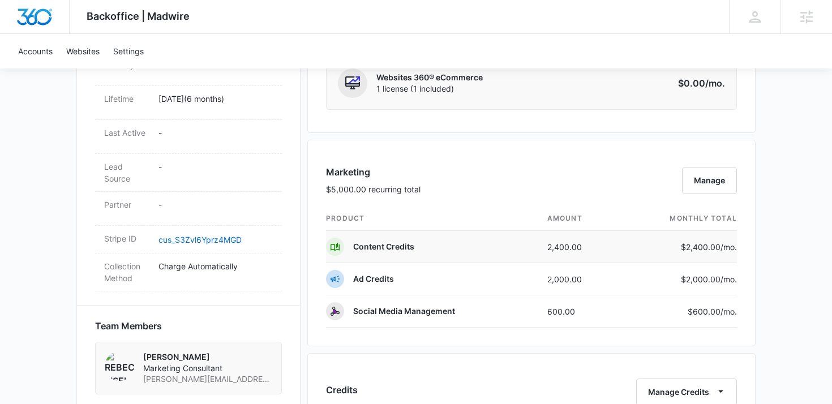
click at [562, 244] on td "2,400.00" at bounding box center [579, 247] width 82 height 32
click at [563, 305] on td "600.00" at bounding box center [579, 311] width 82 height 32
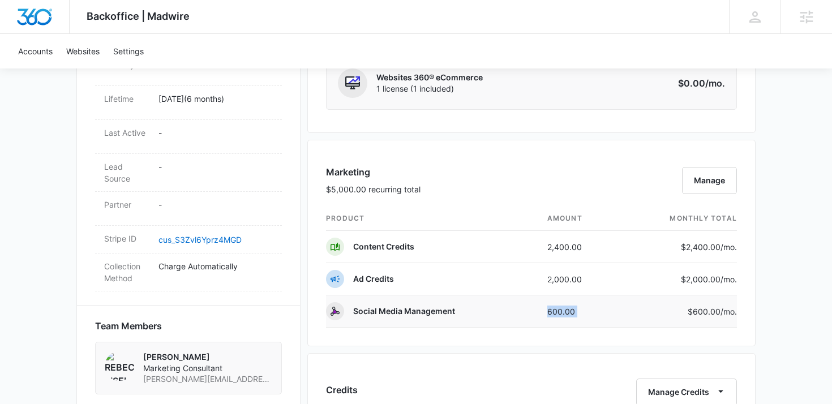
click at [563, 305] on td "600.00" at bounding box center [579, 311] width 82 height 32
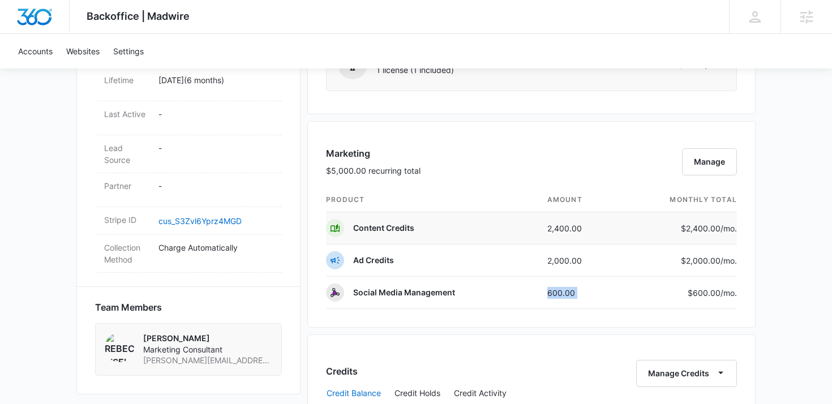
scroll to position [607, 0]
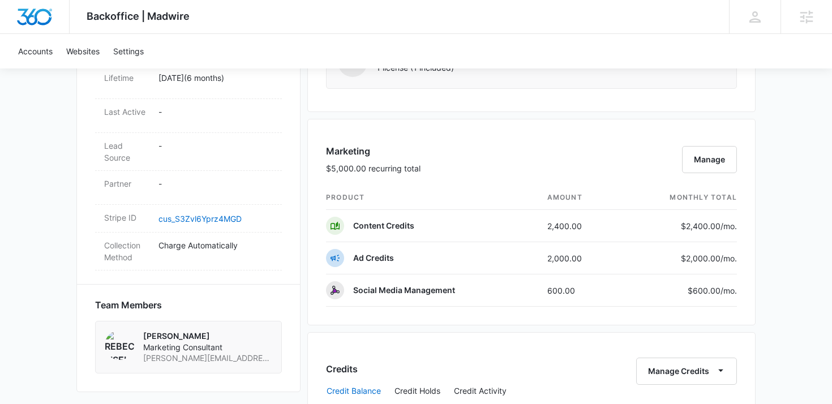
click at [531, 155] on div "Marketing $5,000.00 recurring total Manage" at bounding box center [531, 164] width 411 height 41
drag, startPoint x: 691, startPoint y: 292, endPoint x: 721, endPoint y: 292, distance: 29.4
click at [721, 292] on p "$600.00 /mo." at bounding box center [709, 291] width 53 height 12
click at [588, 290] on td "600.00" at bounding box center [579, 290] width 82 height 32
drag, startPoint x: 587, startPoint y: 225, endPoint x: 513, endPoint y: 225, distance: 73.5
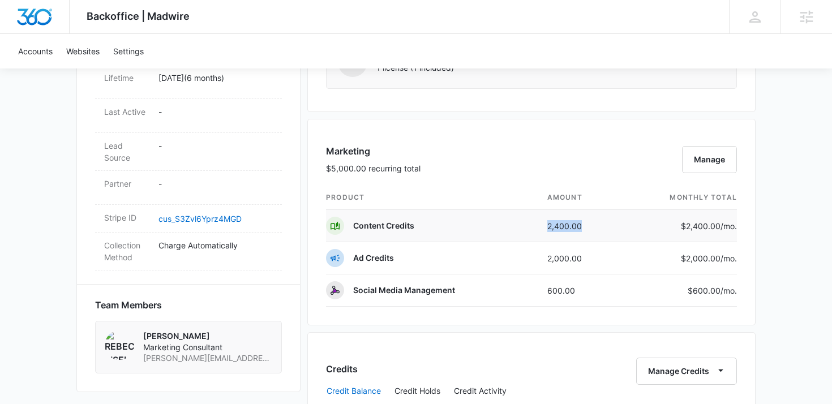
click at [513, 225] on tr "Content Credits 2,400.00 $2,400.00 /mo." at bounding box center [531, 226] width 411 height 32
drag, startPoint x: 589, startPoint y: 223, endPoint x: 530, endPoint y: 226, distance: 59.5
click at [530, 226] on tr "Content Credits 2,400.00 $2,400.00 /mo." at bounding box center [531, 226] width 411 height 32
click at [532, 223] on td "Content Credits" at bounding box center [432, 226] width 212 height 32
drag, startPoint x: 532, startPoint y: 223, endPoint x: 587, endPoint y: 223, distance: 54.9
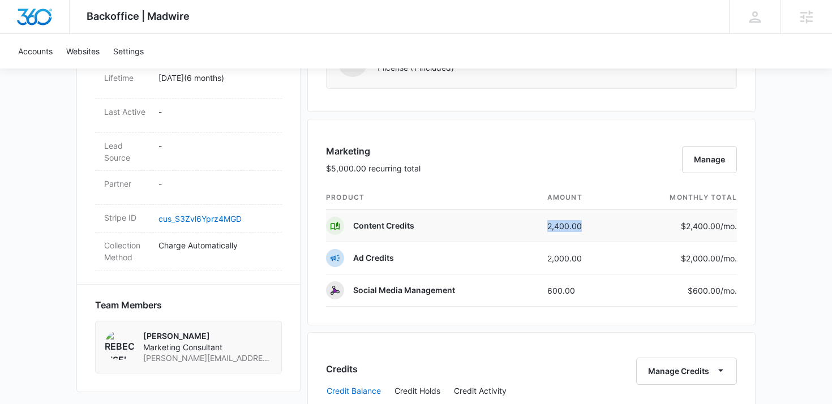
click at [587, 223] on tr "Content Credits 2,400.00 $2,400.00 /mo." at bounding box center [531, 226] width 411 height 32
click at [587, 223] on td "2,400.00" at bounding box center [579, 226] width 82 height 32
drag, startPoint x: 587, startPoint y: 223, endPoint x: 502, endPoint y: 221, distance: 84.3
click at [502, 221] on tr "Content Credits 2,400.00 $2,400.00 /mo." at bounding box center [531, 226] width 411 height 32
click at [524, 227] on td "Content Credits" at bounding box center [432, 226] width 212 height 32
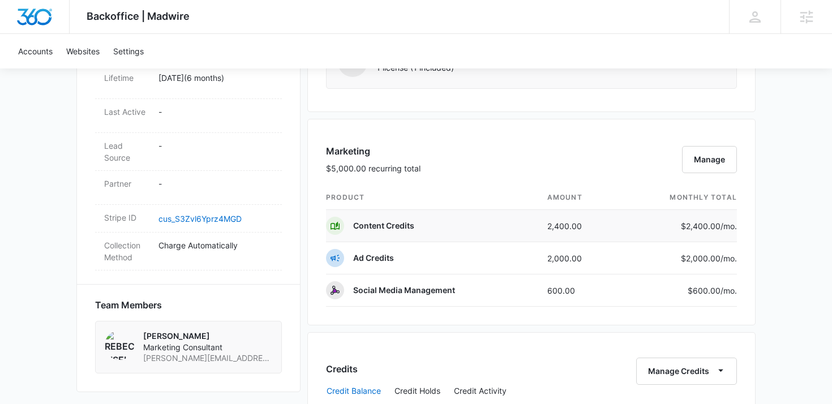
drag, startPoint x: 601, startPoint y: 230, endPoint x: 515, endPoint y: 226, distance: 86.1
click at [516, 227] on tr "Content Credits 2,400.00 $2,400.00 /mo." at bounding box center [531, 226] width 411 height 32
click at [600, 223] on td "2,400.00" at bounding box center [579, 226] width 82 height 32
drag, startPoint x: 600, startPoint y: 223, endPoint x: 512, endPoint y: 223, distance: 88.2
click at [512, 223] on tr "Content Credits 2,400.00 $2,400.00 /mo." at bounding box center [531, 226] width 411 height 32
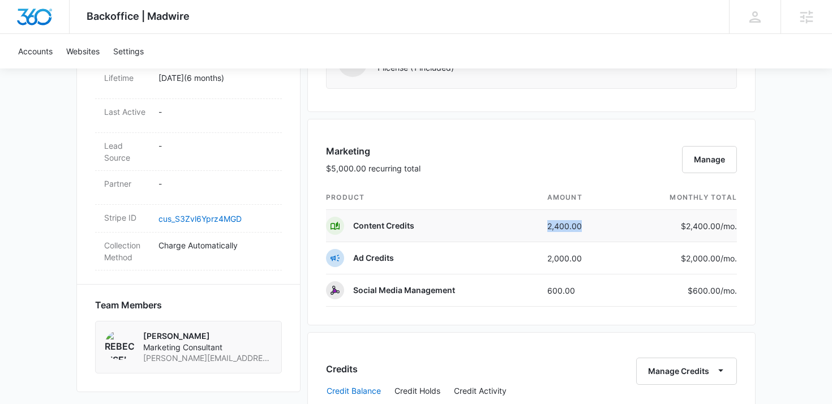
click at [512, 223] on td "Content Credits" at bounding box center [432, 226] width 212 height 32
drag, startPoint x: 596, startPoint y: 292, endPoint x: 522, endPoint y: 291, distance: 74.1
click at [522, 291] on tr "Social Media Management 600.00 $600.00 /mo." at bounding box center [531, 290] width 411 height 32
click at [585, 294] on td "600.00" at bounding box center [579, 290] width 82 height 32
drag, startPoint x: 585, startPoint y: 294, endPoint x: 517, endPoint y: 292, distance: 68.5
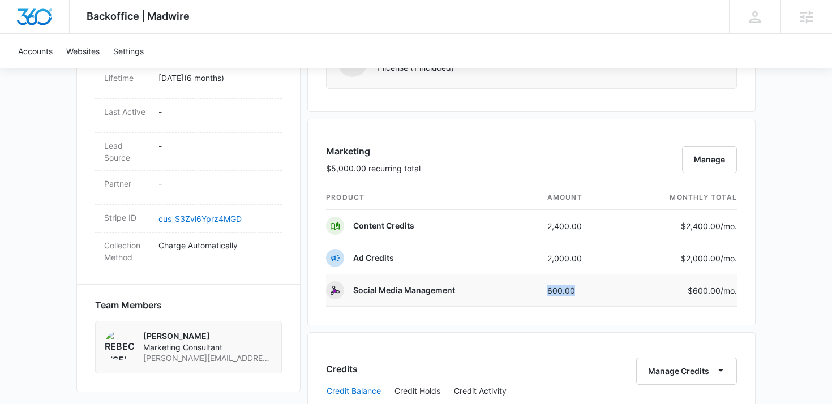
click at [517, 292] on tr "Social Media Management 600.00 $600.00 /mo." at bounding box center [531, 290] width 411 height 32
click at [517, 292] on td "Social Media Management" at bounding box center [432, 290] width 212 height 32
drag, startPoint x: 584, startPoint y: 257, endPoint x: 492, endPoint y: 257, distance: 91.6
click at [492, 257] on tr "Ad Credits 2,000.00 $2,000.00 /mo." at bounding box center [531, 258] width 411 height 32
click at [492, 257] on td "Ad Credits" at bounding box center [432, 258] width 212 height 32
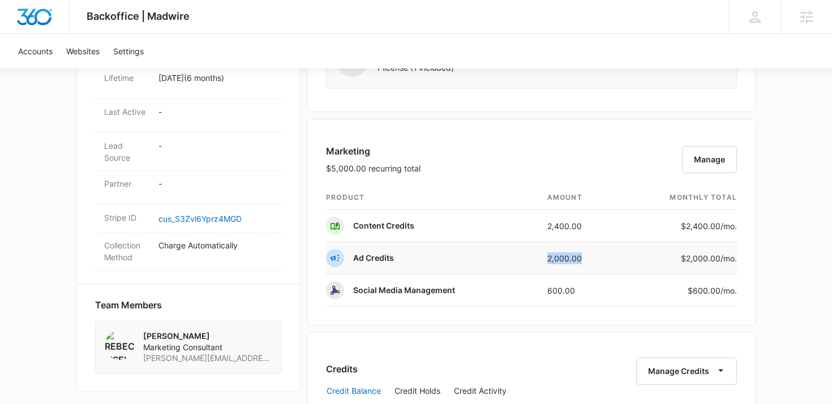
drag, startPoint x: 541, startPoint y: 257, endPoint x: 599, endPoint y: 261, distance: 58.4
click at [599, 261] on td "2,000.00" at bounding box center [579, 258] width 82 height 32
drag, startPoint x: 580, startPoint y: 283, endPoint x: 535, endPoint y: 283, distance: 45.3
click at [535, 283] on tr "Social Media Management 600.00 $600.00 /mo." at bounding box center [531, 290] width 411 height 32
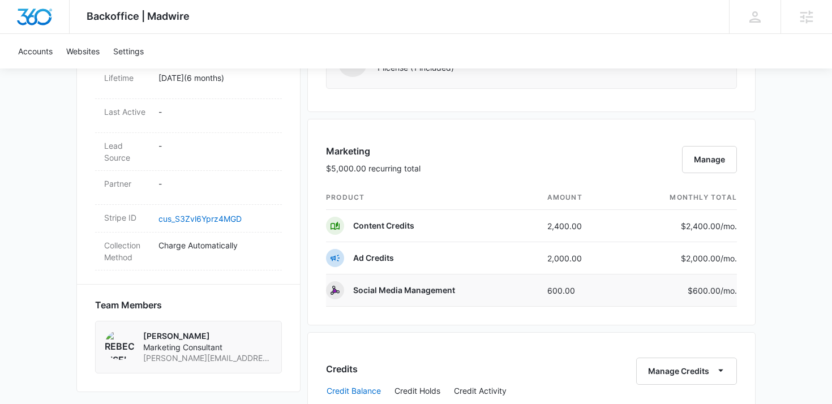
drag, startPoint x: 583, startPoint y: 292, endPoint x: 536, endPoint y: 292, distance: 47.0
click at [536, 292] on tr "Social Media Management 600.00 $600.00 /mo." at bounding box center [531, 290] width 411 height 32
drag, startPoint x: 588, startPoint y: 225, endPoint x: 498, endPoint y: 225, distance: 89.4
click at [498, 225] on tr "Content Credits 2,400.00 $2,400.00 /mo." at bounding box center [531, 226] width 411 height 32
click at [498, 225] on td "Content Credits" at bounding box center [432, 226] width 212 height 32
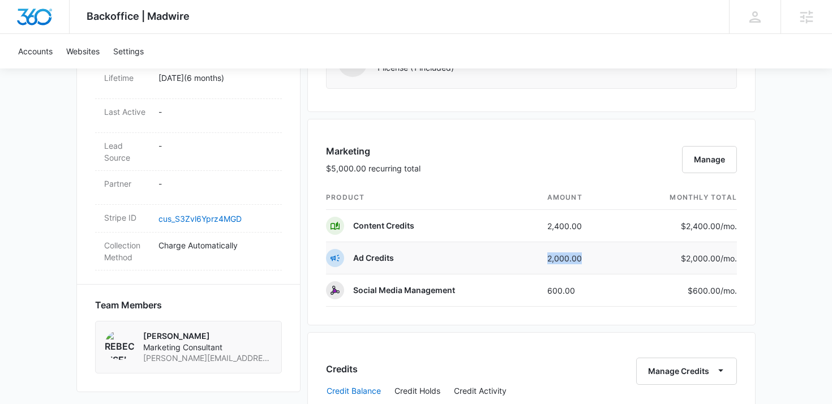
drag, startPoint x: 606, startPoint y: 262, endPoint x: 466, endPoint y: 264, distance: 140.3
click at [466, 264] on tr "Ad Credits 2,000.00 $2,000.00 /mo." at bounding box center [531, 258] width 411 height 32
drag, startPoint x: 586, startPoint y: 223, endPoint x: 506, endPoint y: 223, distance: 79.8
click at [506, 223] on tr "Content Credits 2,400.00 $2,400.00 /mo." at bounding box center [531, 226] width 411 height 32
drag, startPoint x: 588, startPoint y: 259, endPoint x: 514, endPoint y: 260, distance: 74.7
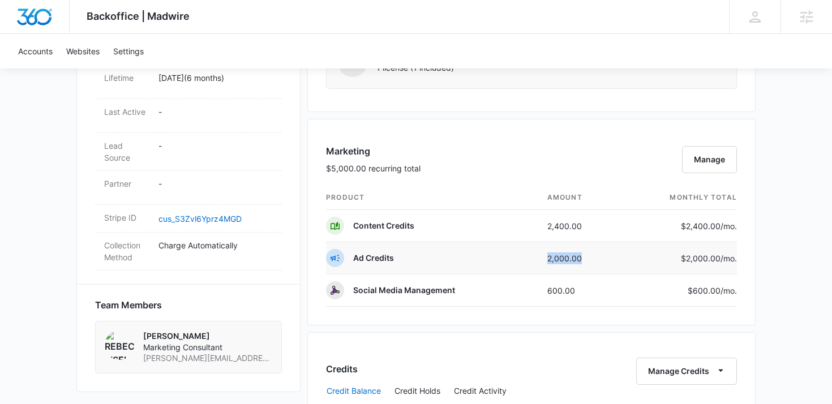
click at [514, 260] on tr "Ad Credits 2,000.00 $2,000.00 /mo." at bounding box center [531, 258] width 411 height 32
click at [514, 260] on td "Ad Credits" at bounding box center [432, 258] width 212 height 32
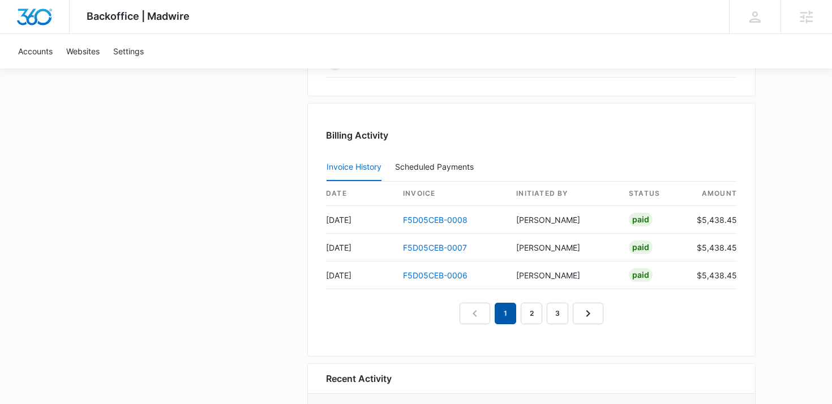
scroll to position [1058, 0]
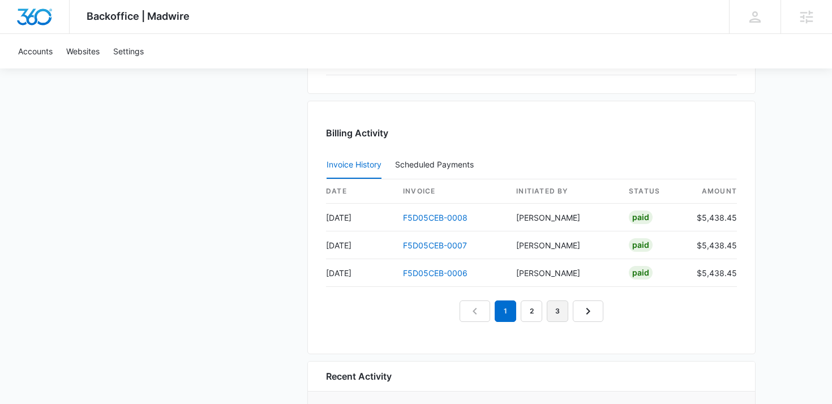
click at [548, 313] on link "3" at bounding box center [556, 310] width 21 height 21
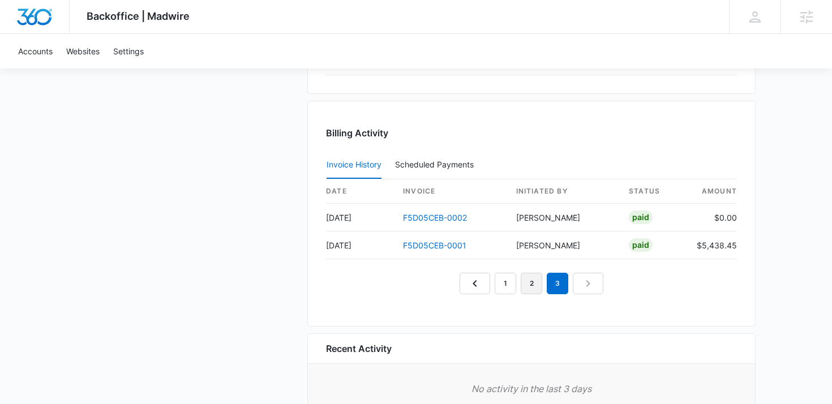
click at [532, 281] on link "2" at bounding box center [530, 283] width 21 height 21
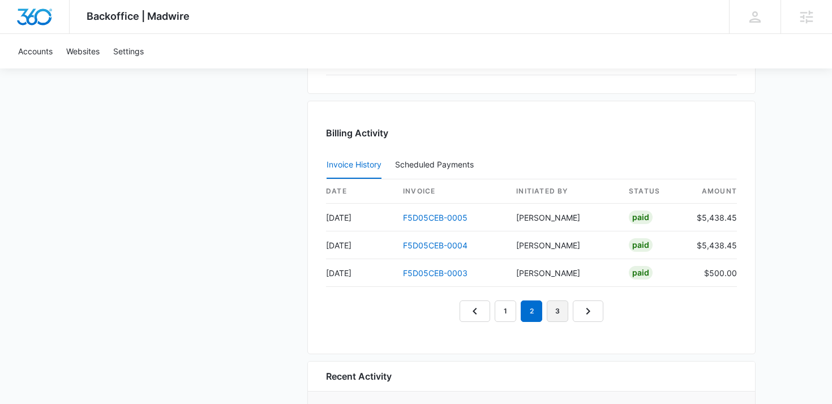
click at [553, 316] on link "3" at bounding box center [556, 310] width 21 height 21
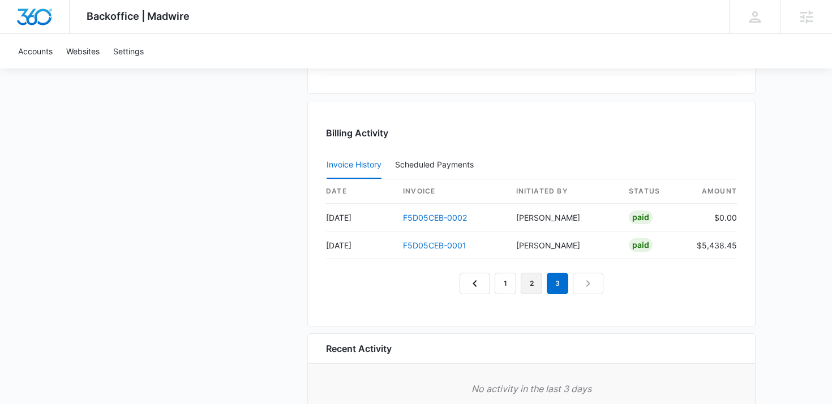
click at [526, 281] on link "2" at bounding box center [530, 283] width 21 height 21
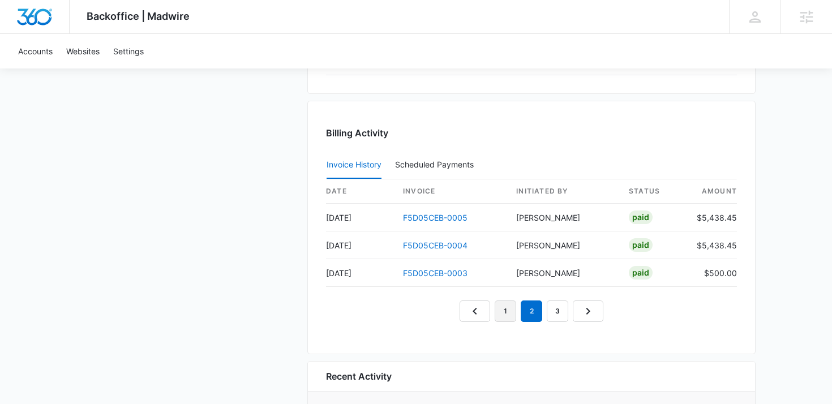
click at [504, 314] on link "1" at bounding box center [504, 310] width 21 height 21
click at [504, 313] on em "1" at bounding box center [504, 310] width 21 height 21
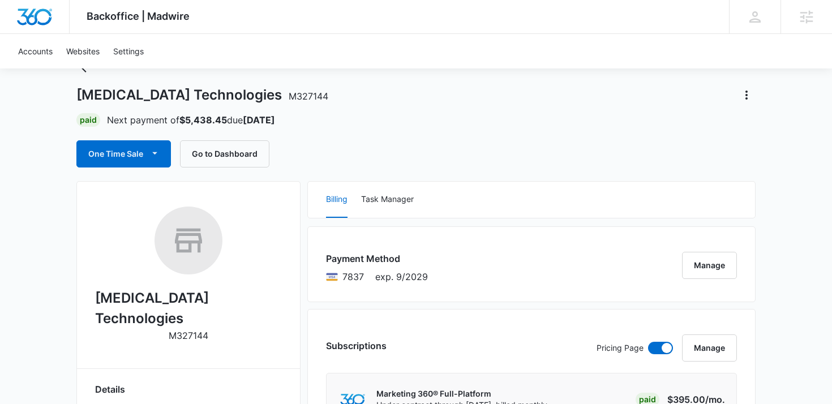
scroll to position [0, 0]
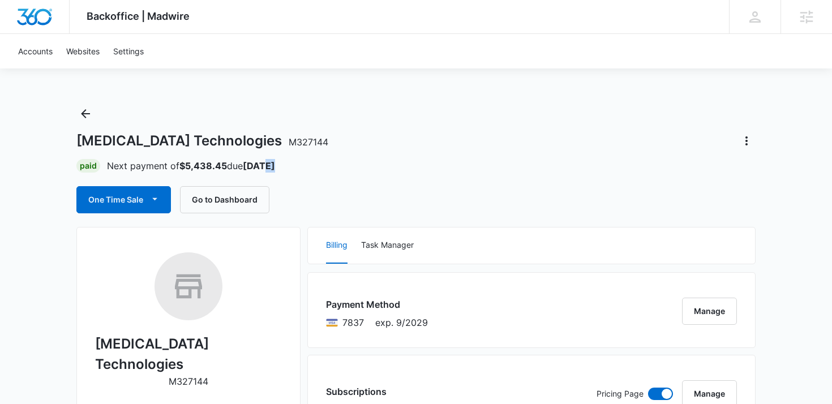
drag, startPoint x: 295, startPoint y: 167, endPoint x: 256, endPoint y: 167, distance: 39.0
click at [256, 167] on div "Paid Next payment of $5,438.45 due Oct 15" at bounding box center [415, 166] width 679 height 14
click at [287, 165] on div "Paid Next payment of $5,438.45 due Oct 15" at bounding box center [415, 166] width 679 height 14
drag, startPoint x: 287, startPoint y: 165, endPoint x: 243, endPoint y: 165, distance: 44.7
click at [243, 165] on div "Paid Next payment of $5,438.45 due Oct 15" at bounding box center [415, 166] width 679 height 14
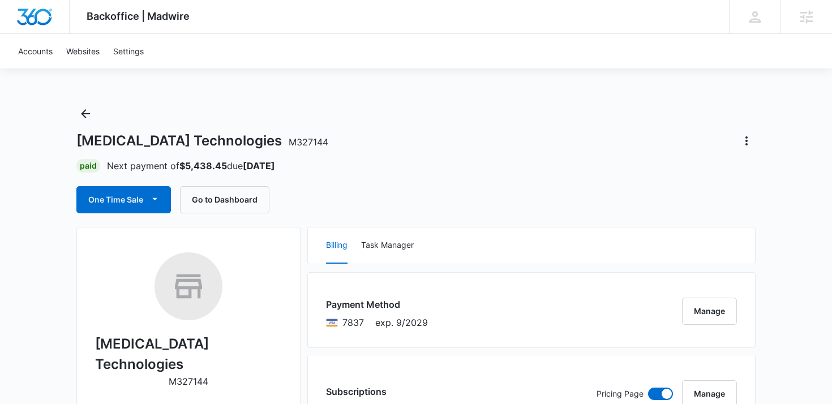
click at [282, 164] on div "Paid Next payment of $5,438.45 due Oct 15" at bounding box center [415, 166] width 679 height 14
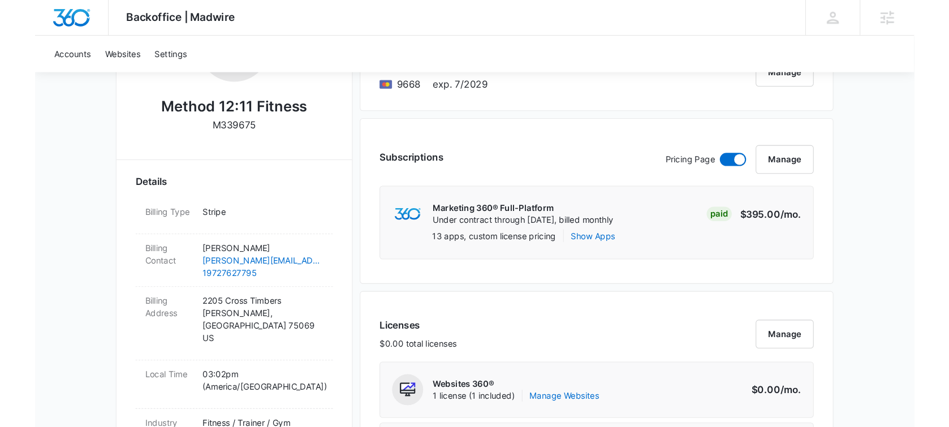
scroll to position [244, 0]
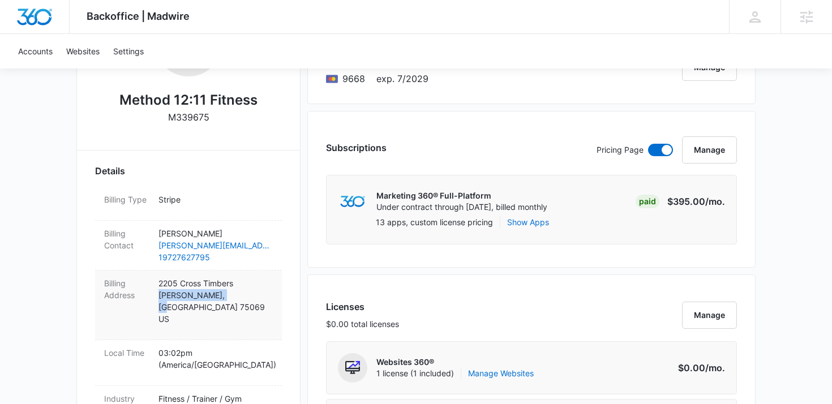
drag, startPoint x: 158, startPoint y: 295, endPoint x: 209, endPoint y: 296, distance: 50.4
click at [209, 296] on p "[STREET_ADDRESS][PERSON_NAME]" at bounding box center [215, 301] width 114 height 48
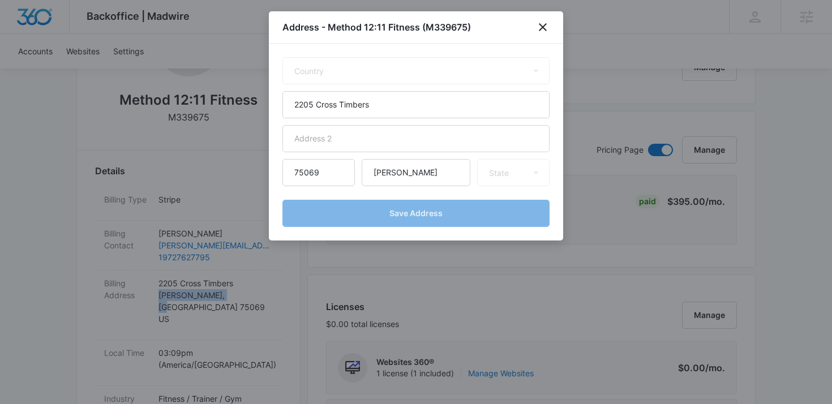
select select "US"
select select "[GEOGRAPHIC_DATA]"
click at [254, 166] on div at bounding box center [416, 202] width 832 height 404
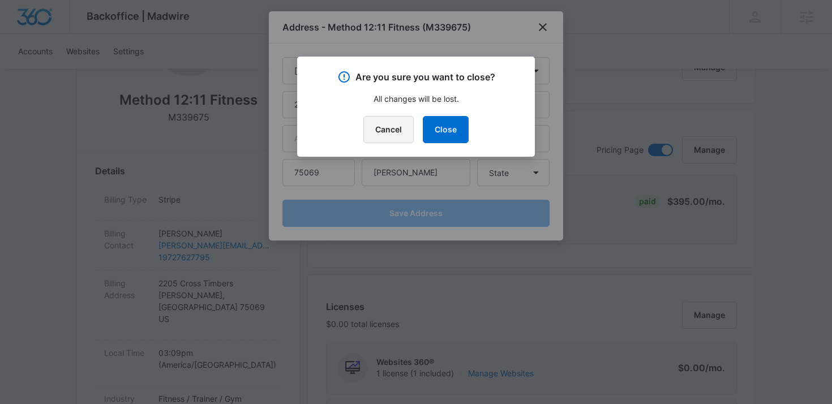
click at [393, 126] on button "Cancel" at bounding box center [388, 129] width 50 height 27
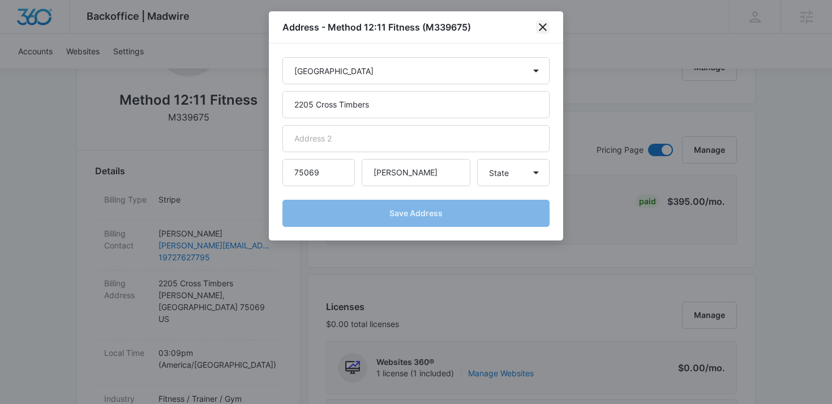
click at [546, 24] on icon "close" at bounding box center [543, 27] width 8 height 8
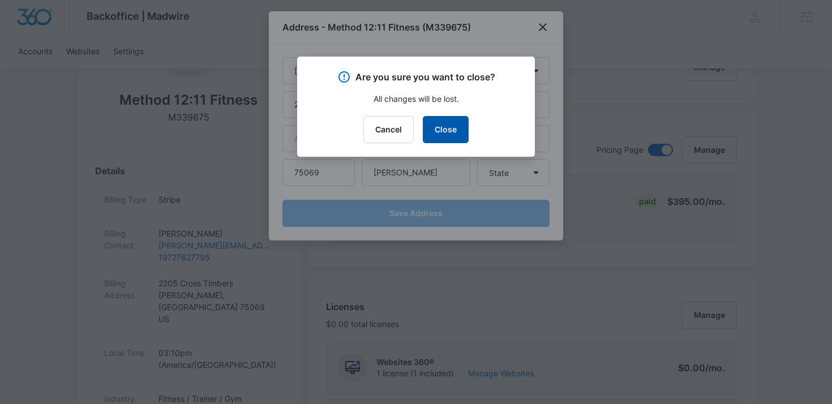
click at [456, 127] on button "Close" at bounding box center [446, 129] width 46 height 27
